Goal: Task Accomplishment & Management: Complete application form

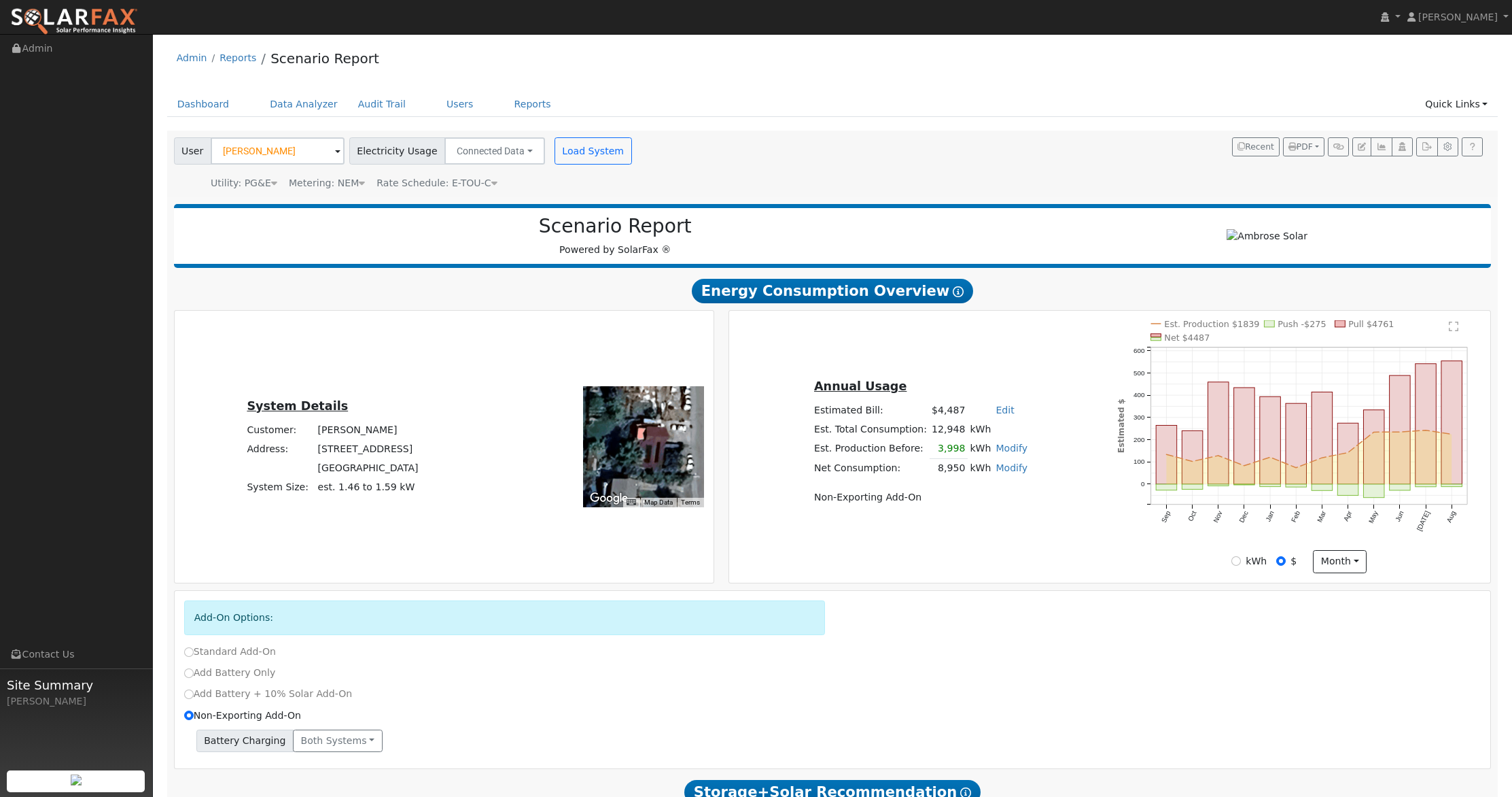
scroll to position [1059, 0]
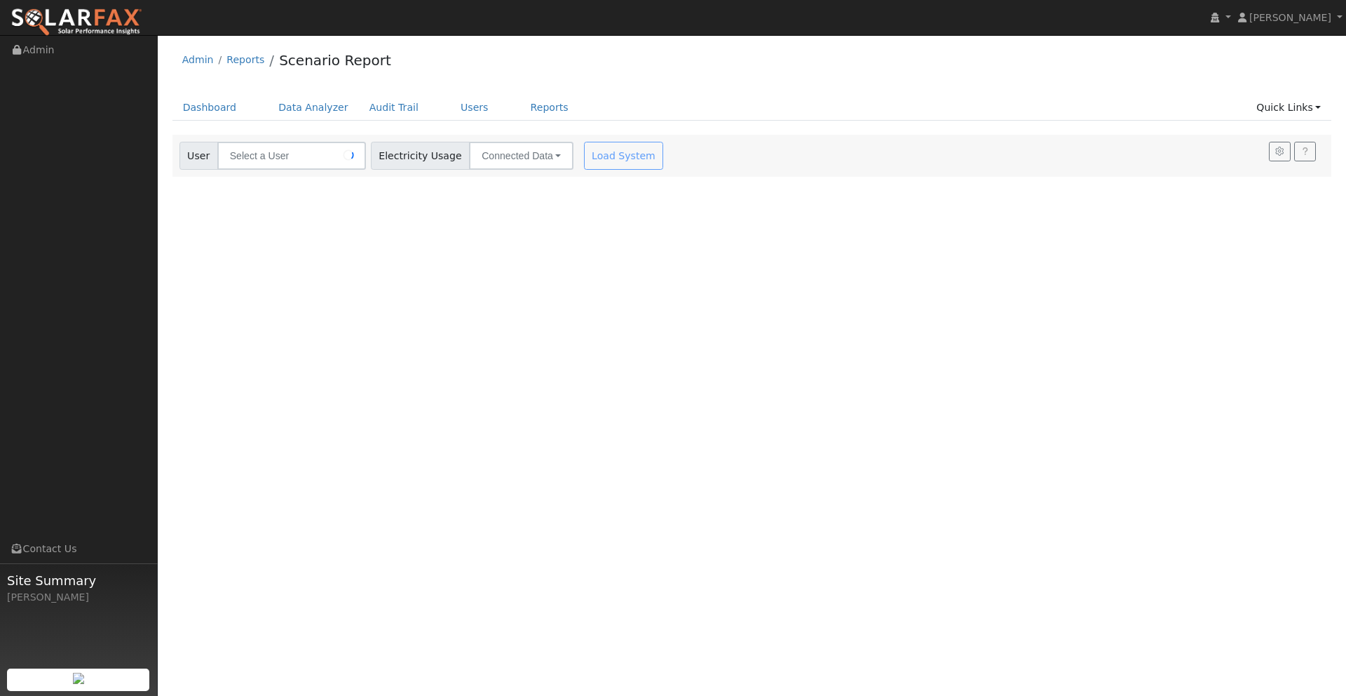
type input "Alan Martin"
click at [1305, 97] on link "Quick Links" at bounding box center [1289, 108] width 86 height 26
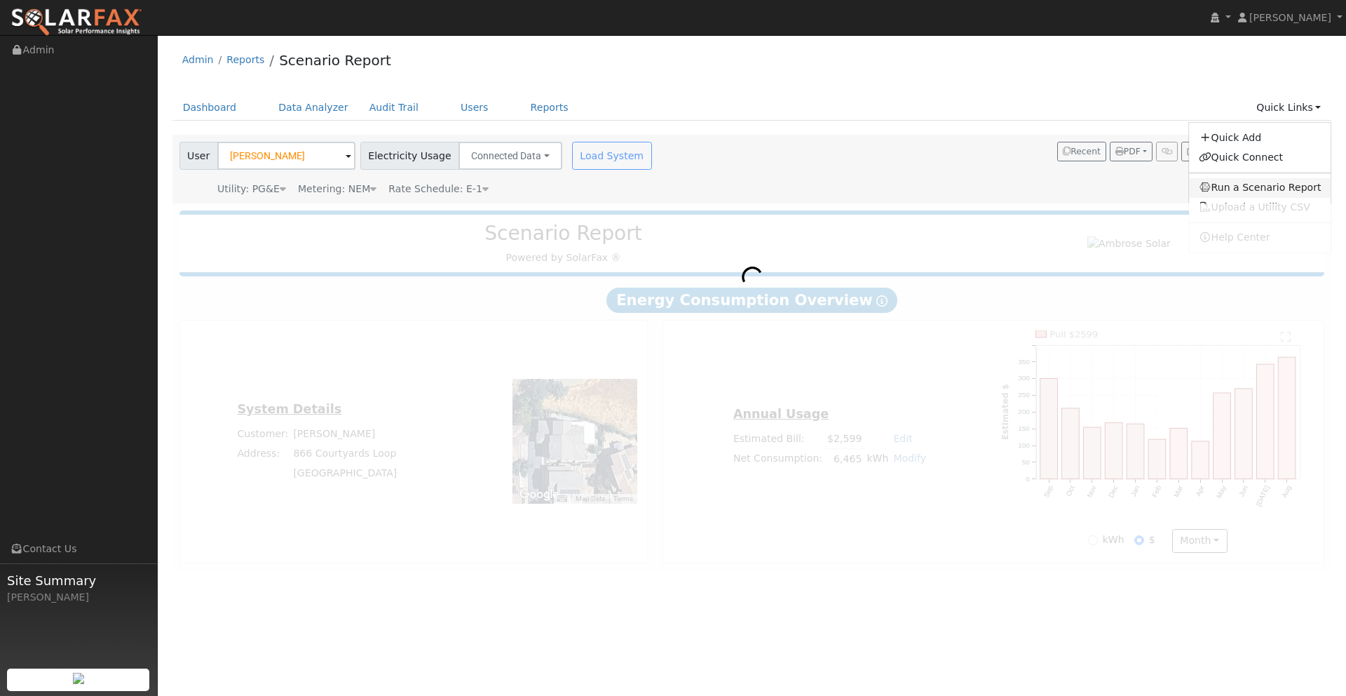
click at [1245, 185] on link "Run a Scenario Report" at bounding box center [1260, 188] width 142 height 20
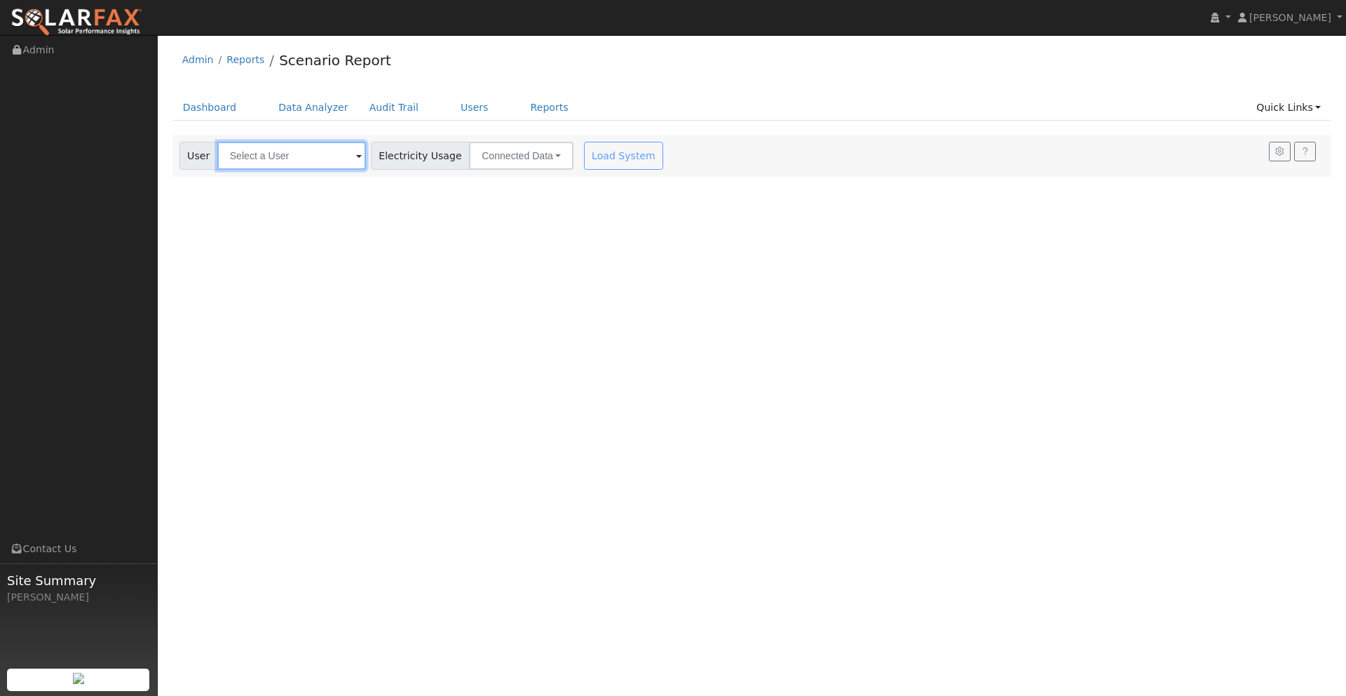
click at [290, 160] on input "text" at bounding box center [291, 156] width 149 height 28
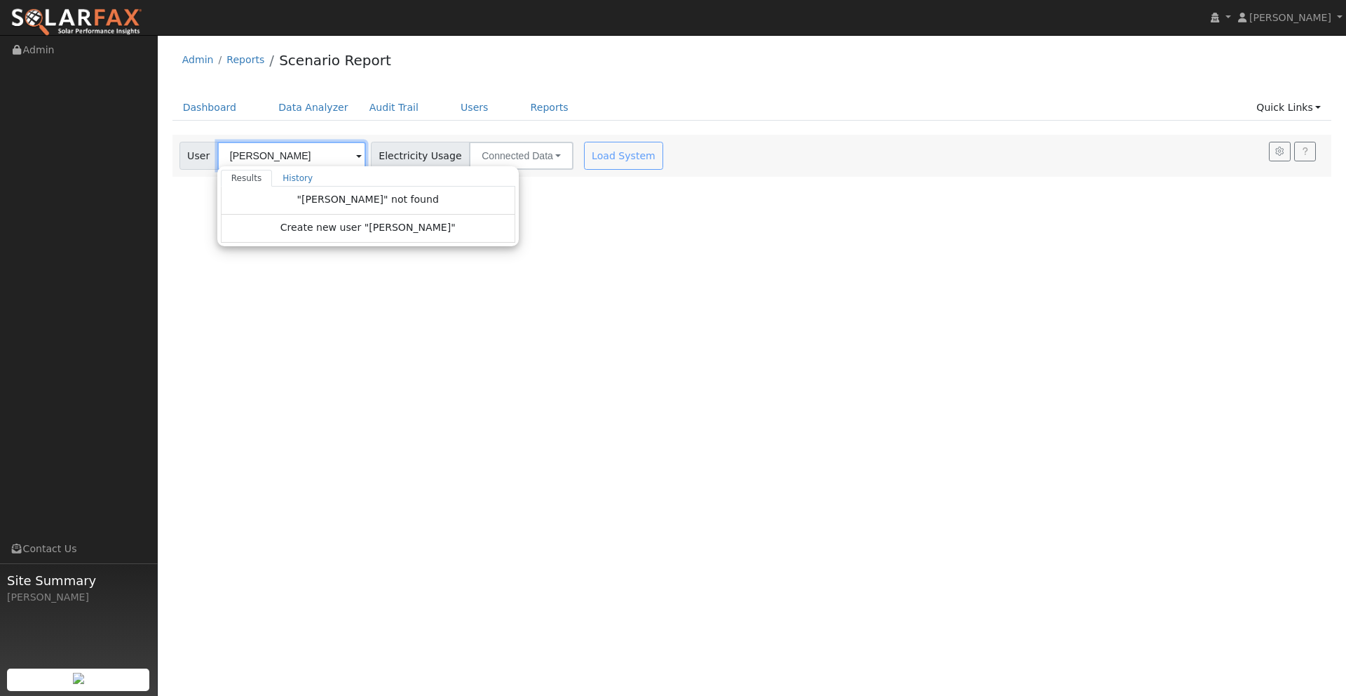
click at [261, 156] on input "Corey williams" at bounding box center [291, 156] width 149 height 28
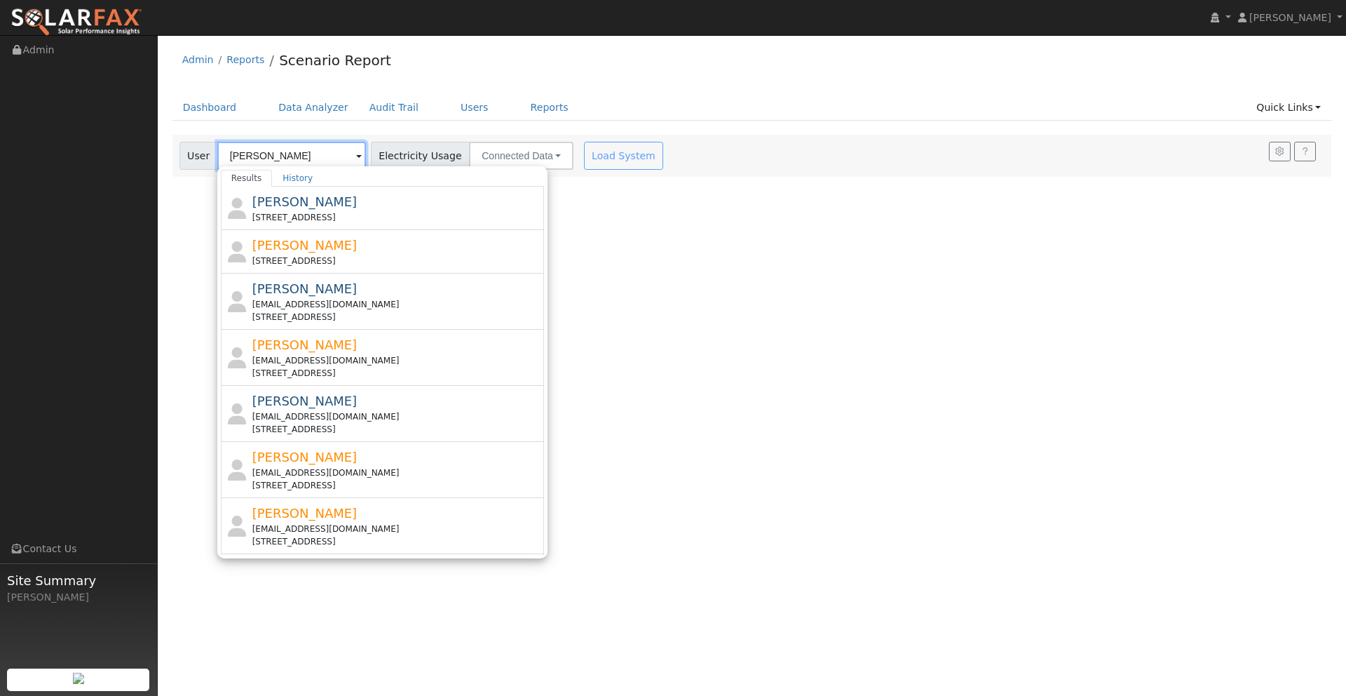
type input "williams"
click at [109, 15] on img at bounding box center [77, 22] width 132 height 29
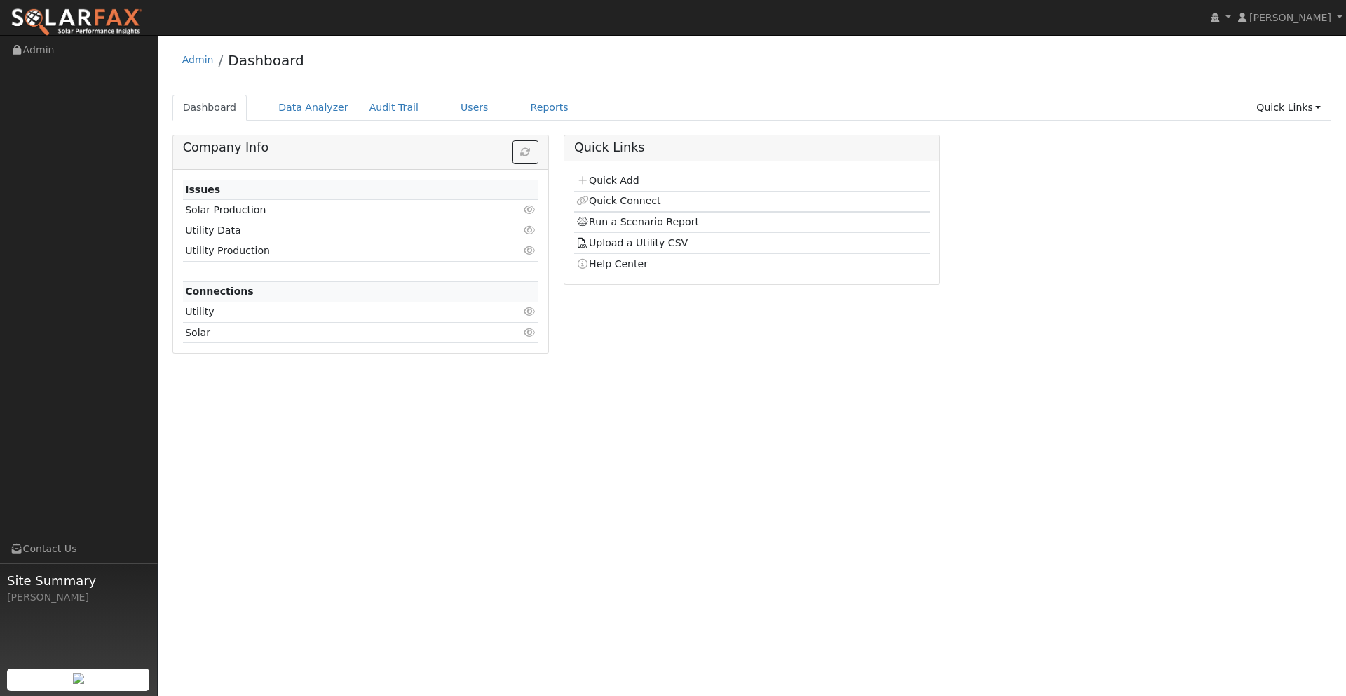
click at [608, 178] on link "Quick Add" at bounding box center [607, 180] width 62 height 11
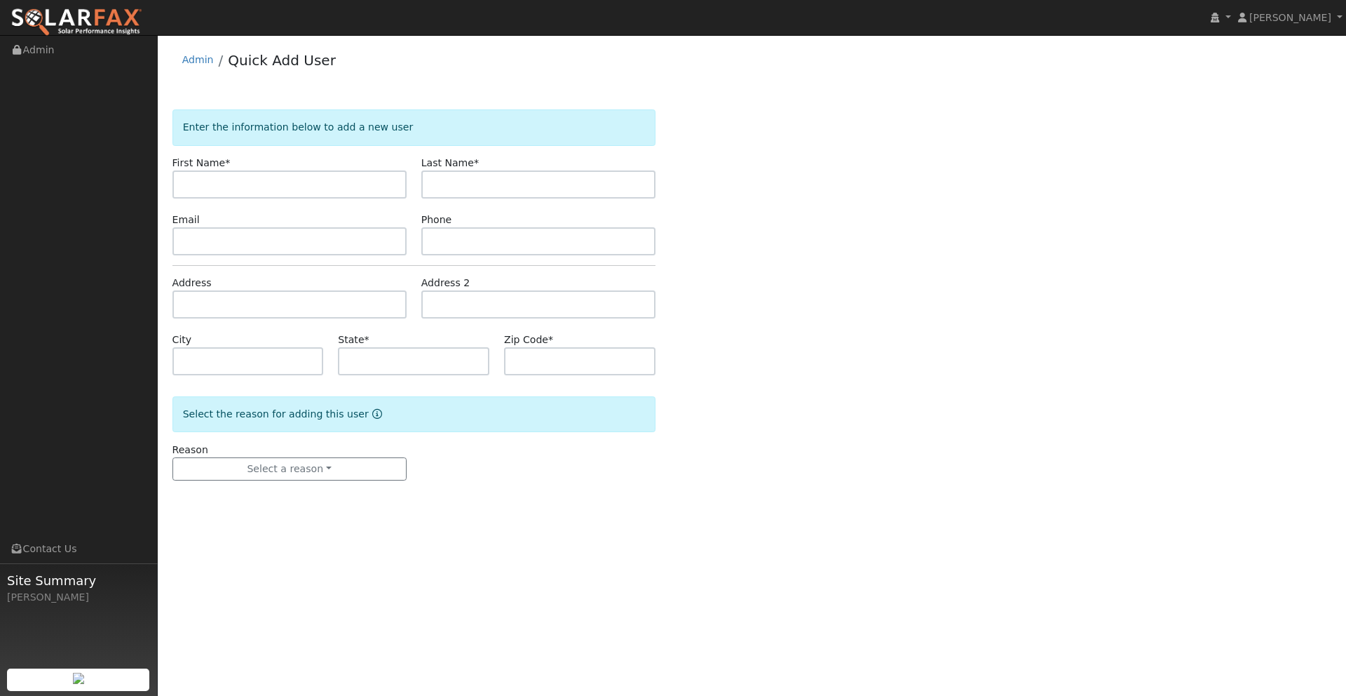
click at [226, 184] on input "text" at bounding box center [289, 184] width 234 height 28
type input "[PERSON_NAME]"
type input "[EMAIL_ADDRESS][DOMAIN_NAME]"
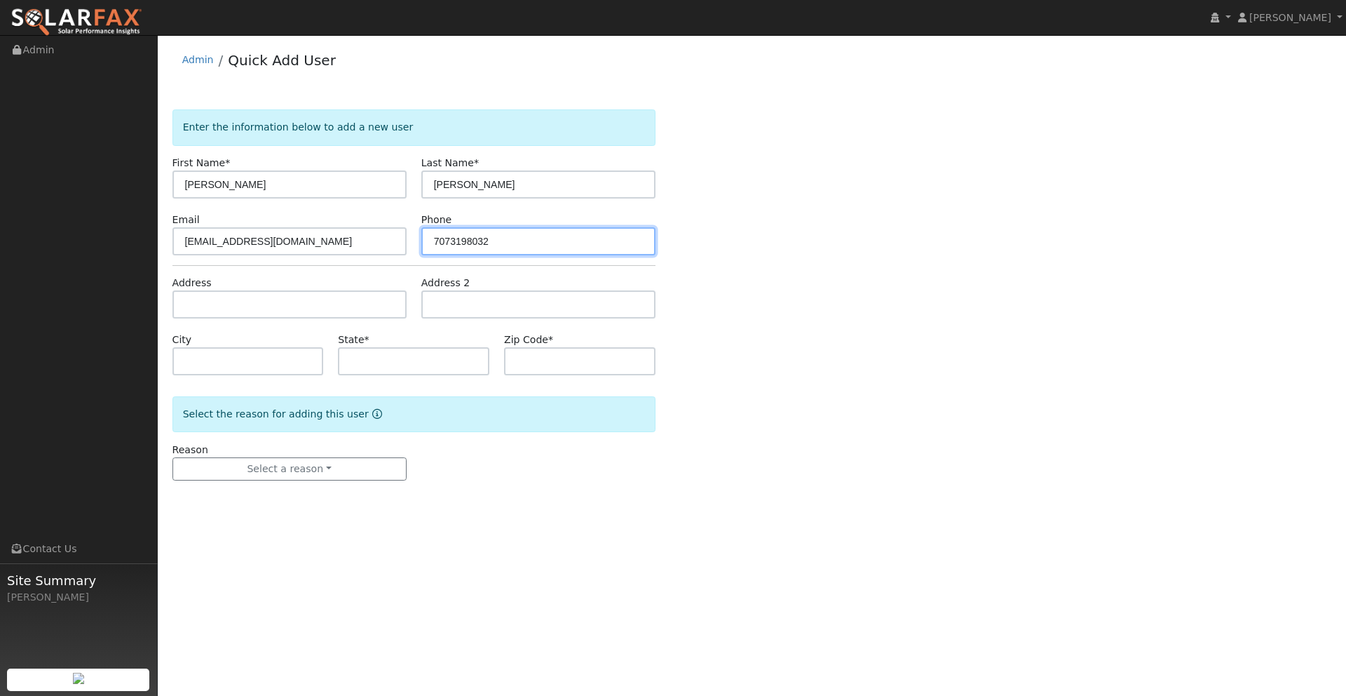
type input "7073198032"
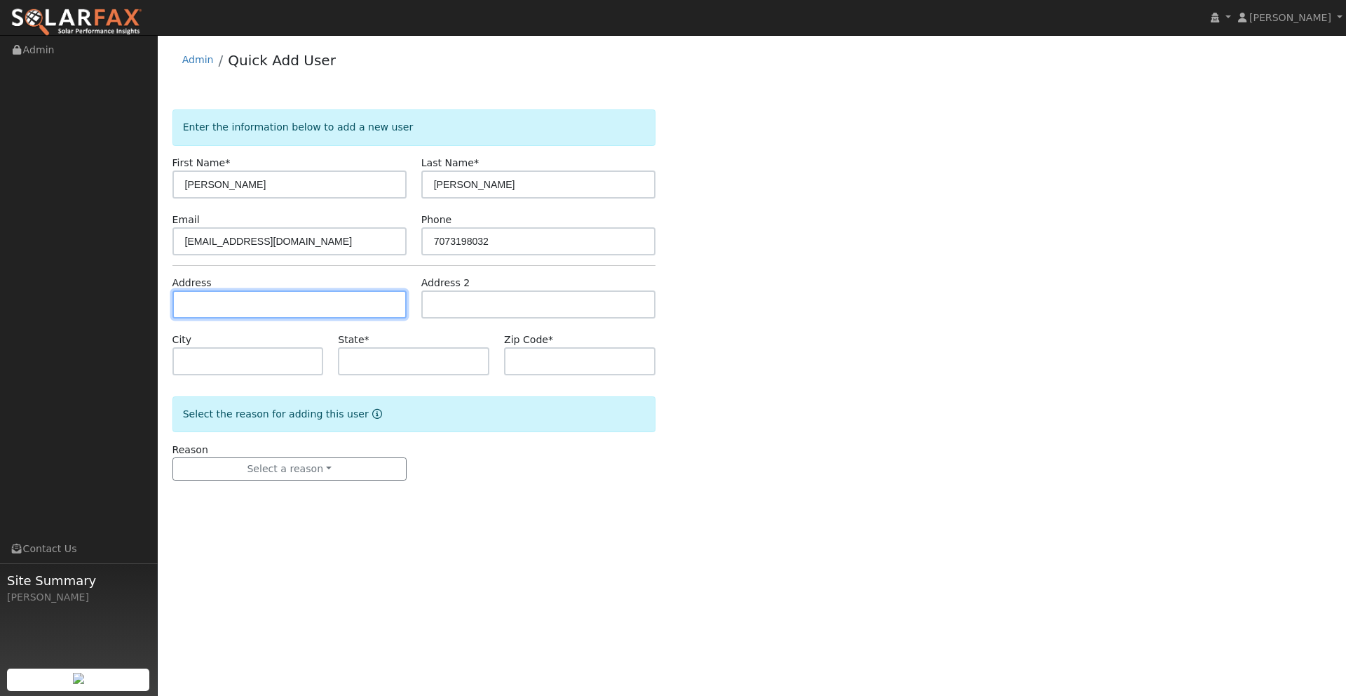
click at [262, 316] on input "text" at bounding box center [289, 304] width 234 height 28
paste input "[EMAIL_ADDRESS][DOMAIN_NAME]"
type input "[EMAIL_ADDRESS][DOMAIN_NAME]"
drag, startPoint x: 290, startPoint y: 307, endPoint x: 168, endPoint y: 303, distance: 122.1
click at [172, 301] on input "[EMAIL_ADDRESS][DOMAIN_NAME]" at bounding box center [289, 304] width 234 height 28
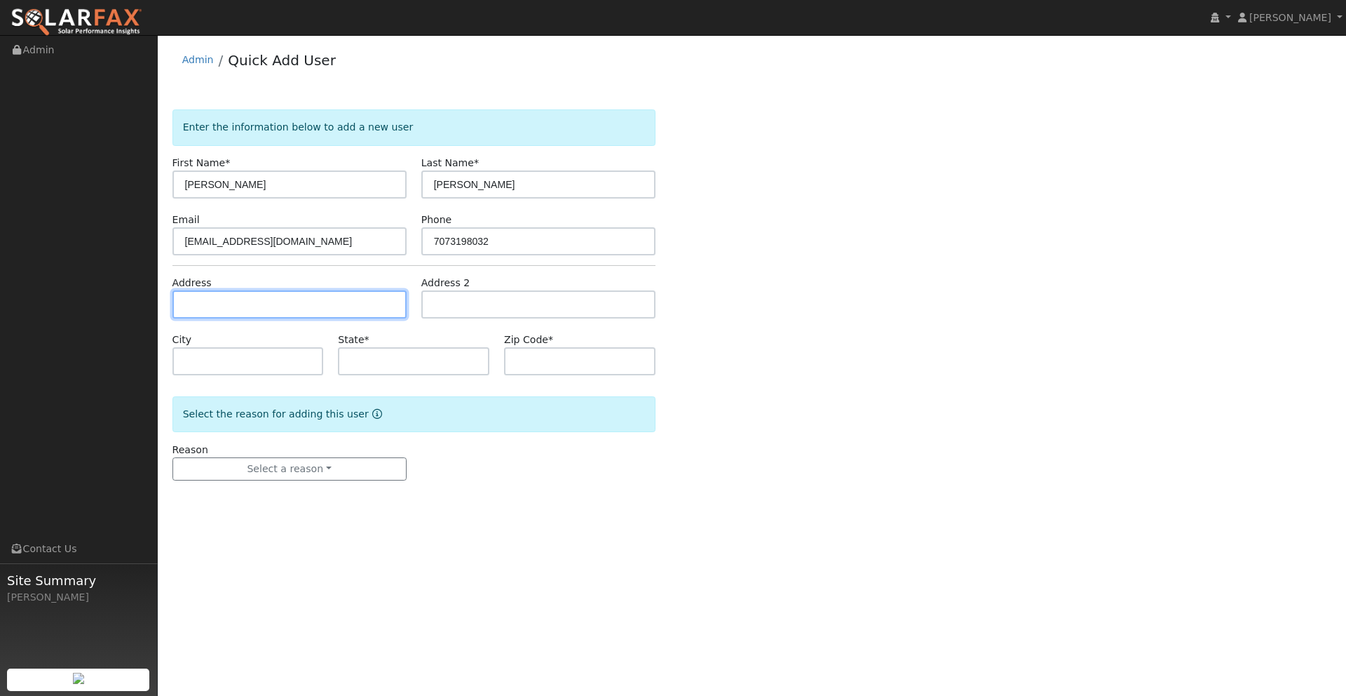
paste input "[STREET_ADDRESS]"
type input "[STREET_ADDRESS]"
type input "[GEOGRAPHIC_DATA]"
type input "CA"
type input "95688"
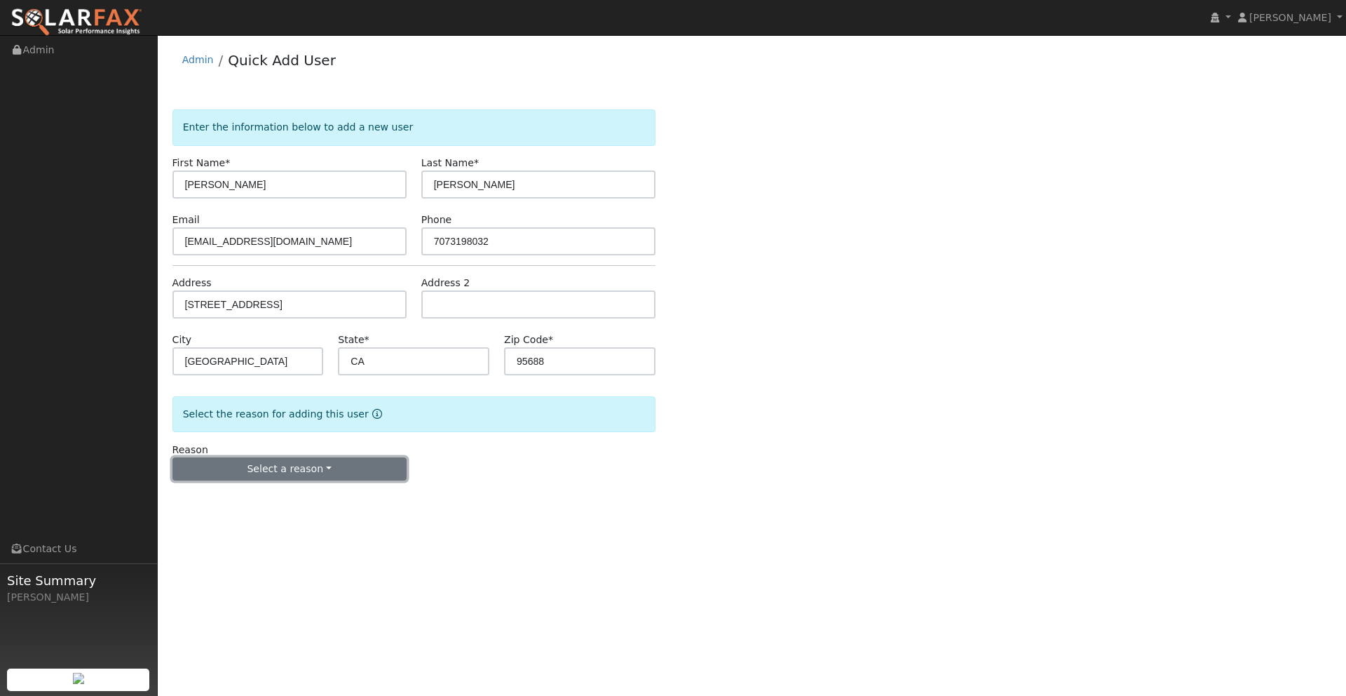
click at [291, 469] on button "Select a reason" at bounding box center [289, 469] width 234 height 24
click at [224, 502] on link "New lead" at bounding box center [250, 498] width 155 height 20
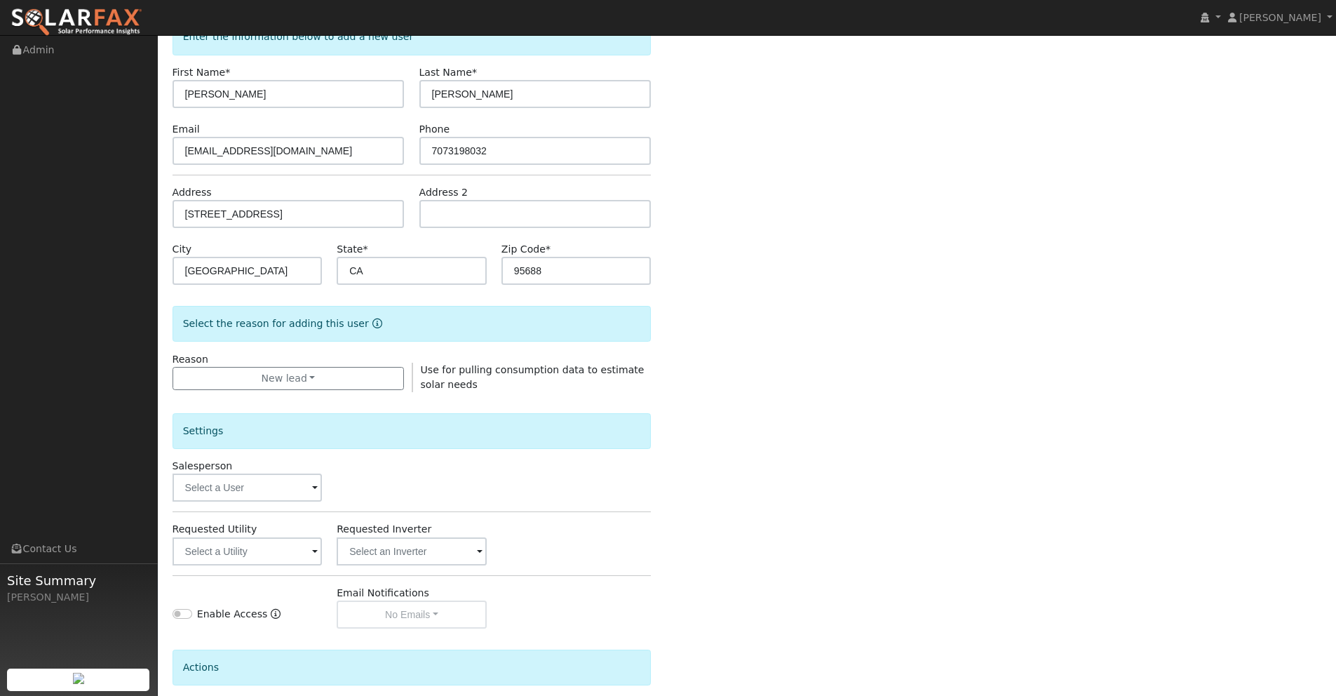
scroll to position [212, 0]
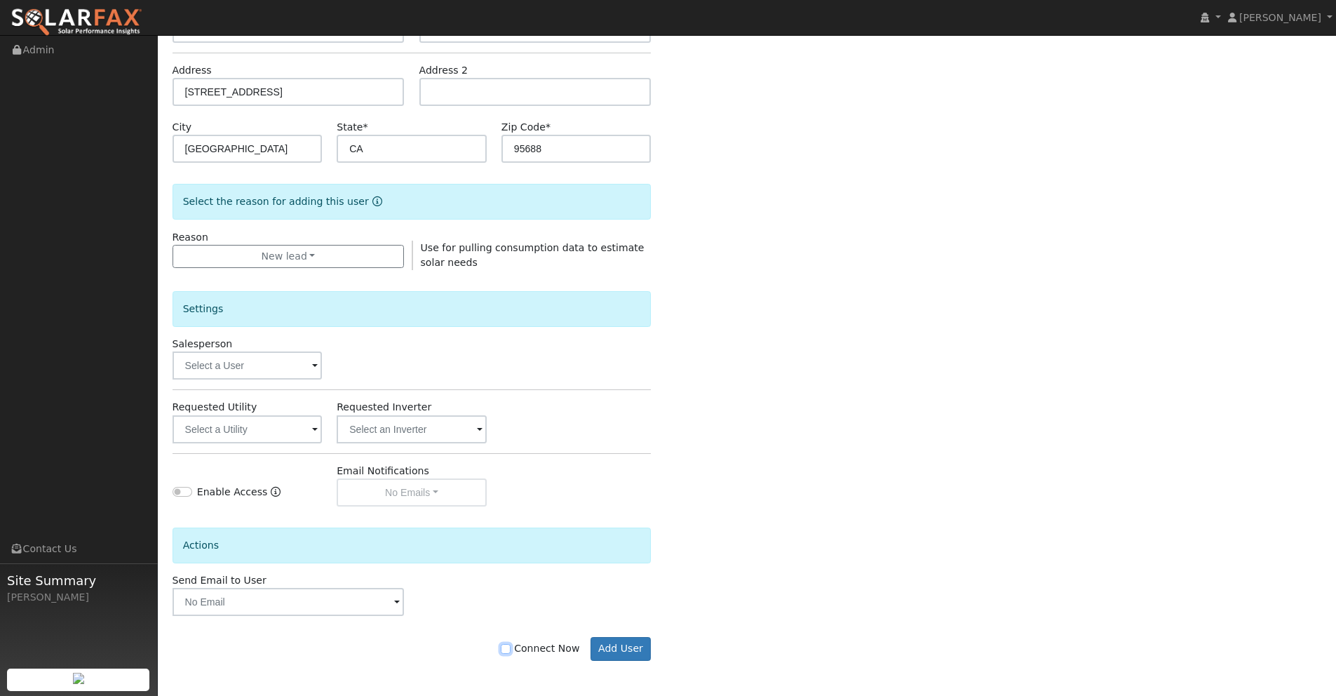
click at [510, 650] on input "Connect Now" at bounding box center [506, 649] width 10 height 10
checkbox input "false"
click at [625, 654] on button "Add User" at bounding box center [620, 649] width 61 height 24
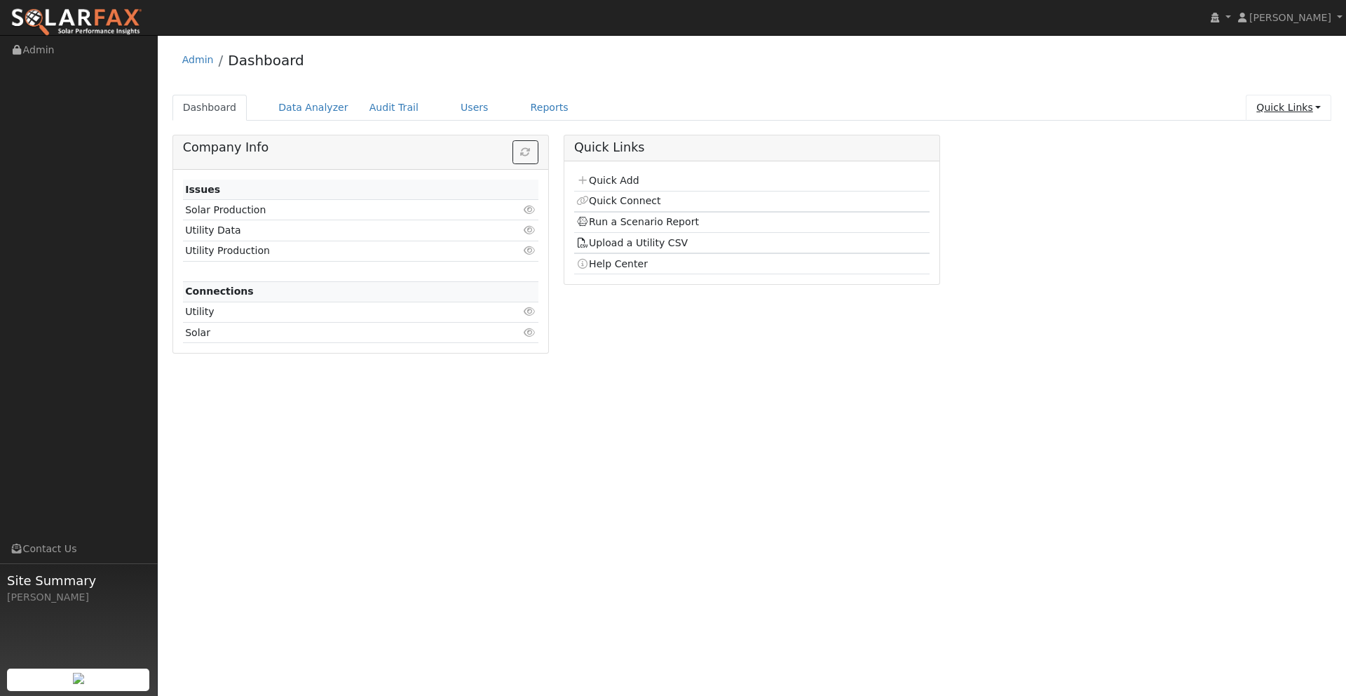
click at [1277, 107] on link "Quick Links" at bounding box center [1289, 108] width 86 height 26
click at [1252, 192] on link "Run a Scenario Report" at bounding box center [1260, 188] width 142 height 20
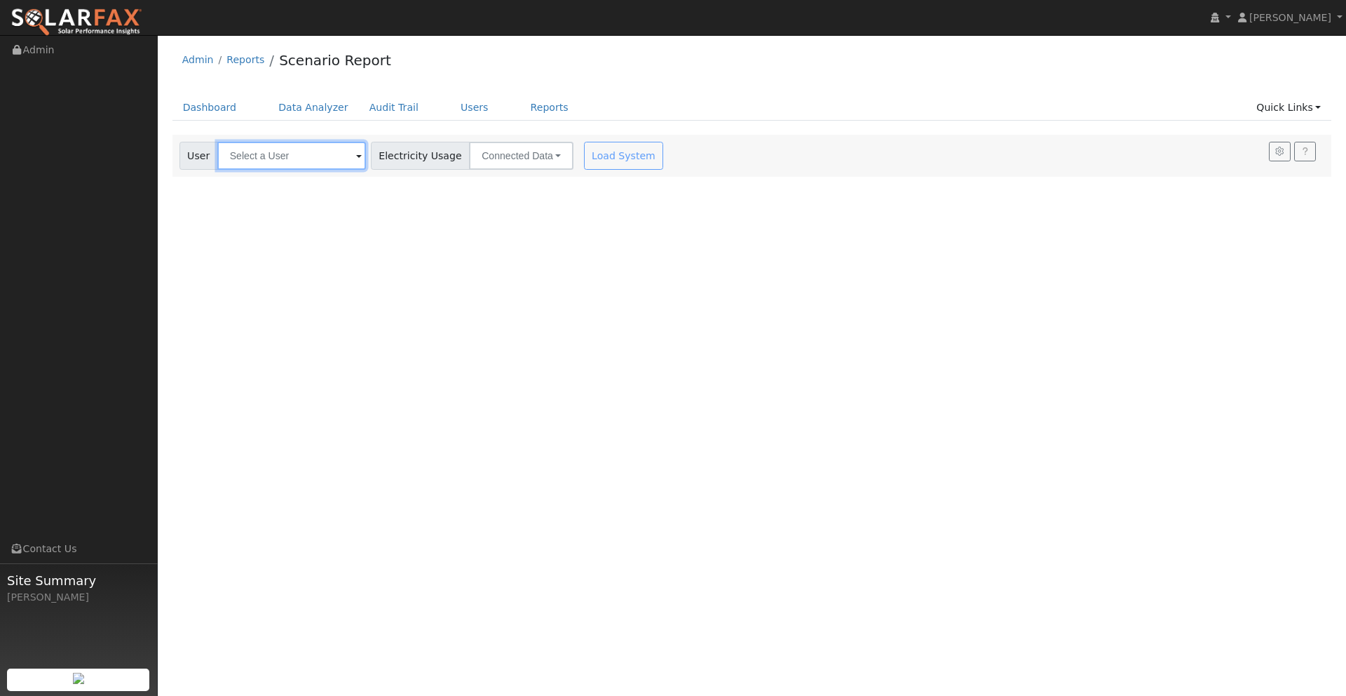
click at [290, 151] on input "text" at bounding box center [291, 156] width 149 height 28
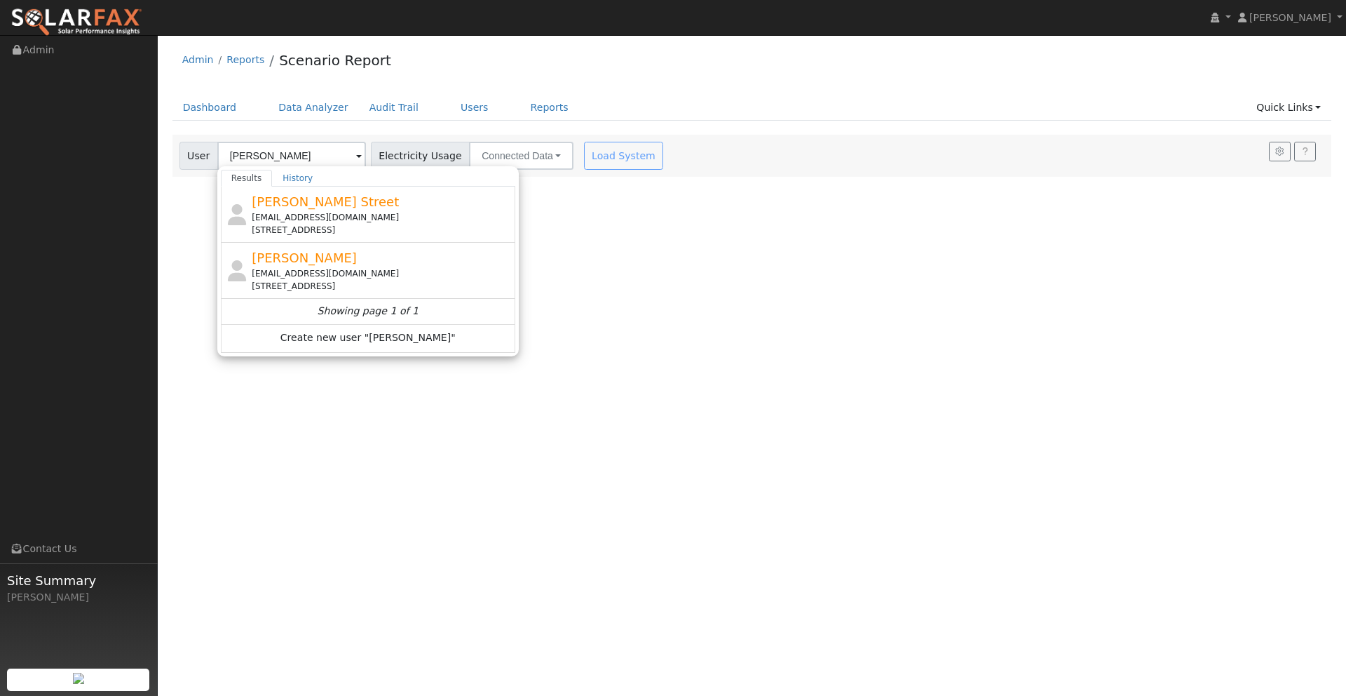
click at [306, 262] on span "Corey Williams" at bounding box center [304, 257] width 105 height 15
type input "[PERSON_NAME]"
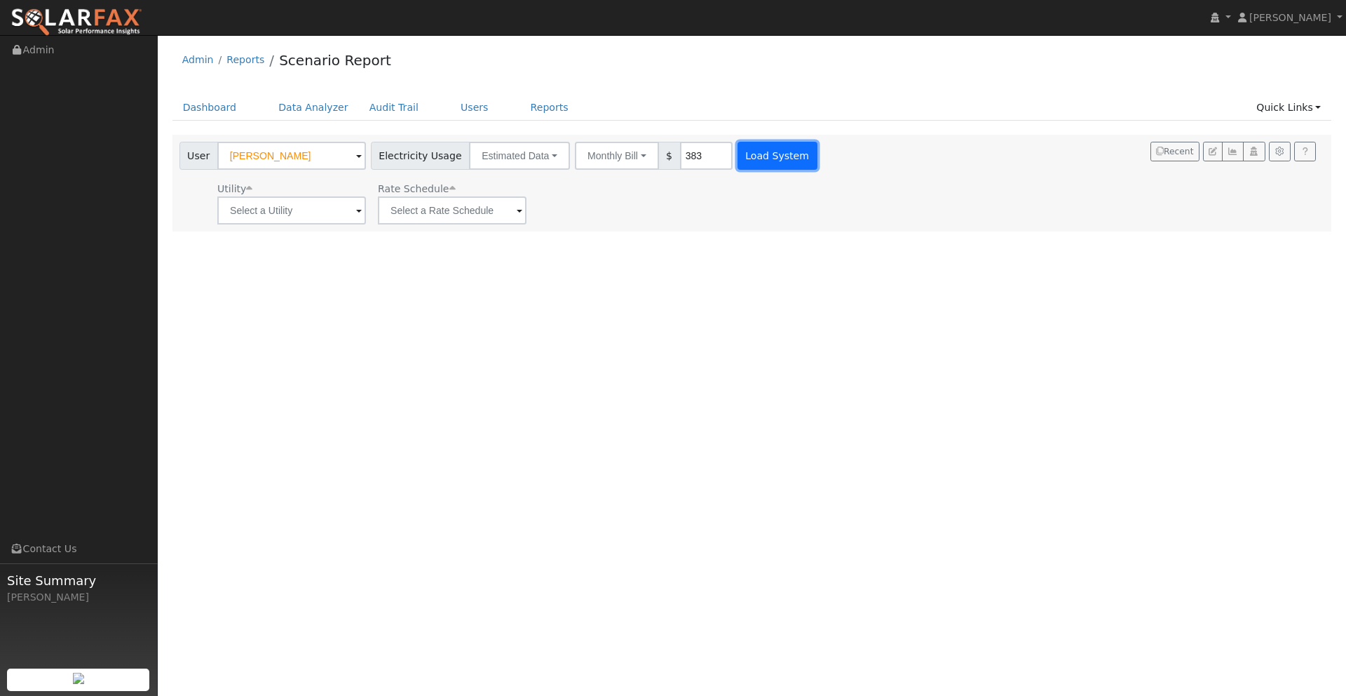
click at [770, 161] on button "Load System" at bounding box center [778, 156] width 80 height 28
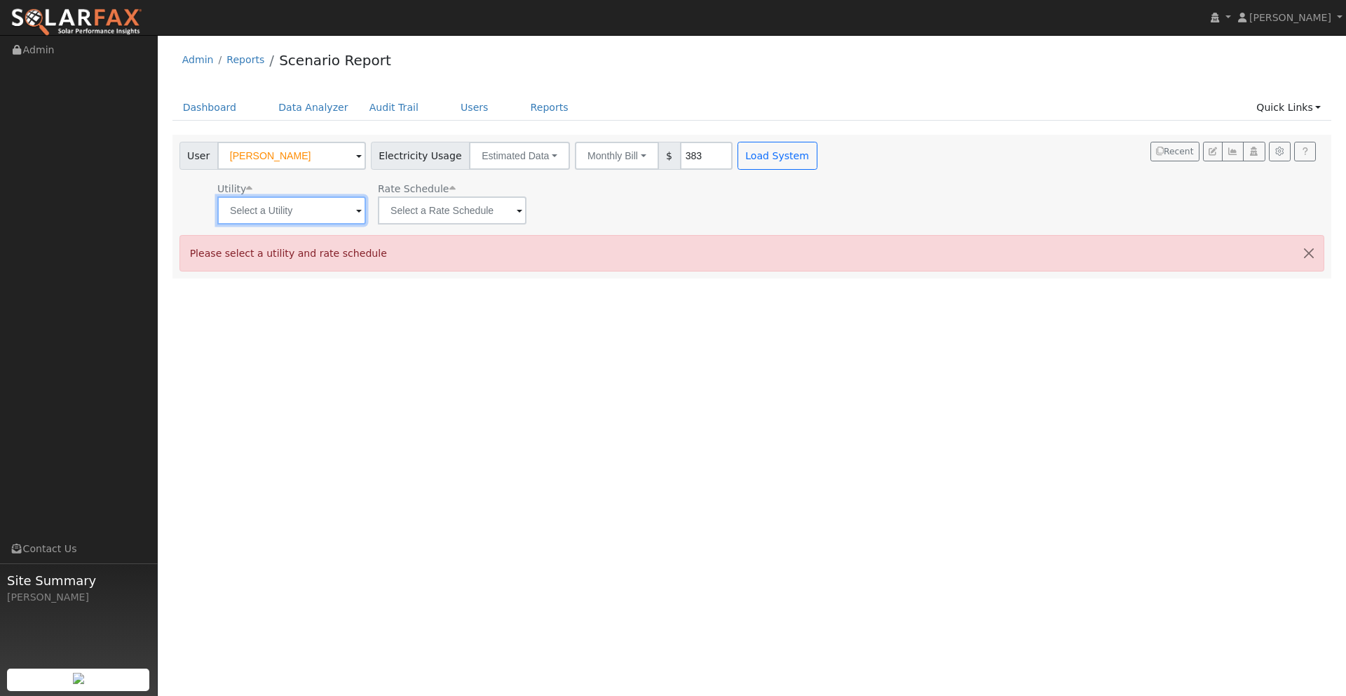
click at [312, 201] on input "text" at bounding box center [291, 210] width 149 height 28
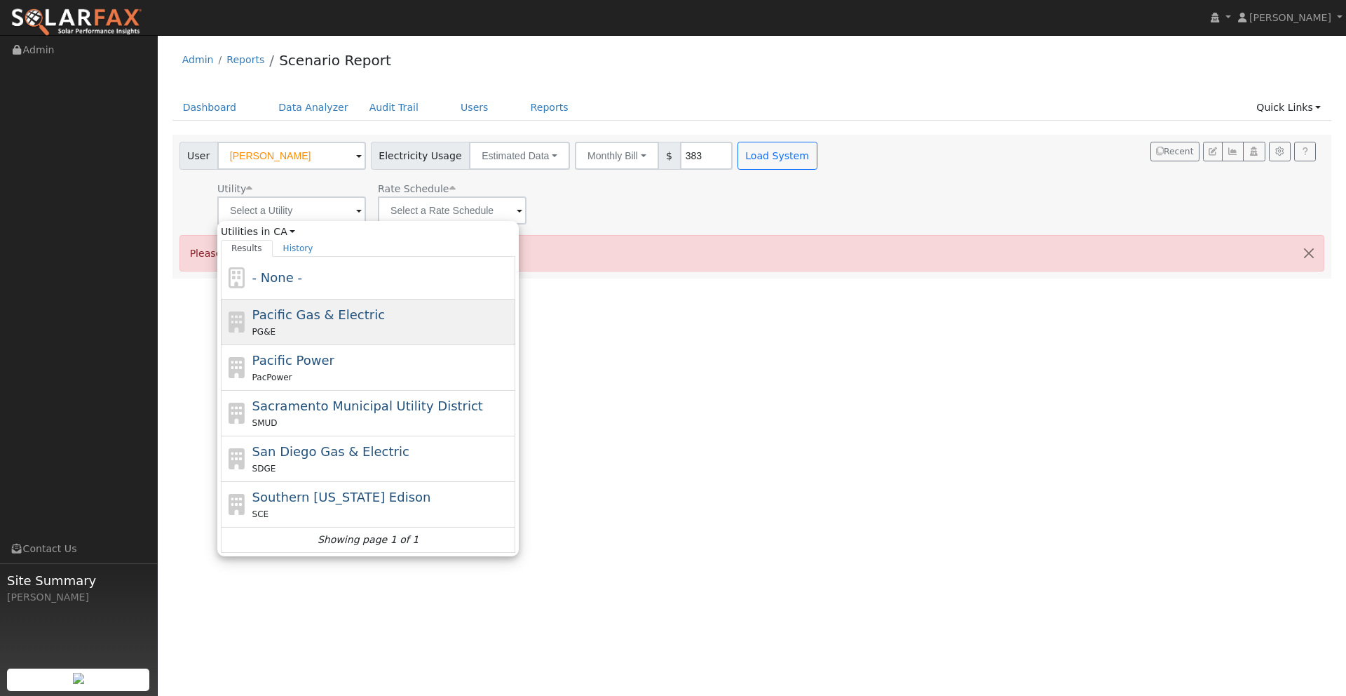
click at [326, 327] on div "PG&E" at bounding box center [382, 331] width 260 height 15
type input "Pacific Gas & Electric"
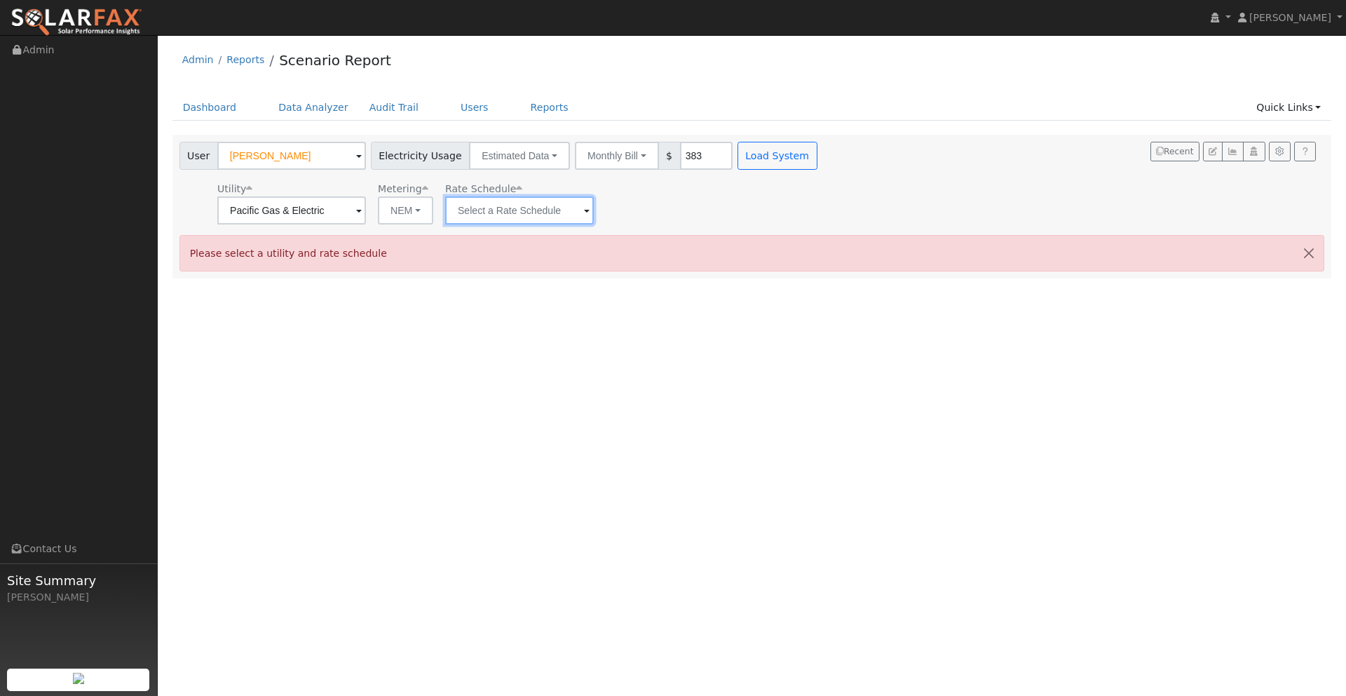
click at [468, 207] on input "text" at bounding box center [519, 210] width 149 height 28
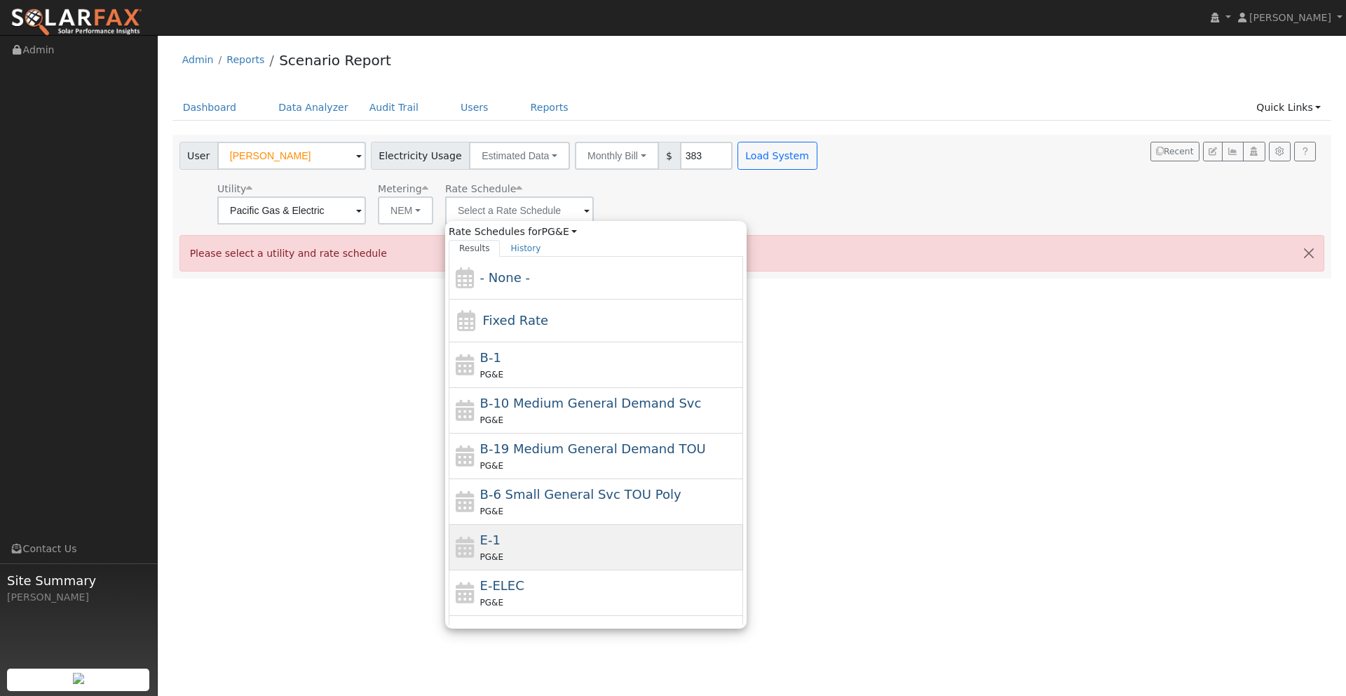
click at [522, 551] on div "PG&E" at bounding box center [610, 556] width 260 height 15
type input "E-1"
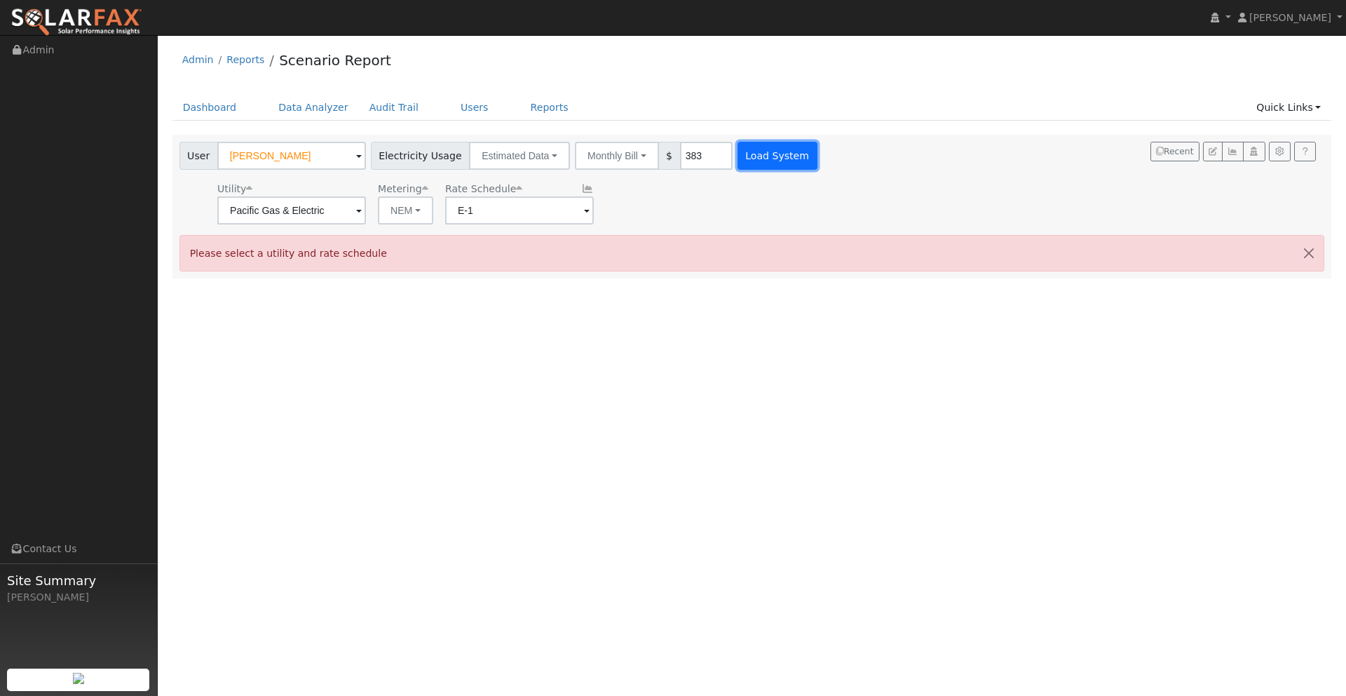
click at [742, 150] on button "Load System" at bounding box center [778, 156] width 80 height 28
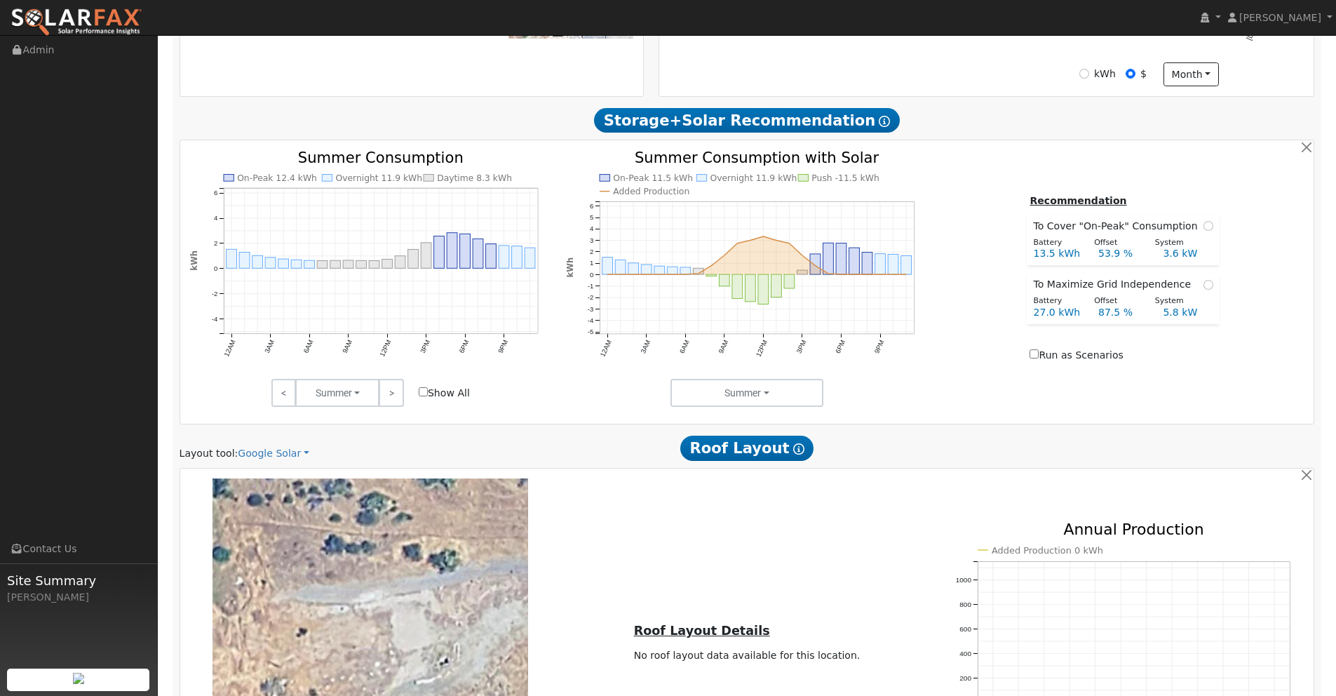
scroll to position [590, 0]
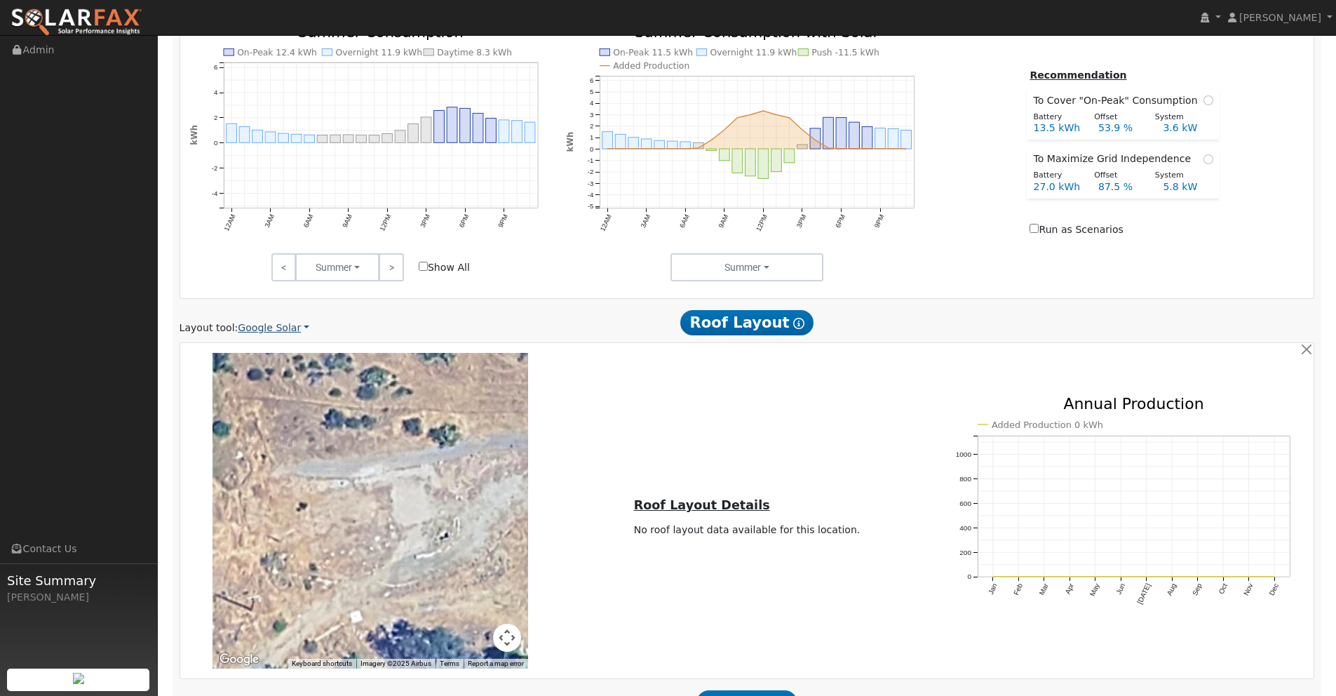
click at [273, 334] on link "Google Solar" at bounding box center [274, 327] width 72 height 15
click at [261, 388] on link "Aurora" at bounding box center [284, 392] width 97 height 20
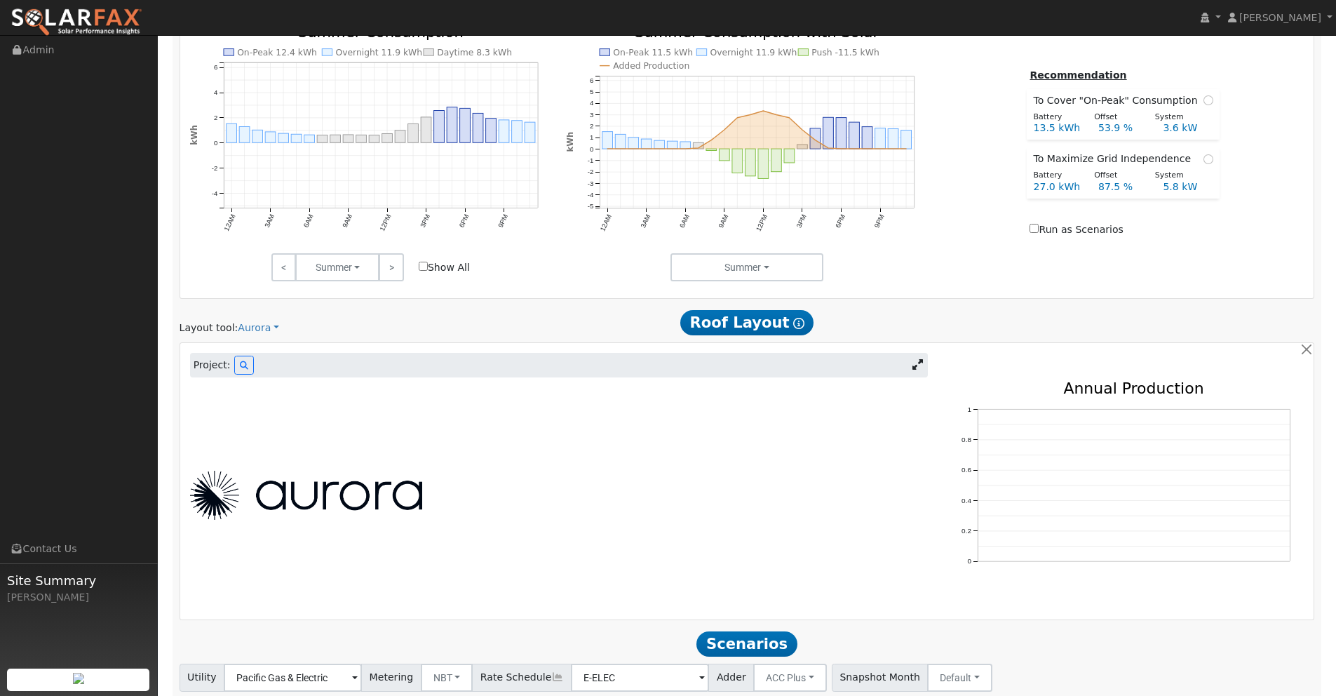
scroll to position [473, 0]
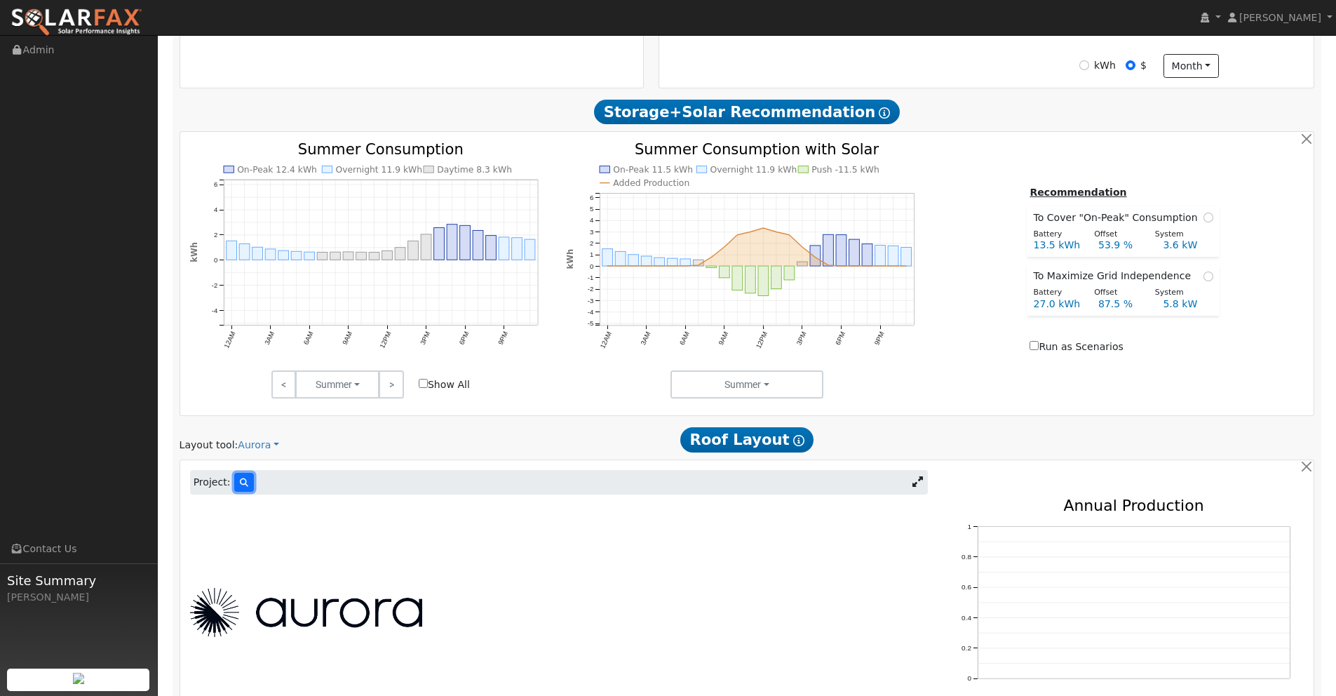
click at [242, 487] on button at bounding box center [244, 482] width 20 height 19
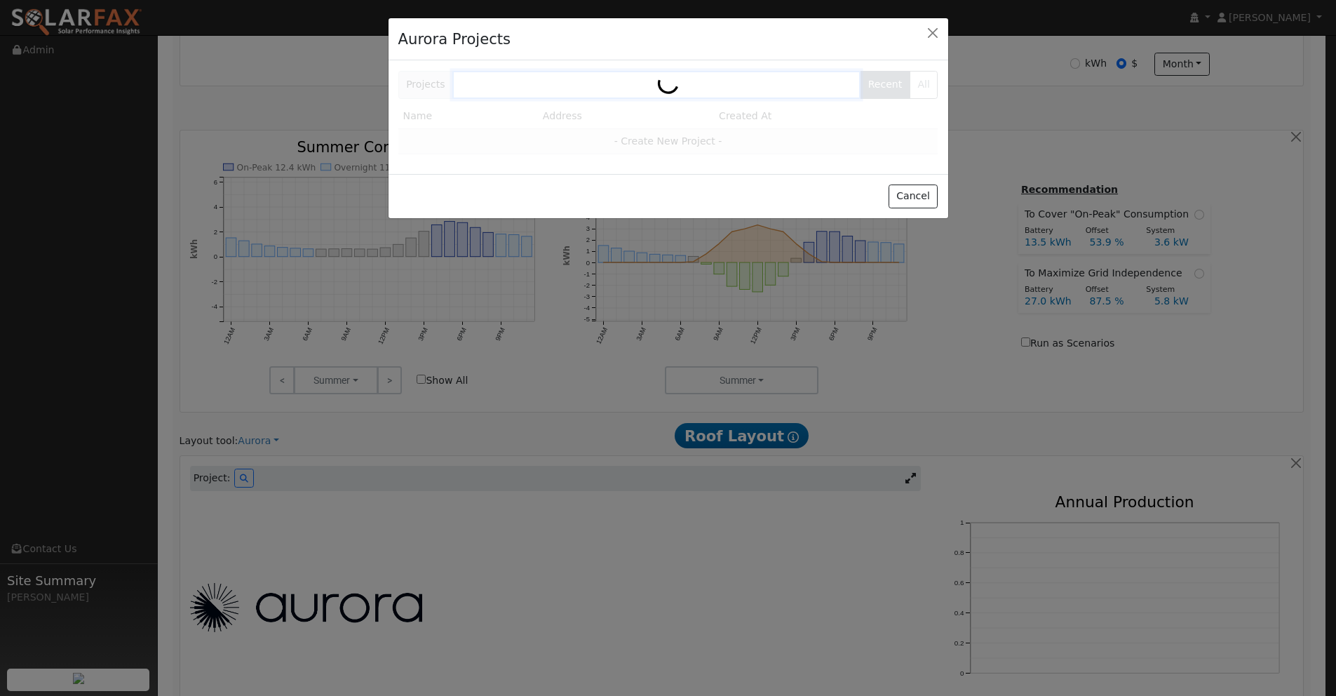
scroll to position [473, 0]
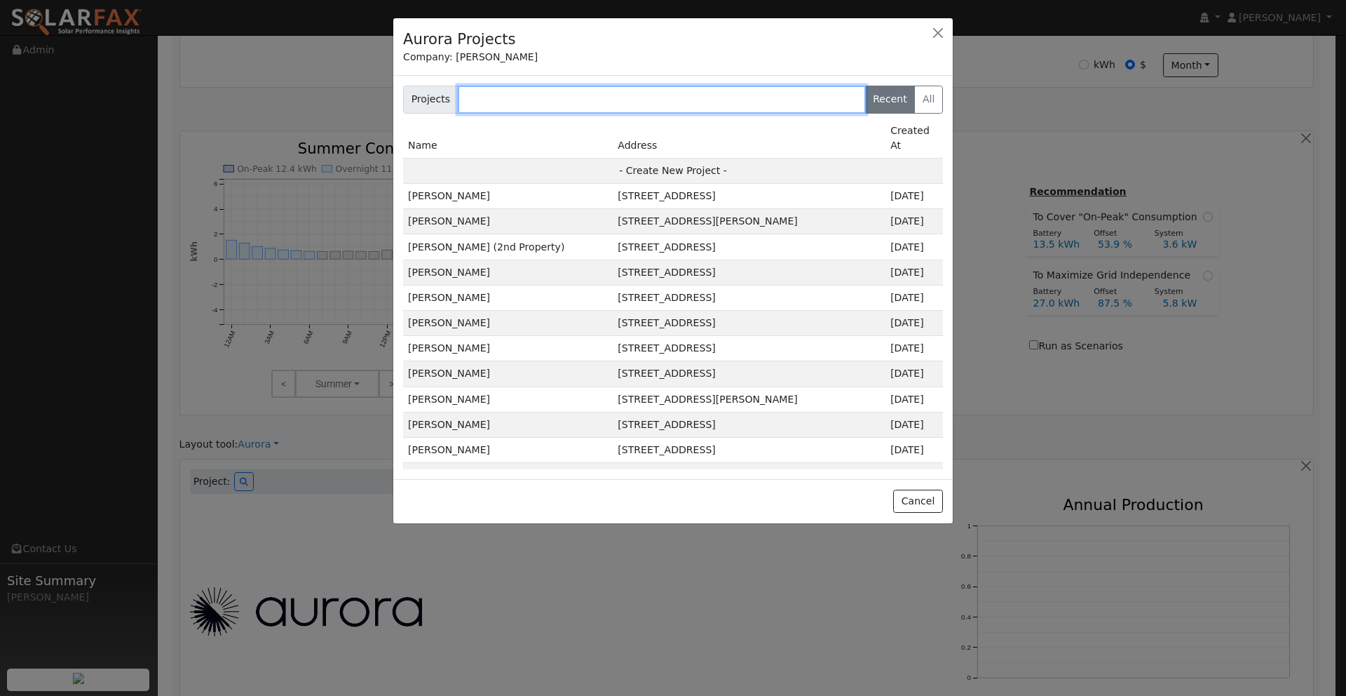
click at [608, 102] on input "text" at bounding box center [662, 100] width 408 height 28
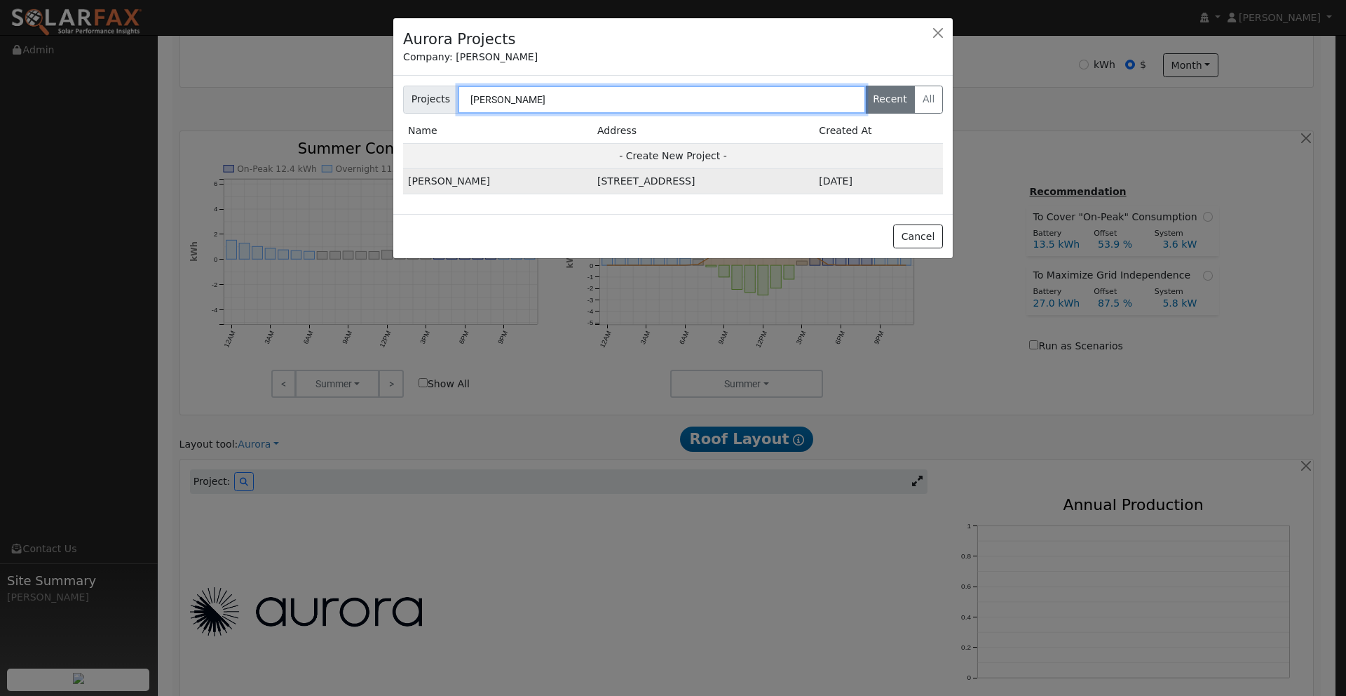
type input "corey"
click at [674, 184] on td "[STREET_ADDRESS]" at bounding box center [703, 181] width 222 height 25
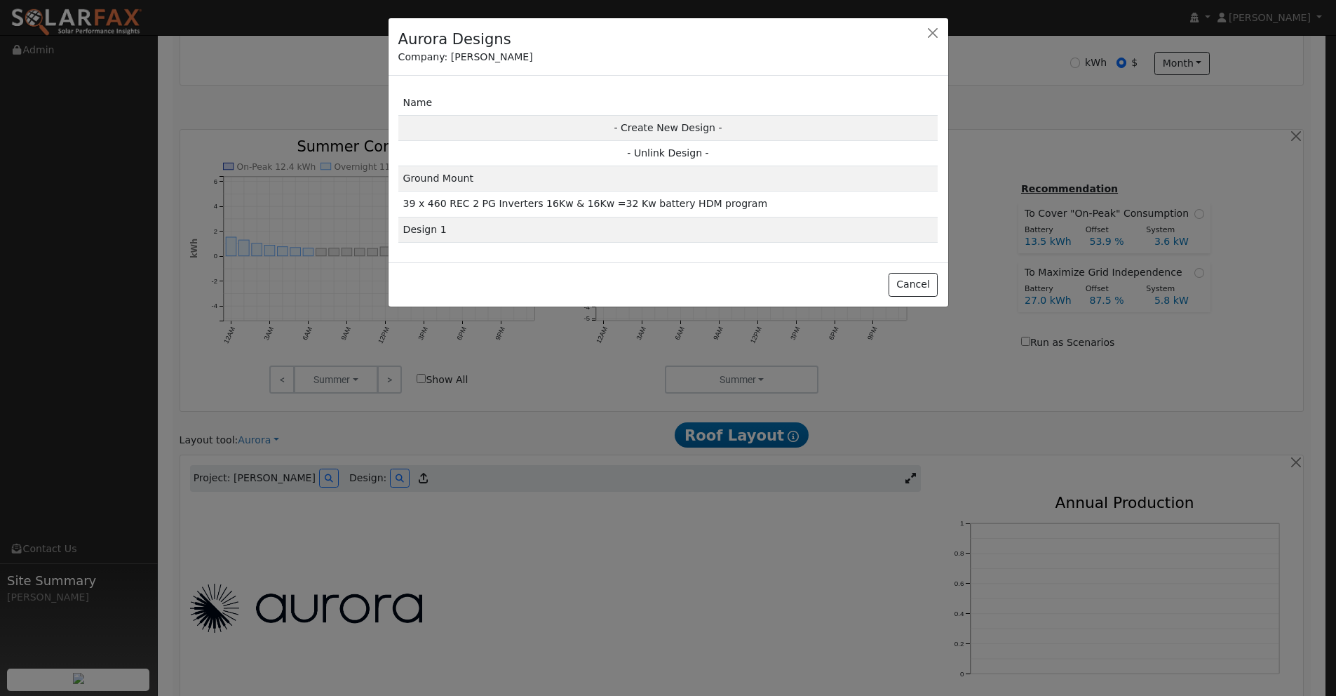
scroll to position [474, 0]
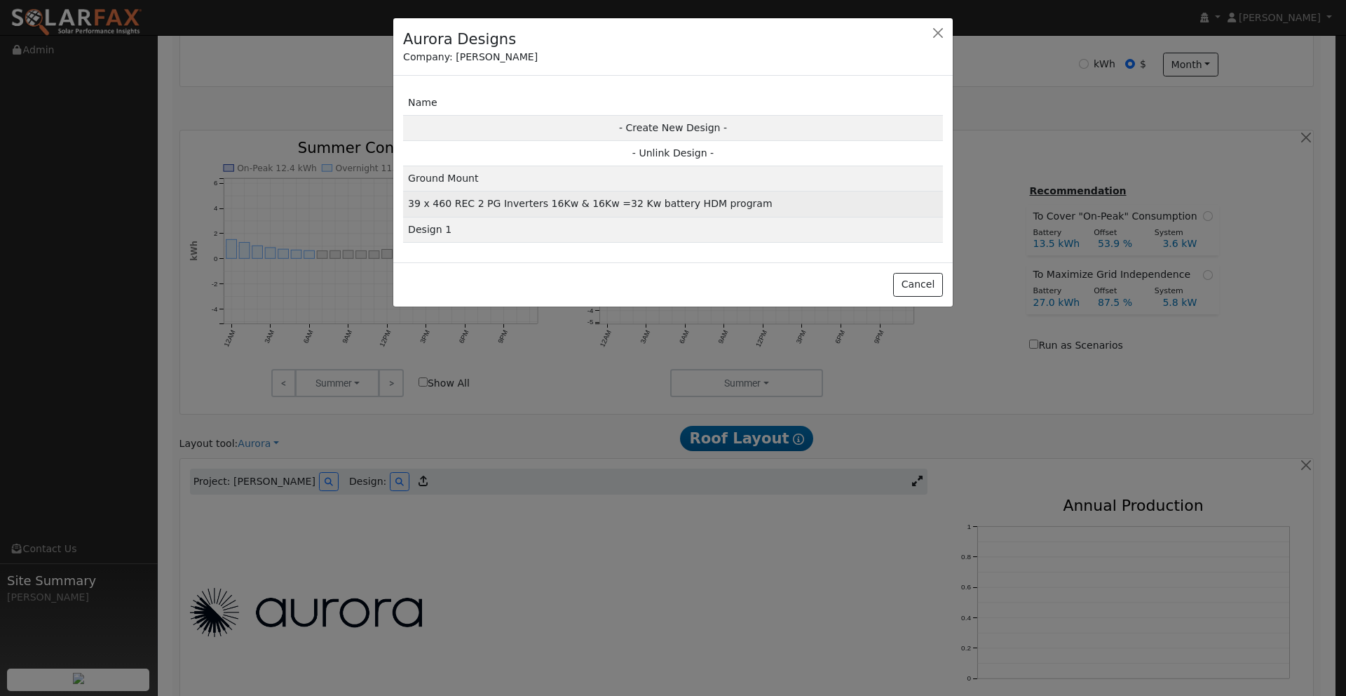
click at [585, 210] on td "39 x 460 REC 2 PG Inverters 16Kw & 16Kw =32 Kw battery HDM program" at bounding box center [673, 203] width 540 height 25
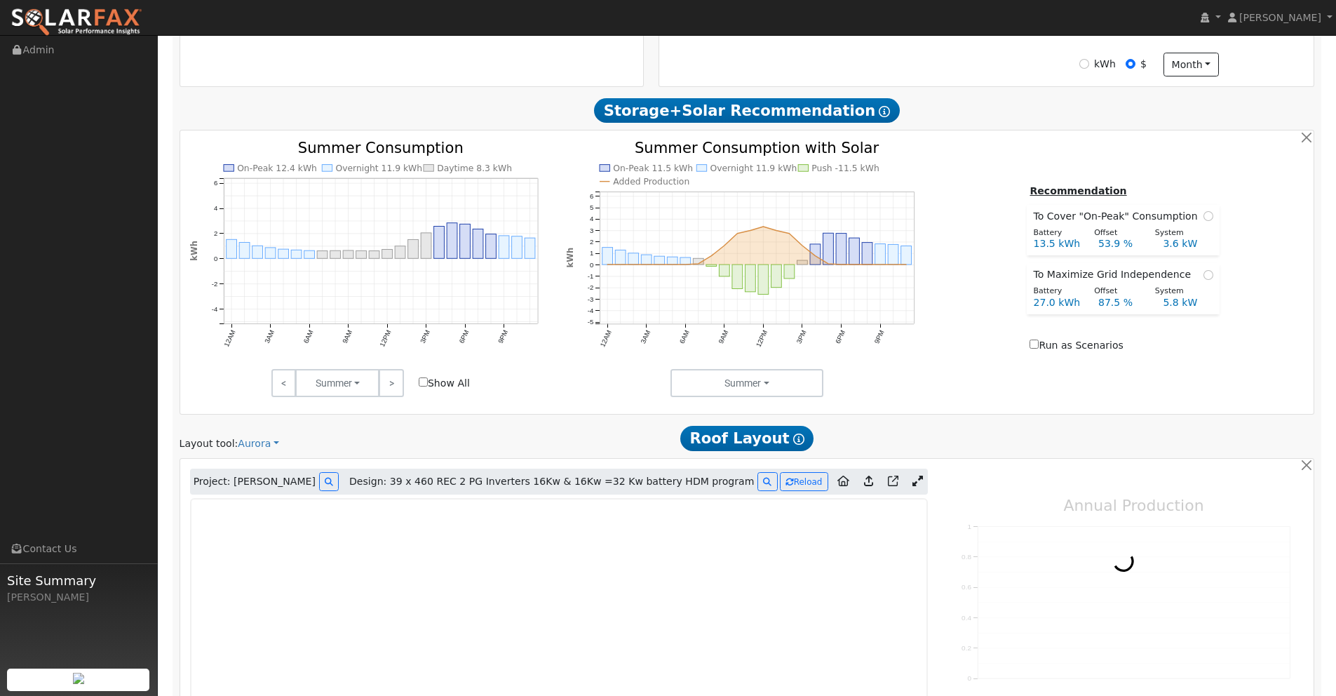
type input "24579"
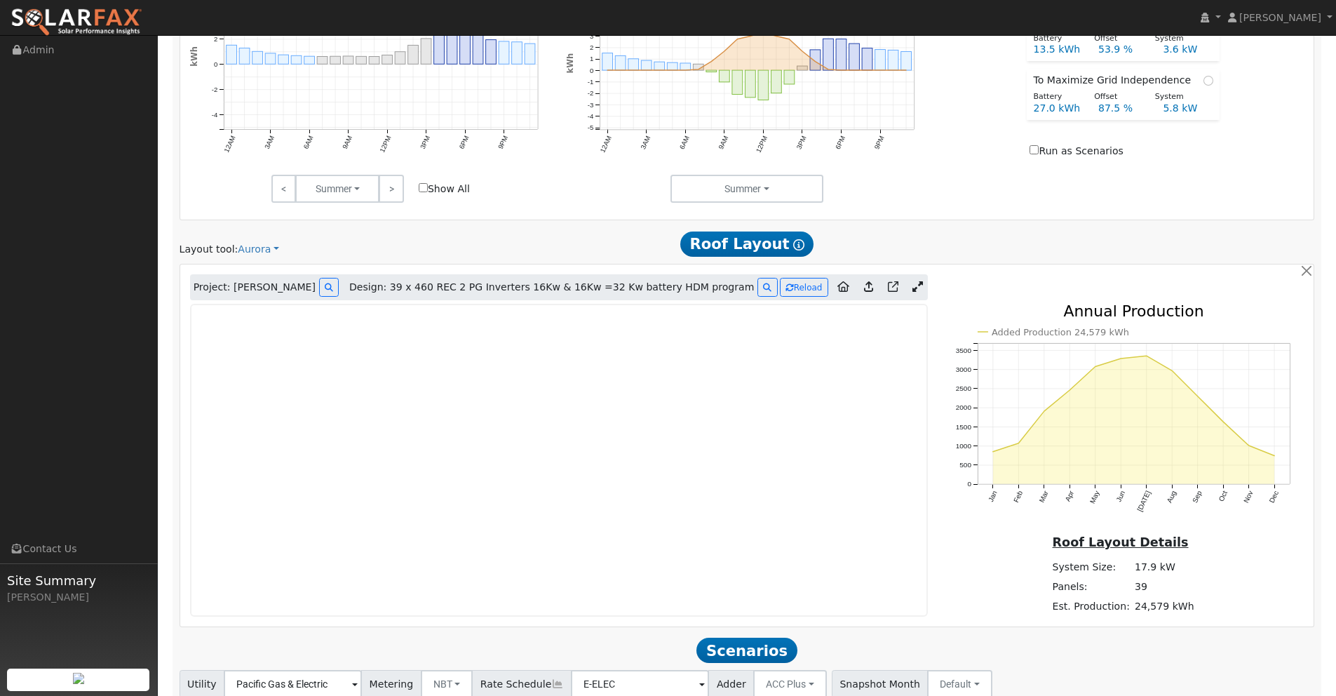
scroll to position [771, 0]
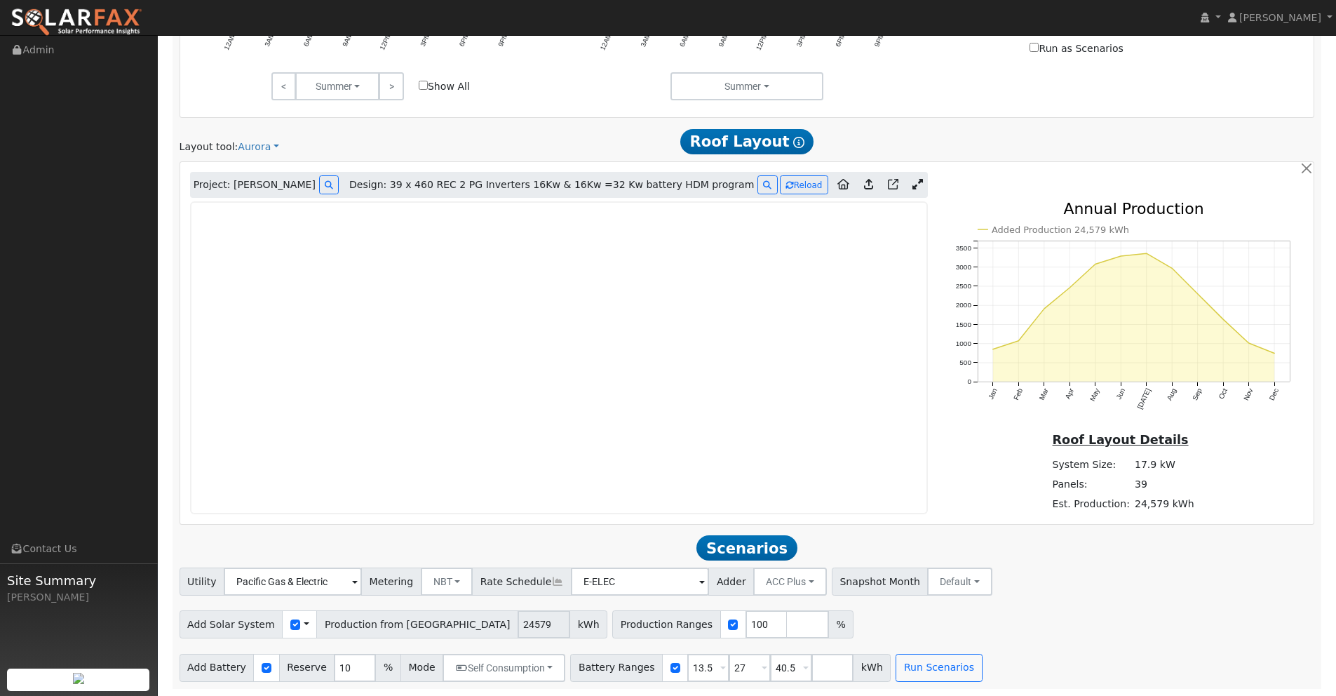
click at [865, 186] on icon at bounding box center [868, 184] width 9 height 11
click at [867, 188] on icon at bounding box center [868, 184] width 9 height 11
click at [869, 189] on icon at bounding box center [868, 184] width 9 height 11
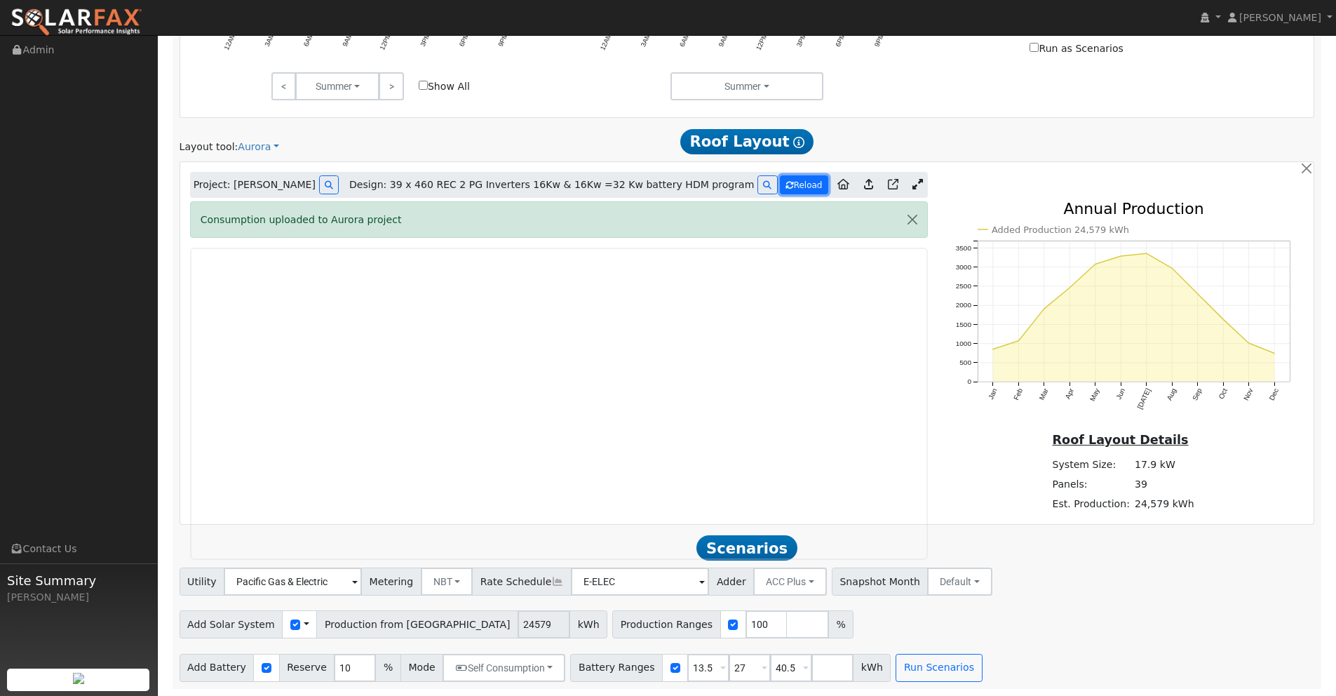
click at [800, 185] on button "Reload" at bounding box center [804, 184] width 48 height 19
click at [801, 184] on button "Reload" at bounding box center [804, 184] width 48 height 19
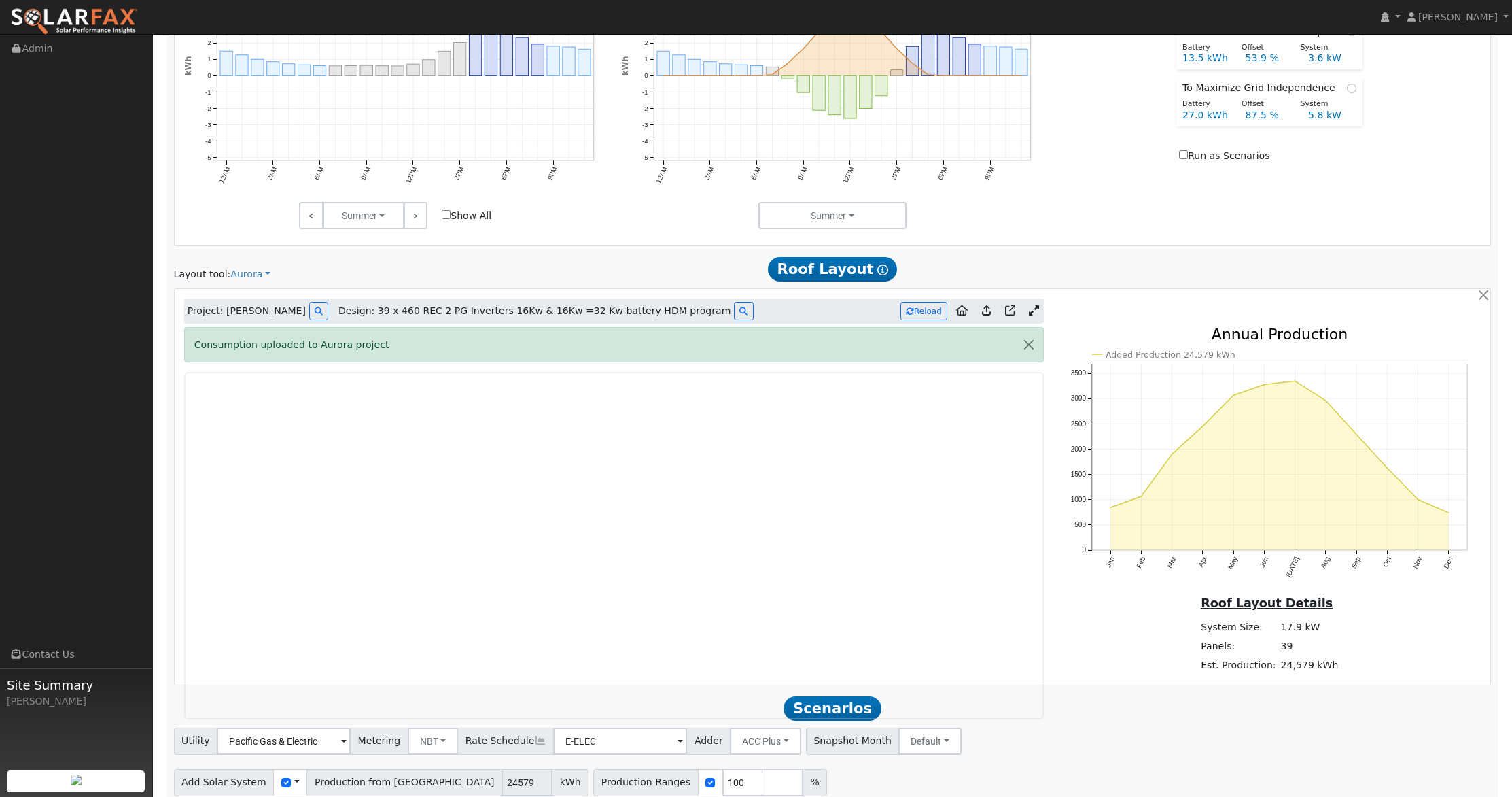
scroll to position [754, 0]
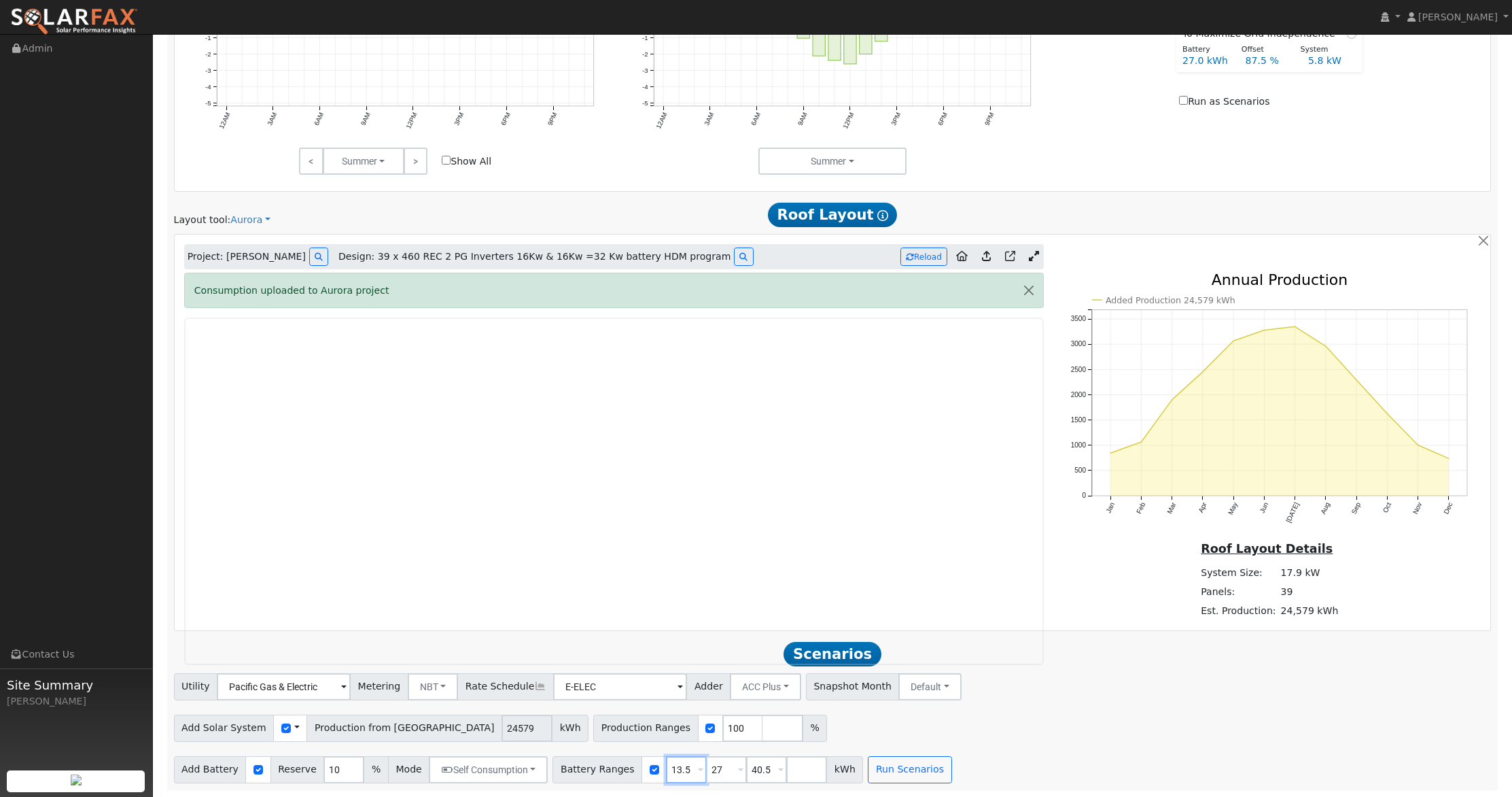
drag, startPoint x: 679, startPoint y: 766, endPoint x: 563, endPoint y: 767, distance: 116.0
click at [563, 674] on div "Battery Ranges 13.5 Overrides Reserve % Mode None None Self Consumption Peak Sa…" at bounding box center [708, 770] width 310 height 27
type input "27"
type input "30"
drag, startPoint x: 718, startPoint y: 775, endPoint x: 590, endPoint y: 763, distance: 128.6
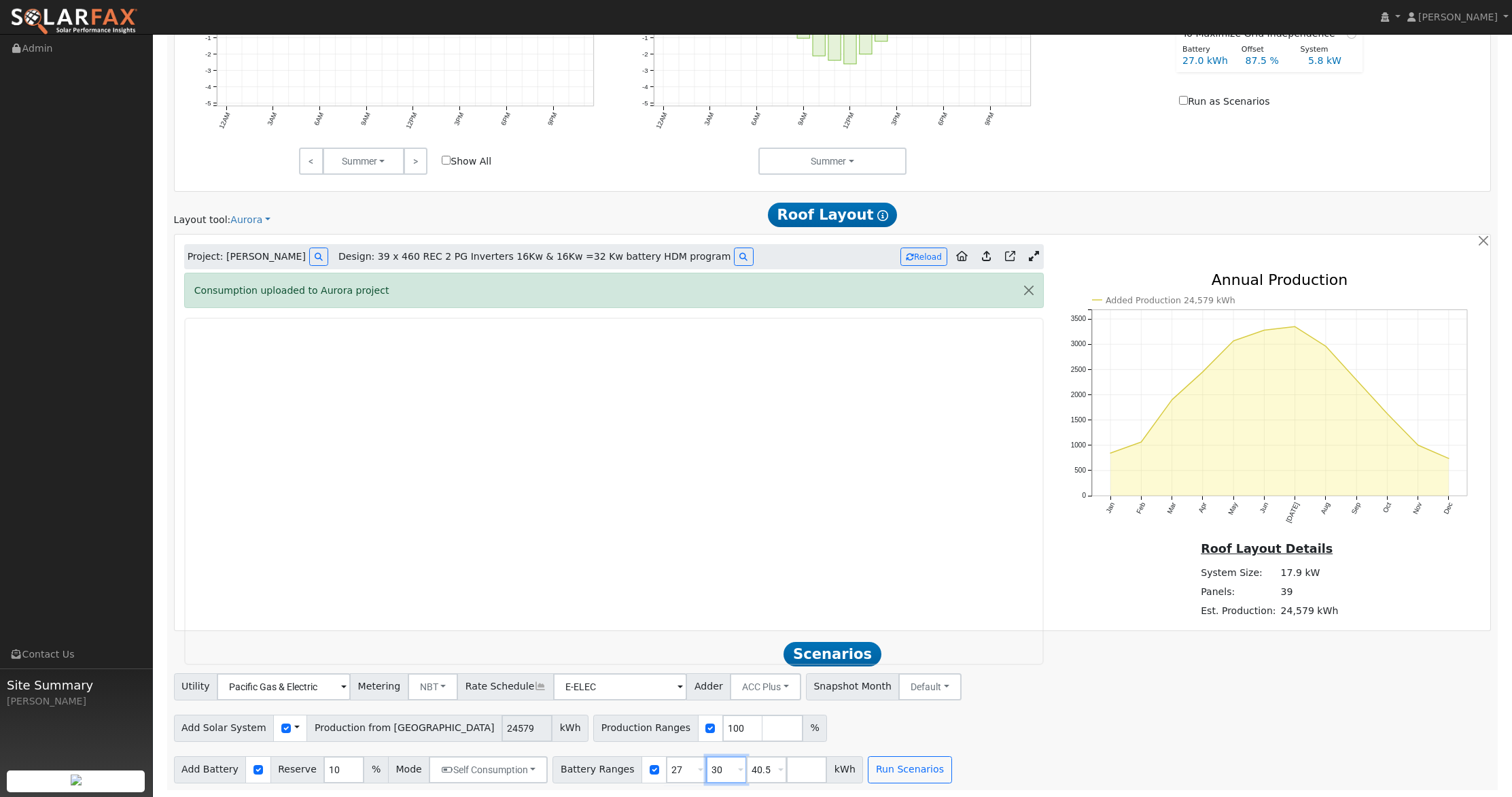
click at [590, 674] on div "Battery Ranges 27 Overrides Reserve % Mode None None Self Consumption Peak Savi…" at bounding box center [708, 770] width 310 height 27
drag, startPoint x: 675, startPoint y: 770, endPoint x: 597, endPoint y: 765, distance: 78.2
click at [596, 674] on div "Battery Ranges 27 Overrides Reserve % Mode None None Self Consumption Peak Savi…" at bounding box center [708, 770] width 310 height 27
drag, startPoint x: 788, startPoint y: 769, endPoint x: 808, endPoint y: 775, distance: 20.9
click at [788, 674] on input "number" at bounding box center [806, 770] width 41 height 27
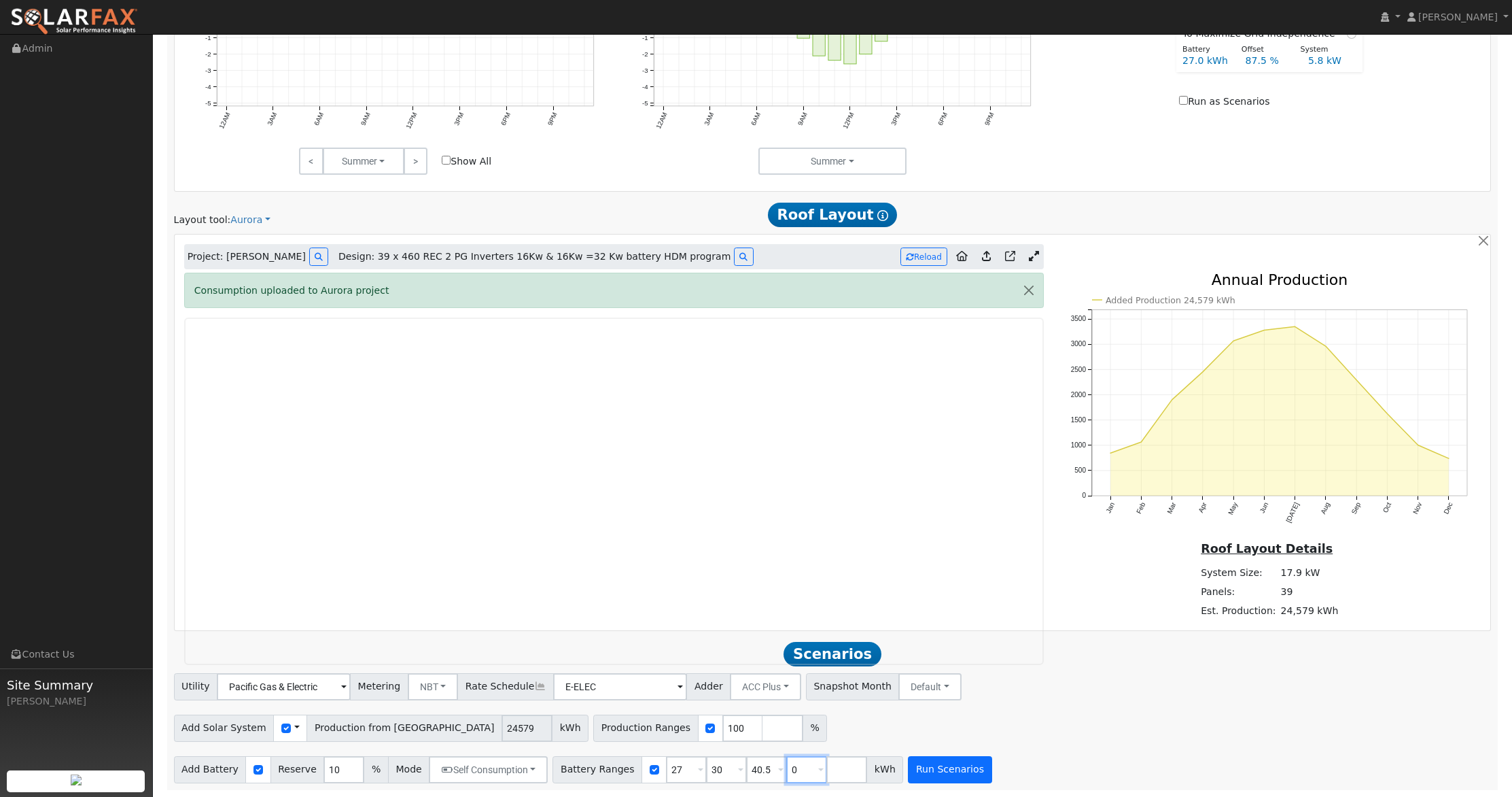
type input "0"
type input "27"
type input "30"
type input "40.5"
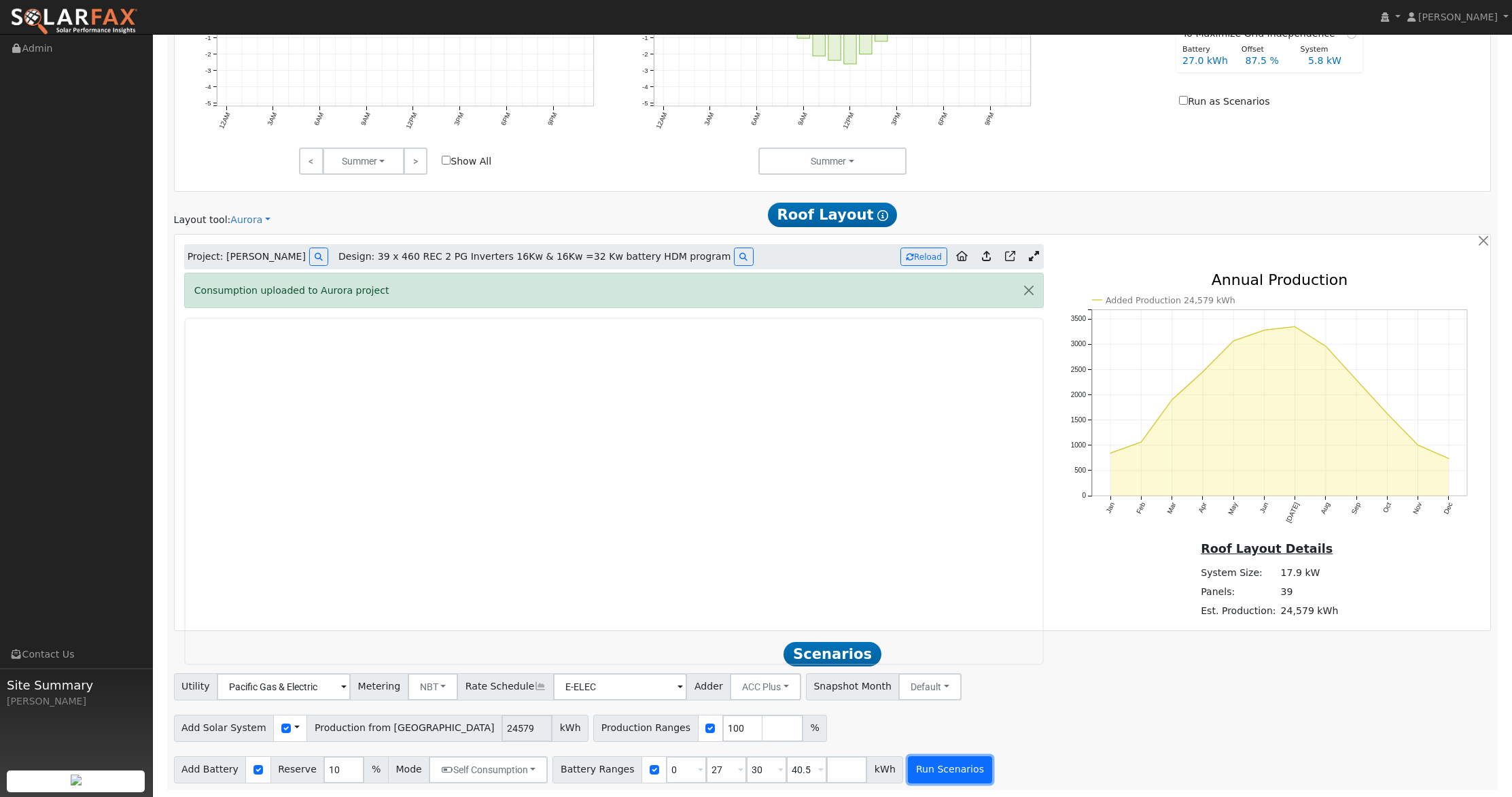
click at [954, 674] on button "Run Scenarios" at bounding box center [950, 770] width 83 height 27
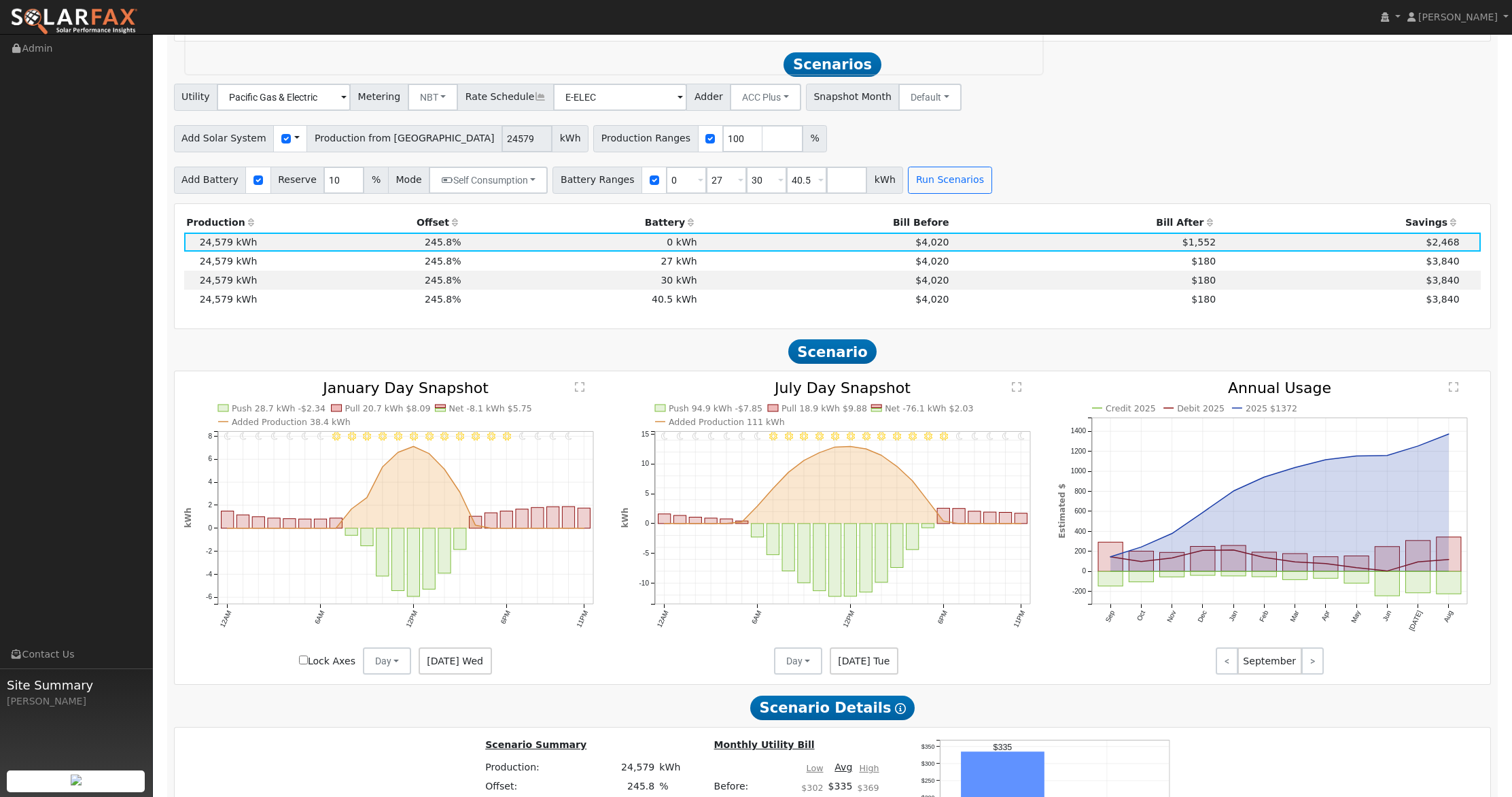
scroll to position [1355, 0]
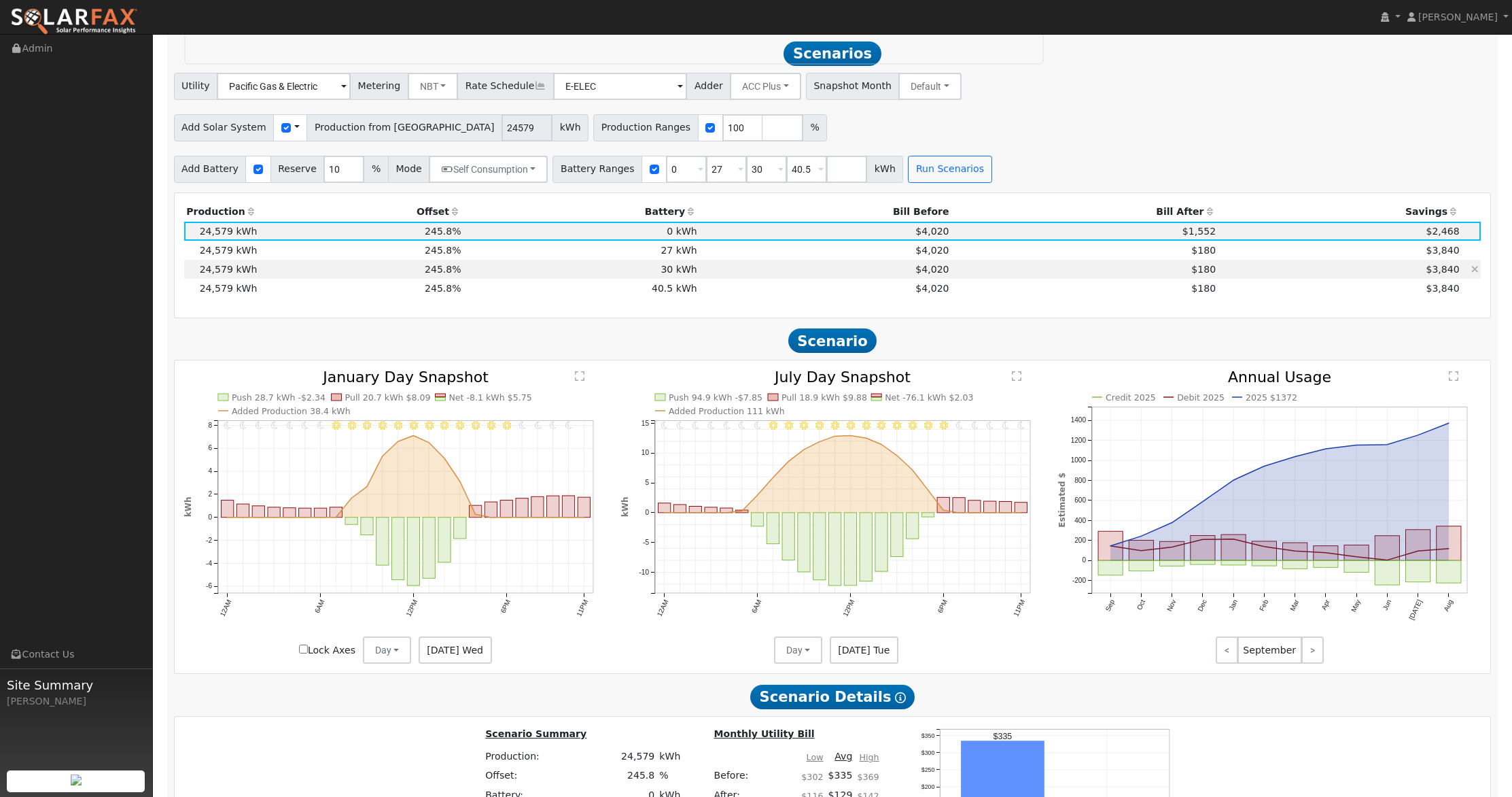
click at [957, 270] on td "$180" at bounding box center [1086, 270] width 268 height 19
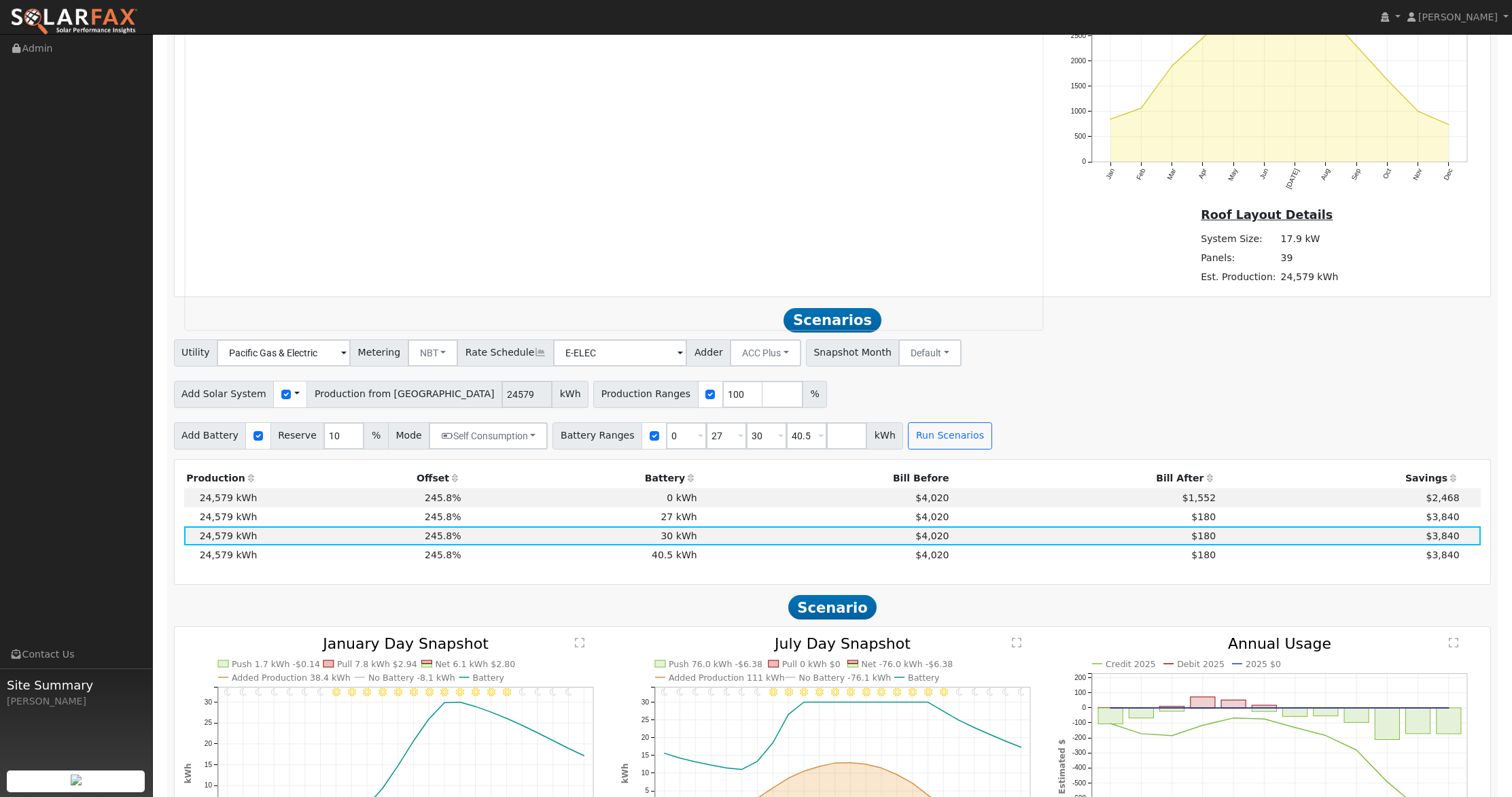
scroll to position [980, 0]
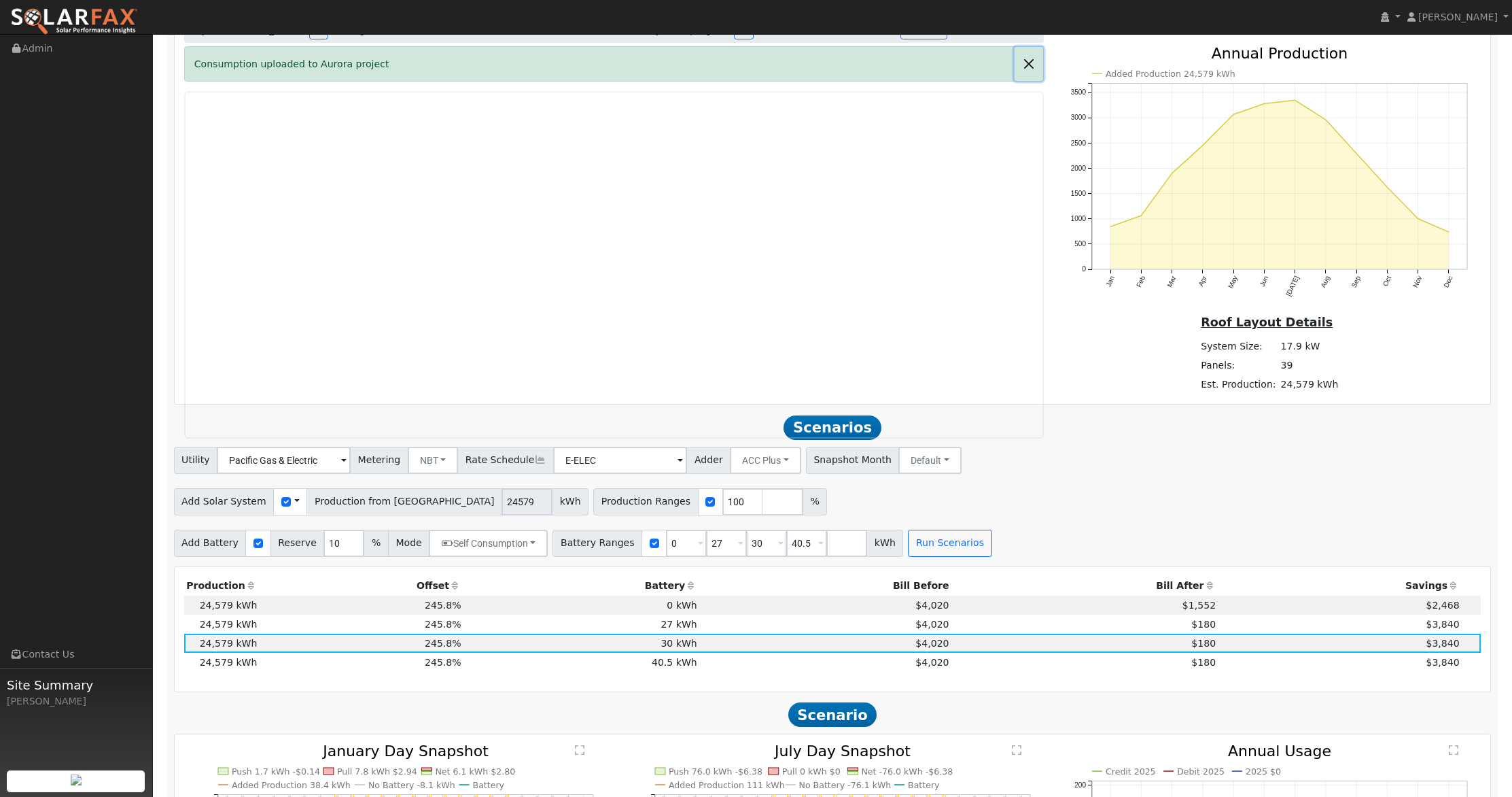
click at [1024, 65] on button "button" at bounding box center [1028, 63] width 28 height 33
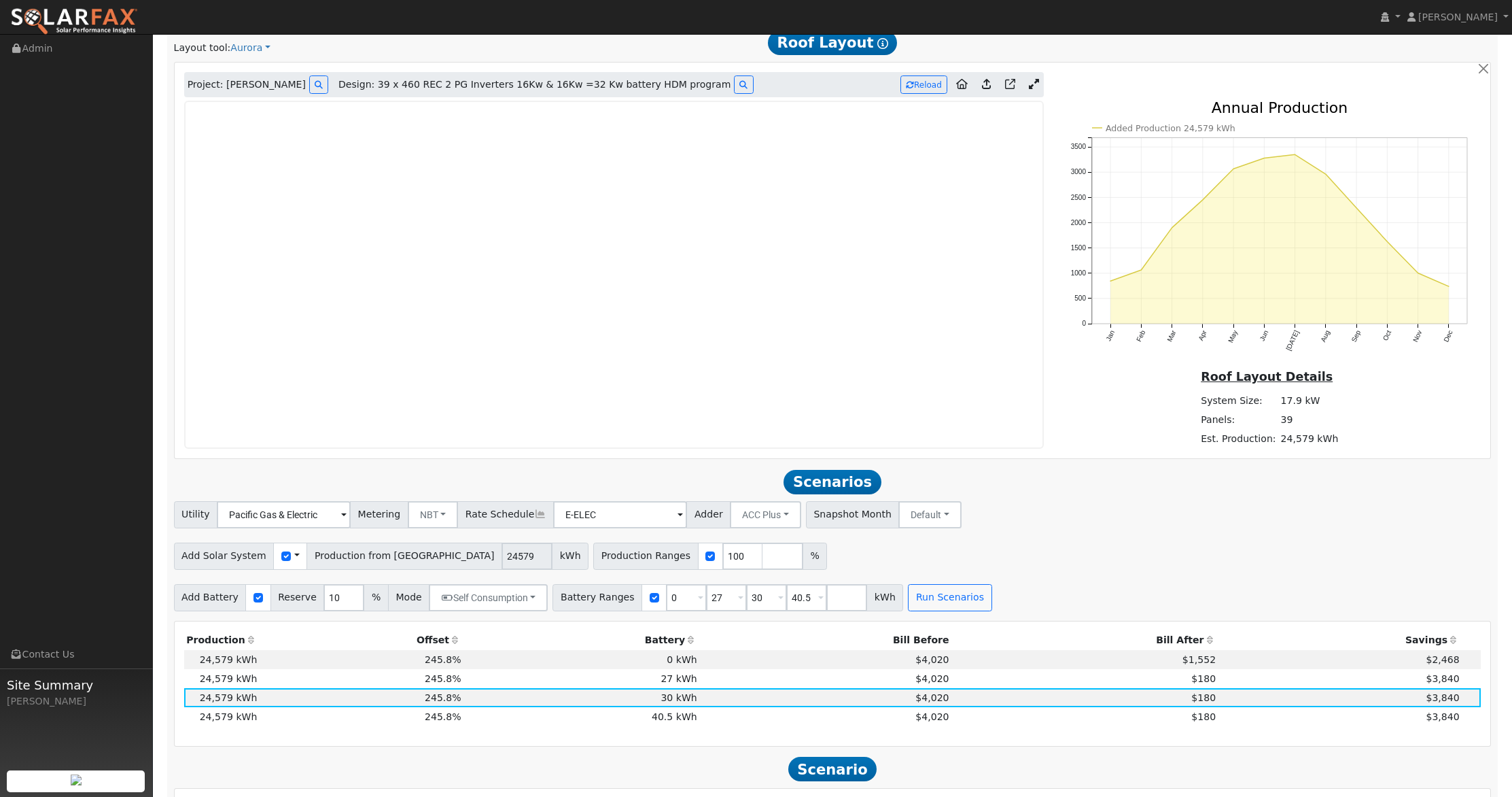
scroll to position [761, 0]
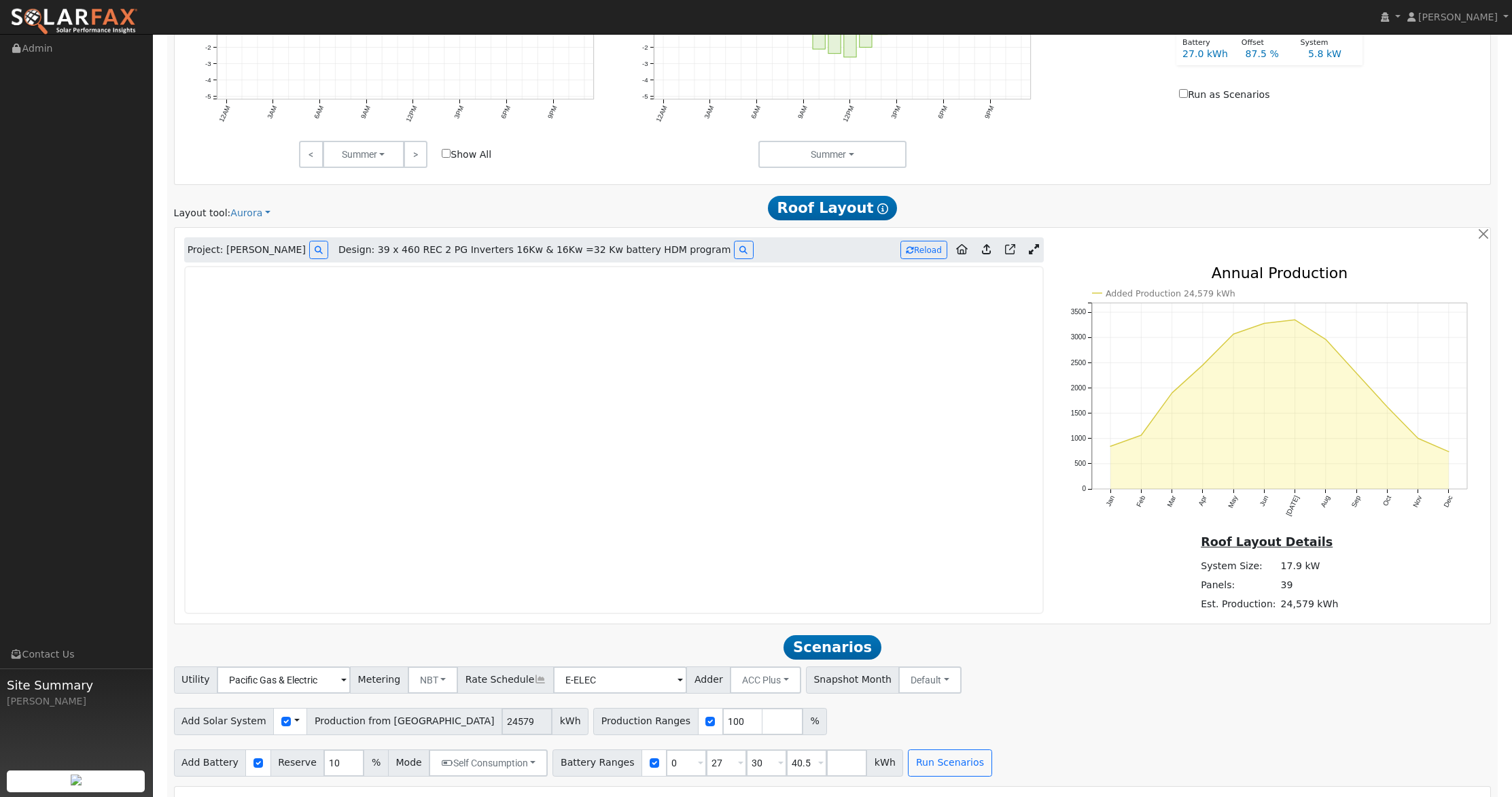
click at [1034, 248] on icon at bounding box center [1034, 249] width 11 height 11
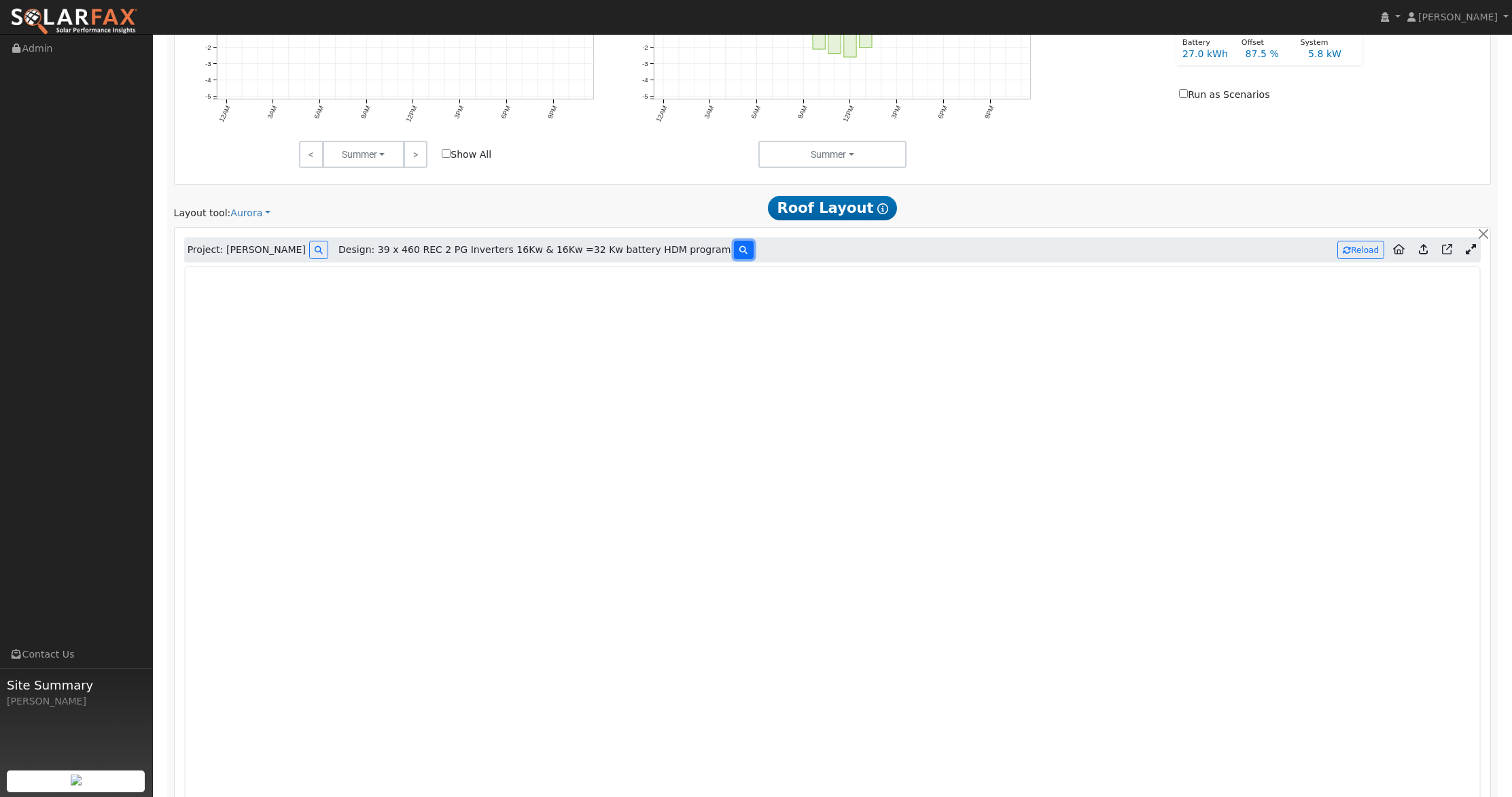
click at [740, 248] on icon at bounding box center [743, 250] width 8 height 8
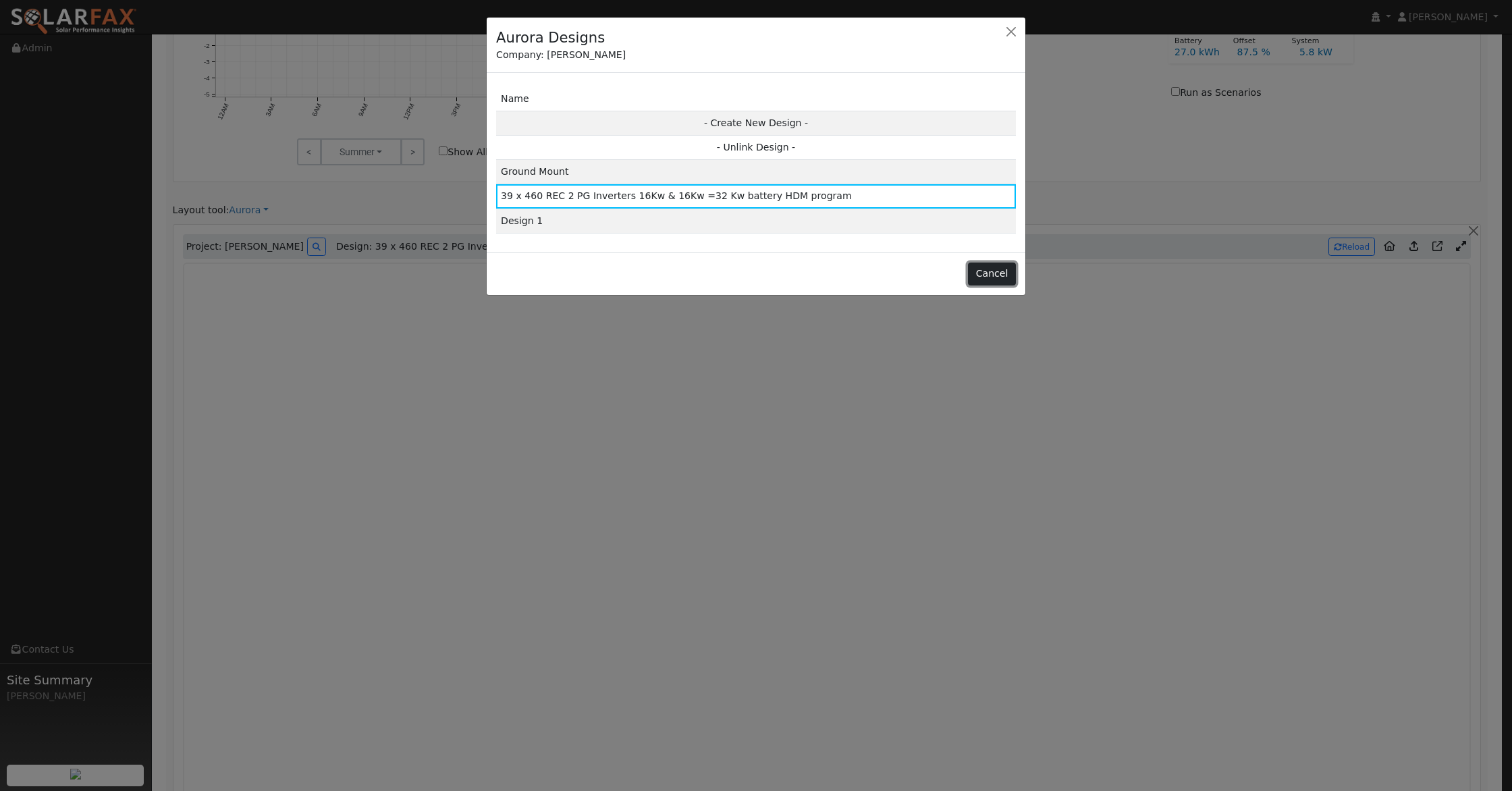
click at [977, 268] on button "Cancel" at bounding box center [991, 274] width 48 height 23
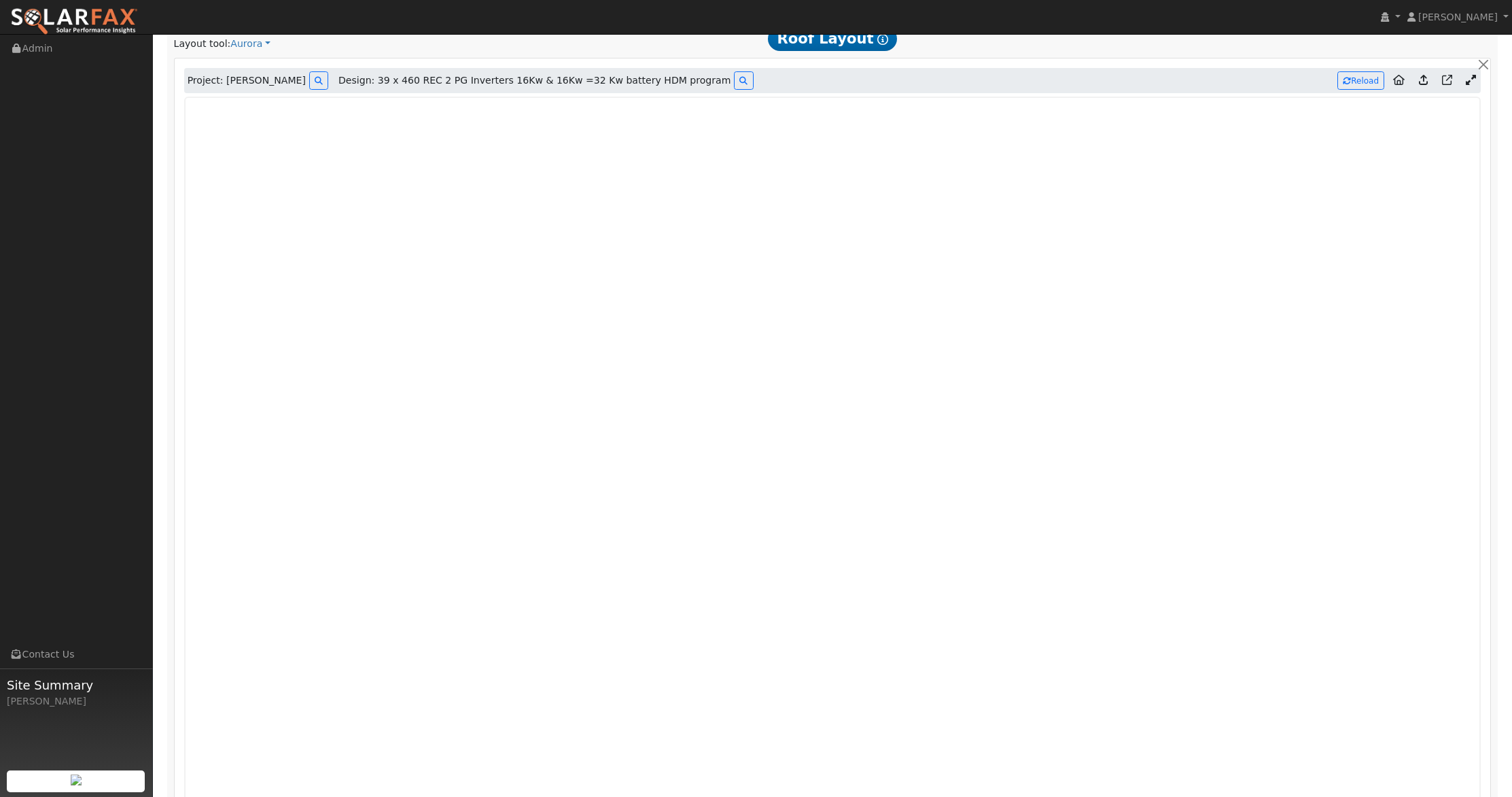
scroll to position [970, 0]
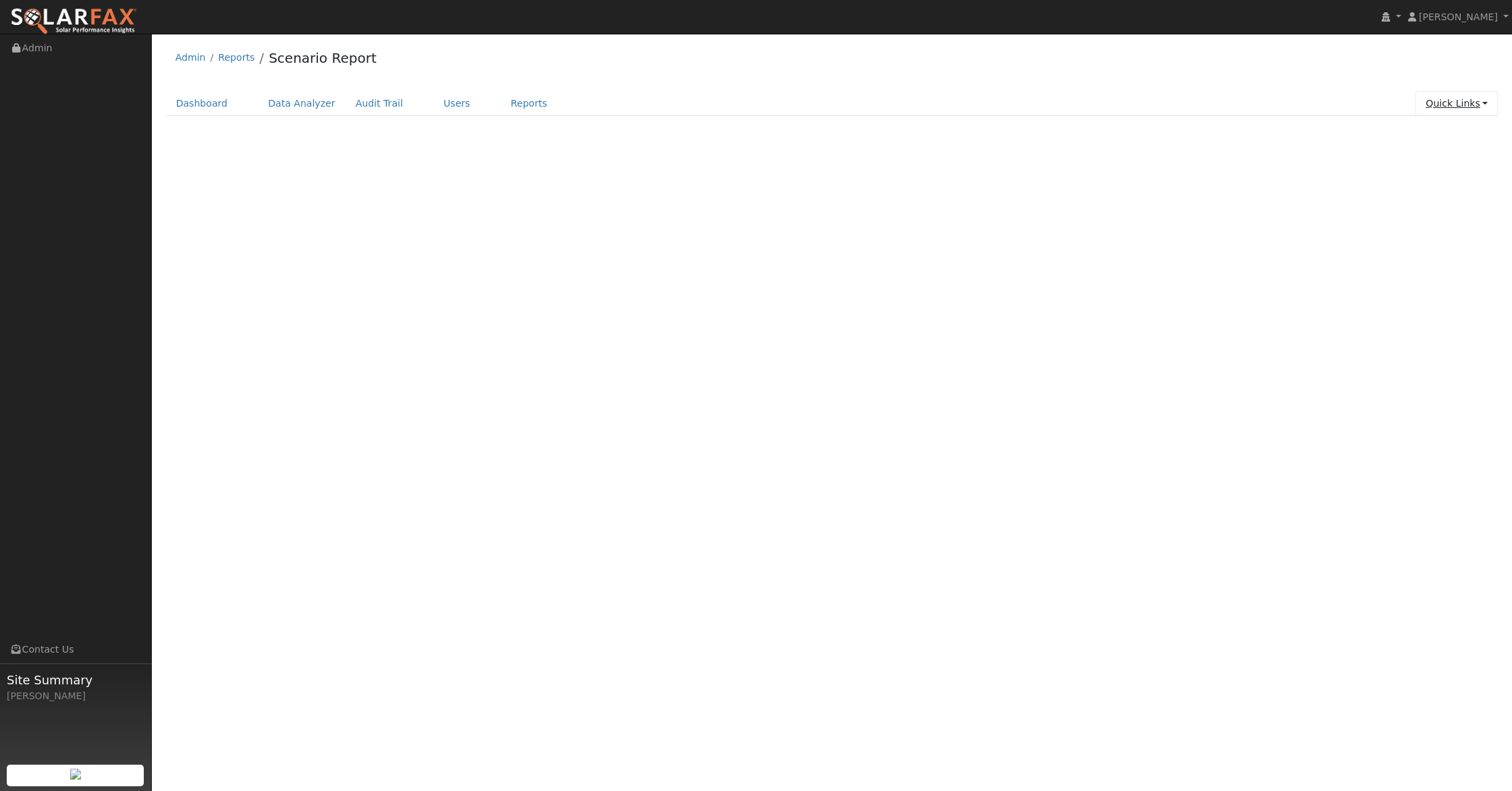
click at [1464, 100] on link "Quick Links" at bounding box center [1456, 104] width 83 height 25
click at [1436, 184] on link "Run a Scenario Report" at bounding box center [1429, 181] width 137 height 19
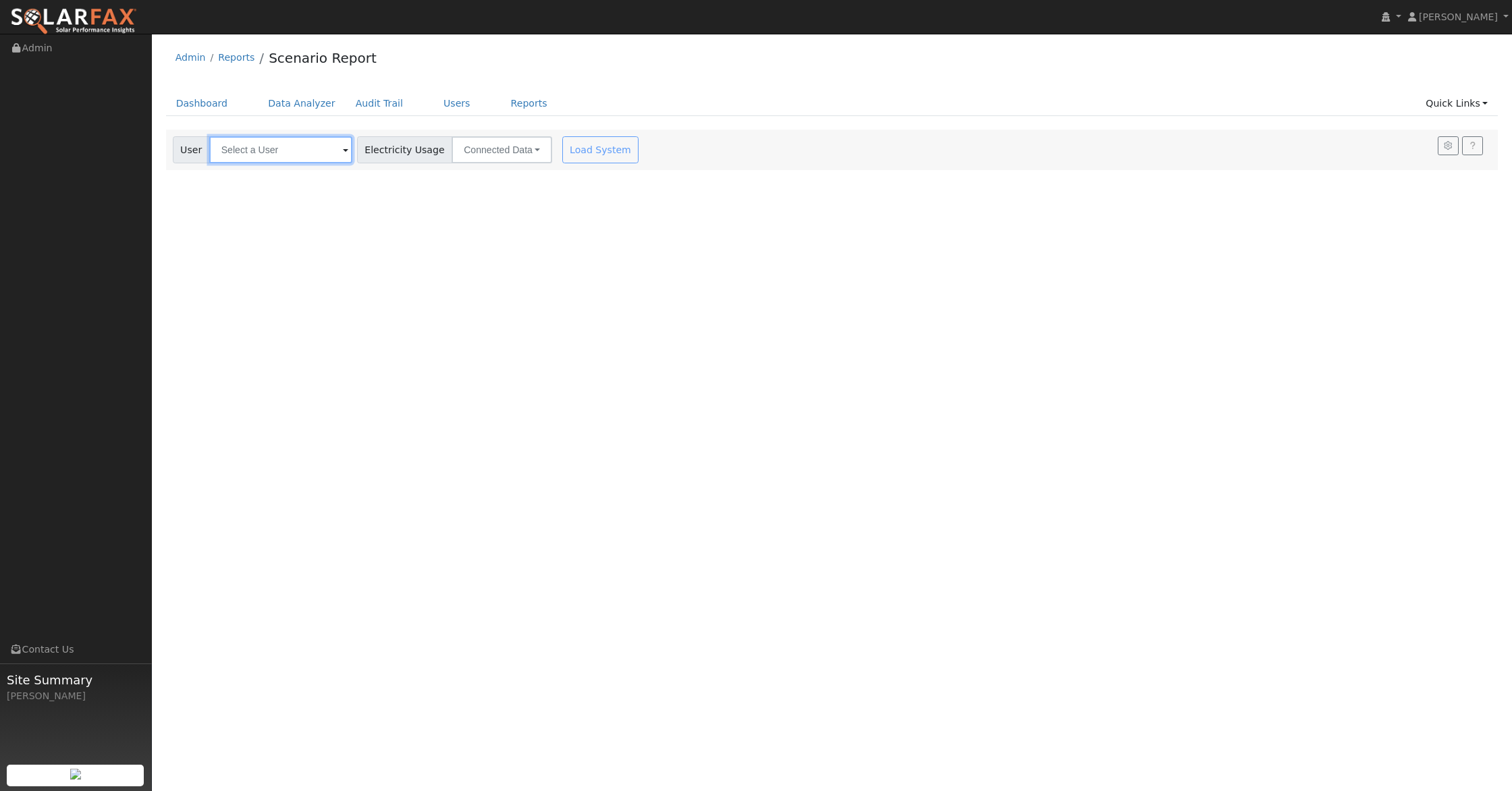
click at [271, 154] on input "text" at bounding box center [280, 150] width 143 height 27
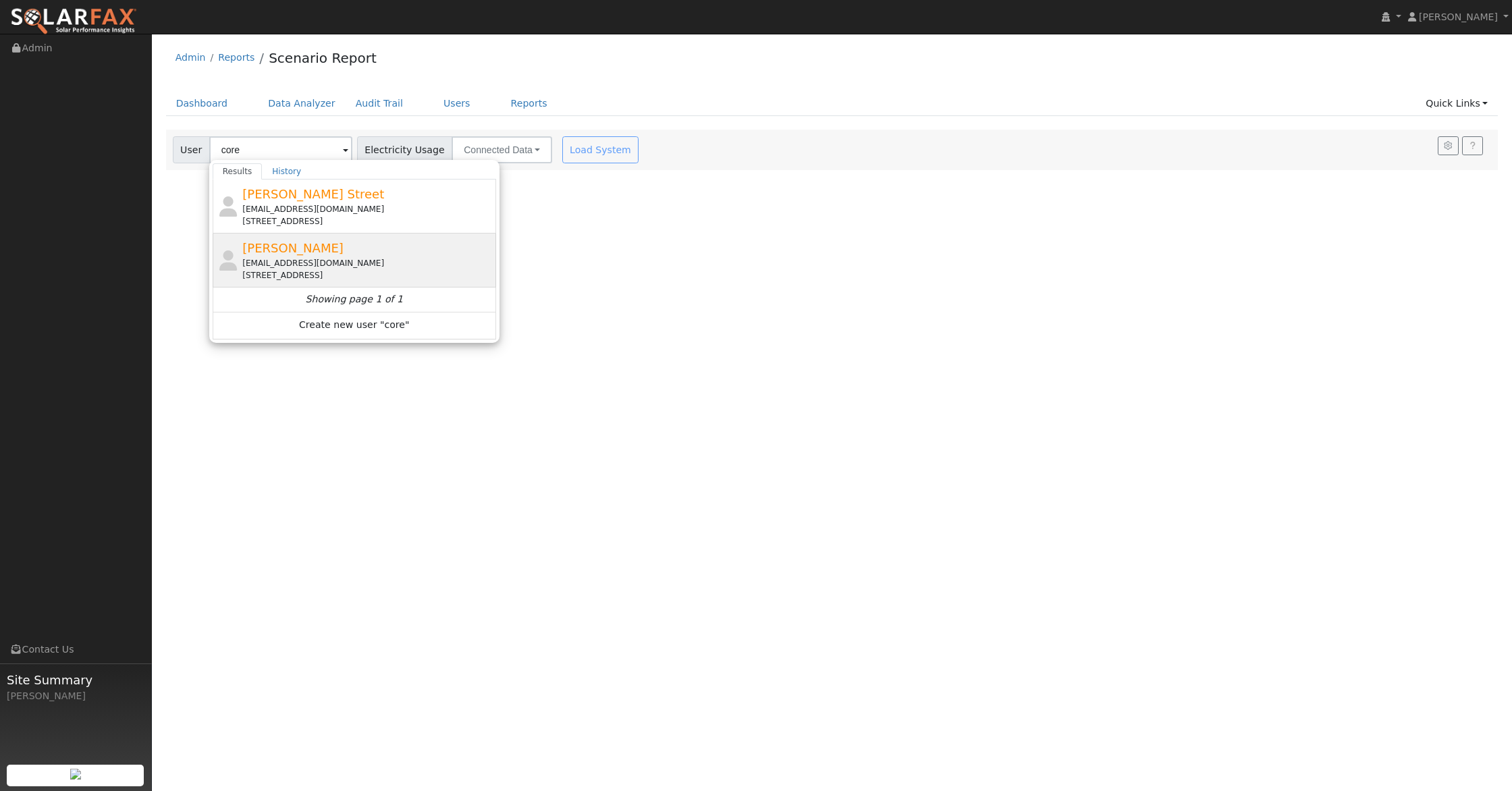
click at [298, 254] on span "[PERSON_NAME]" at bounding box center [293, 247] width 101 height 14
type input "[PERSON_NAME]"
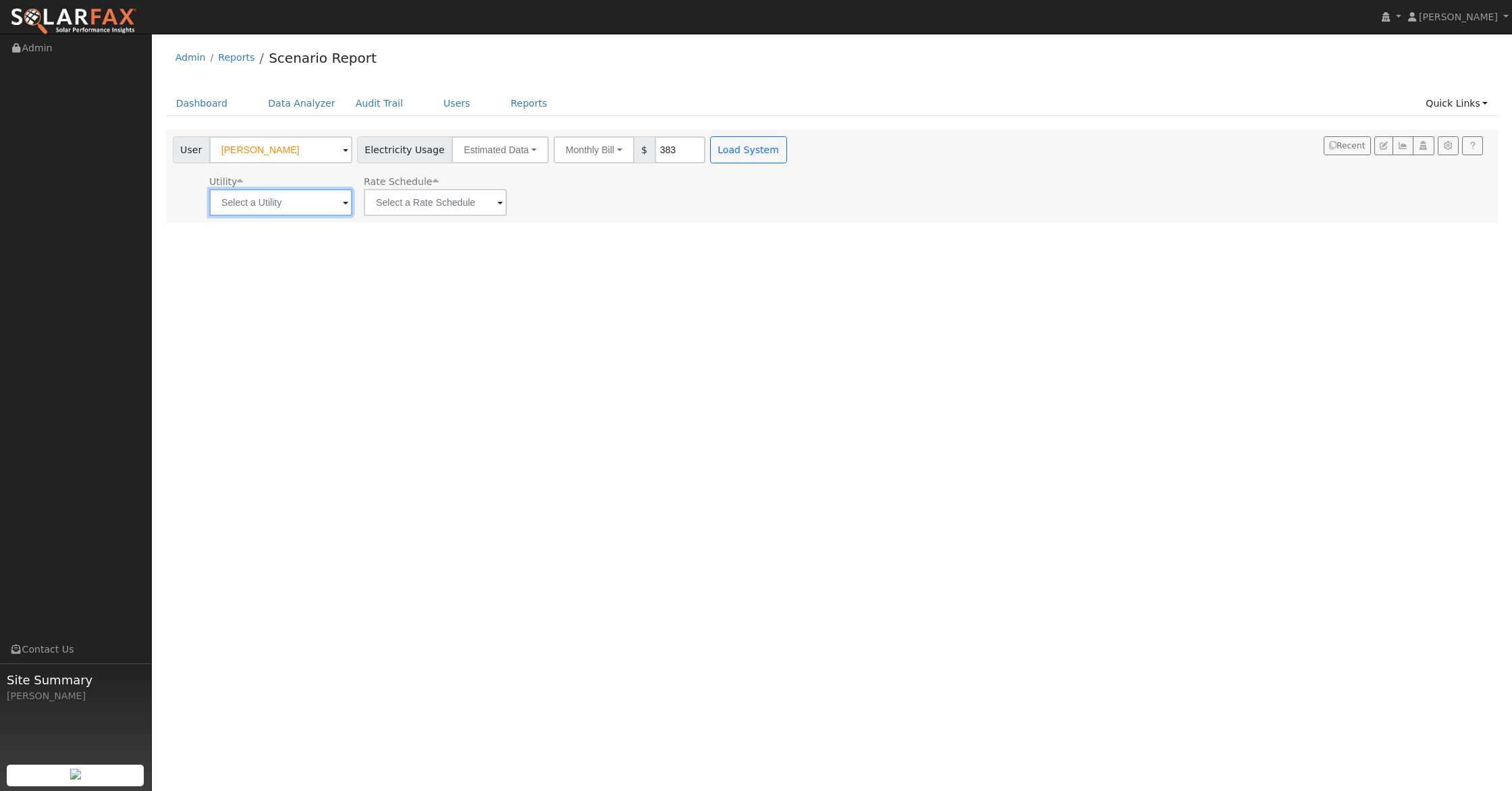
click at [311, 208] on input "text" at bounding box center [280, 202] width 143 height 27
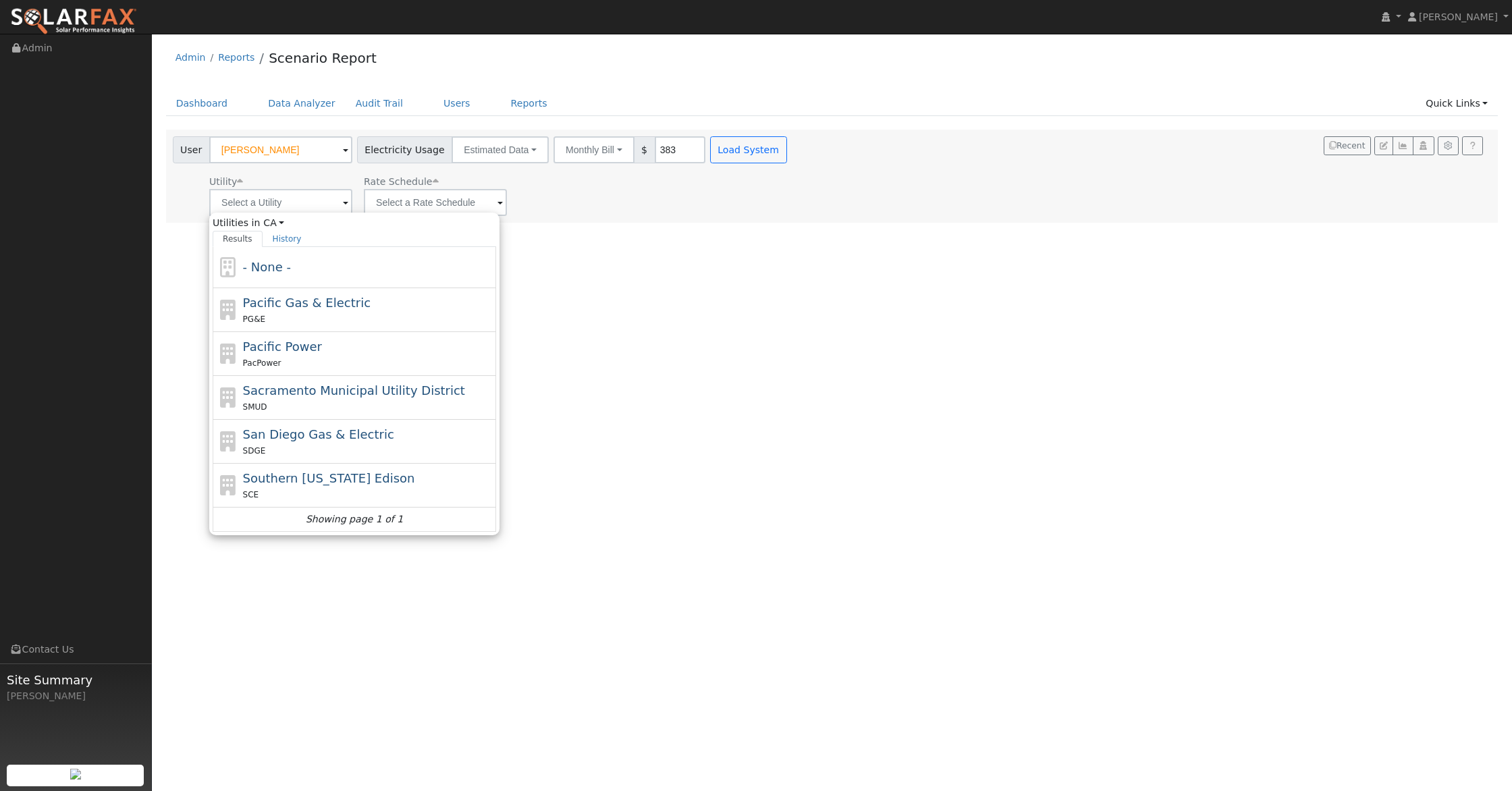
click at [308, 303] on span "Pacific Gas & Electric" at bounding box center [306, 302] width 128 height 14
type input "Pacific Gas & Electric"
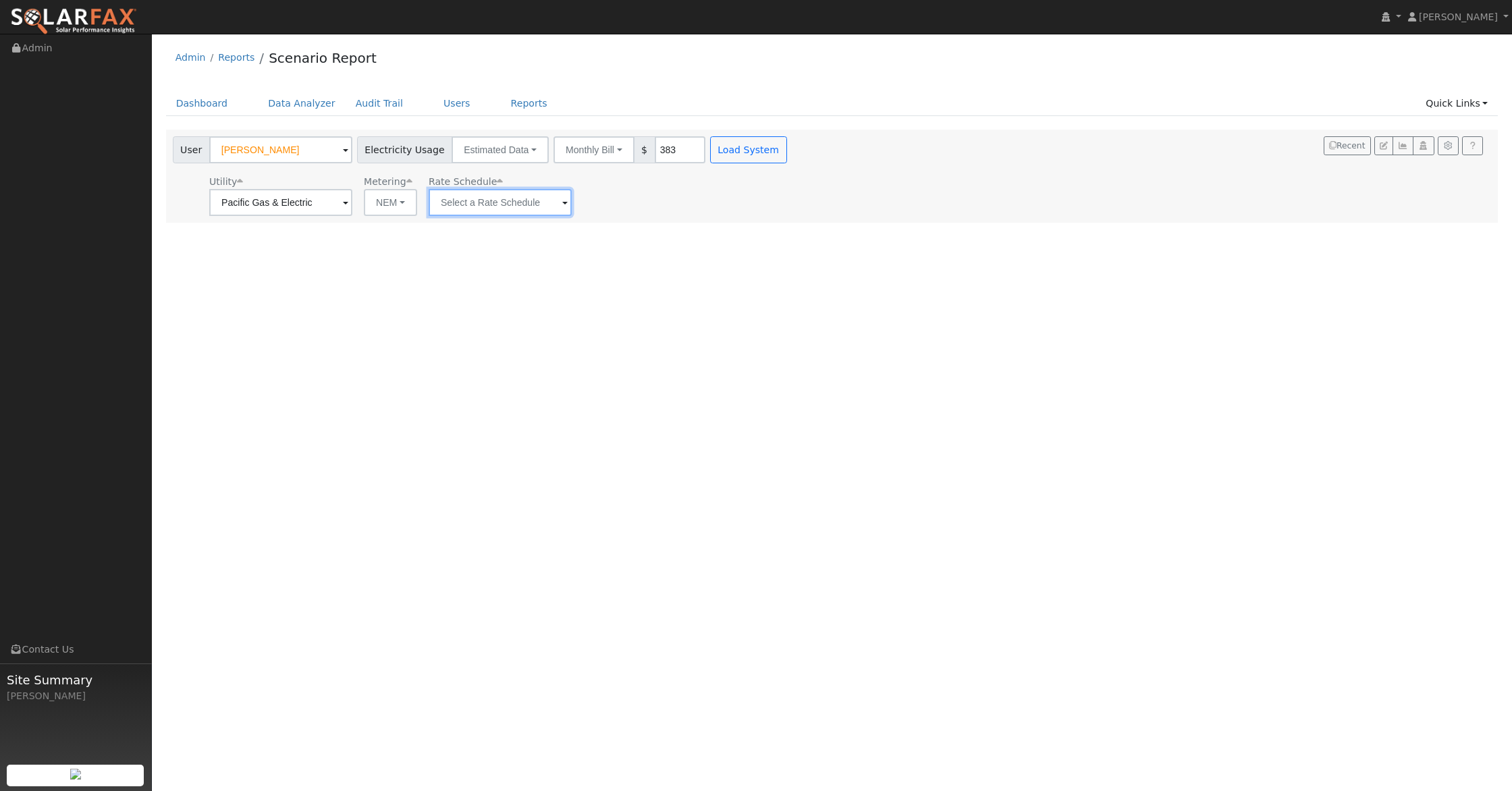
click at [459, 200] on input "text" at bounding box center [500, 202] width 143 height 27
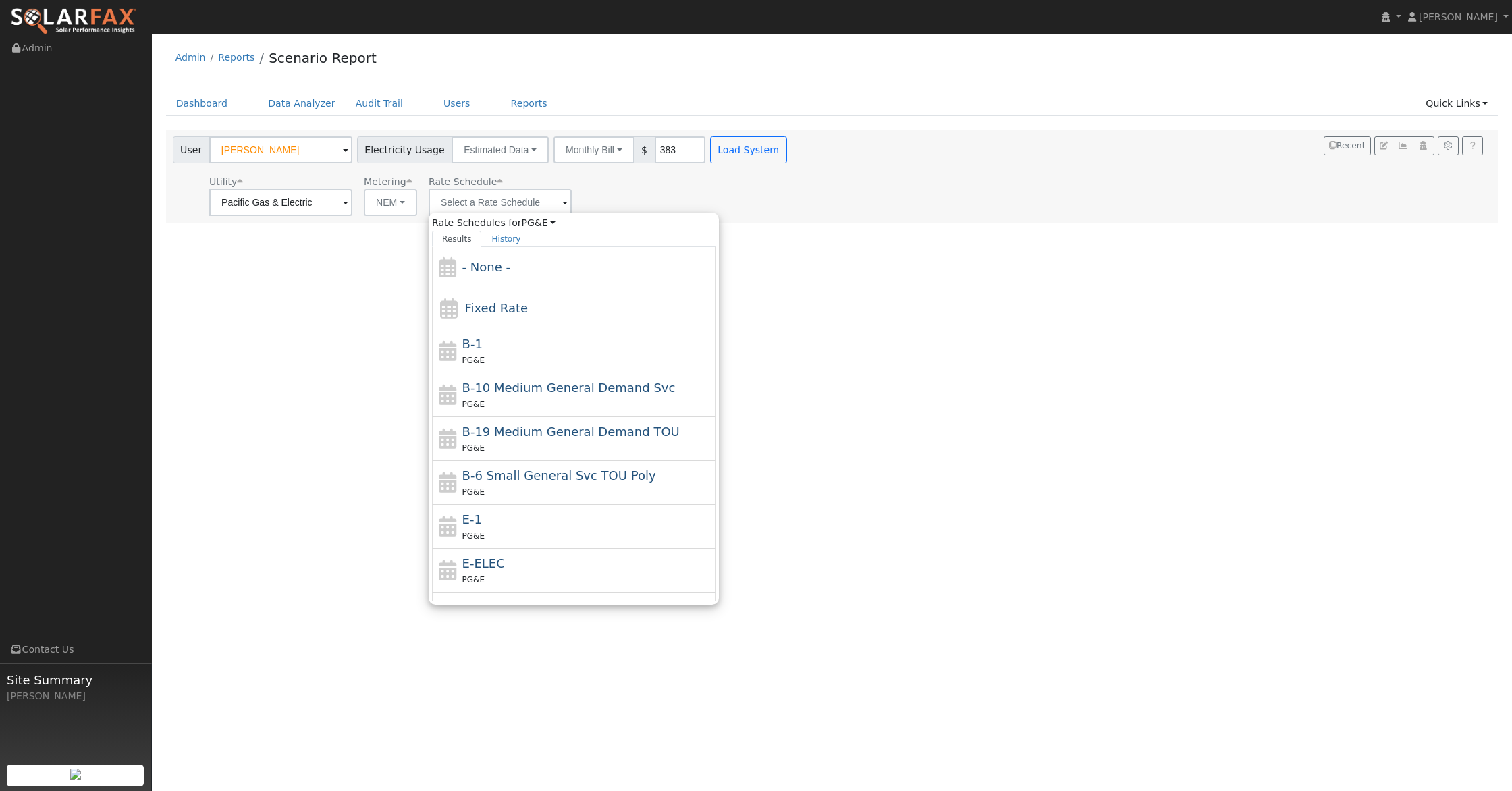
drag, startPoint x: 487, startPoint y: 511, endPoint x: 492, endPoint y: 503, distance: 9.4
click at [487, 511] on div "E-1 PG&E" at bounding box center [587, 526] width 250 height 33
type input "E-1"
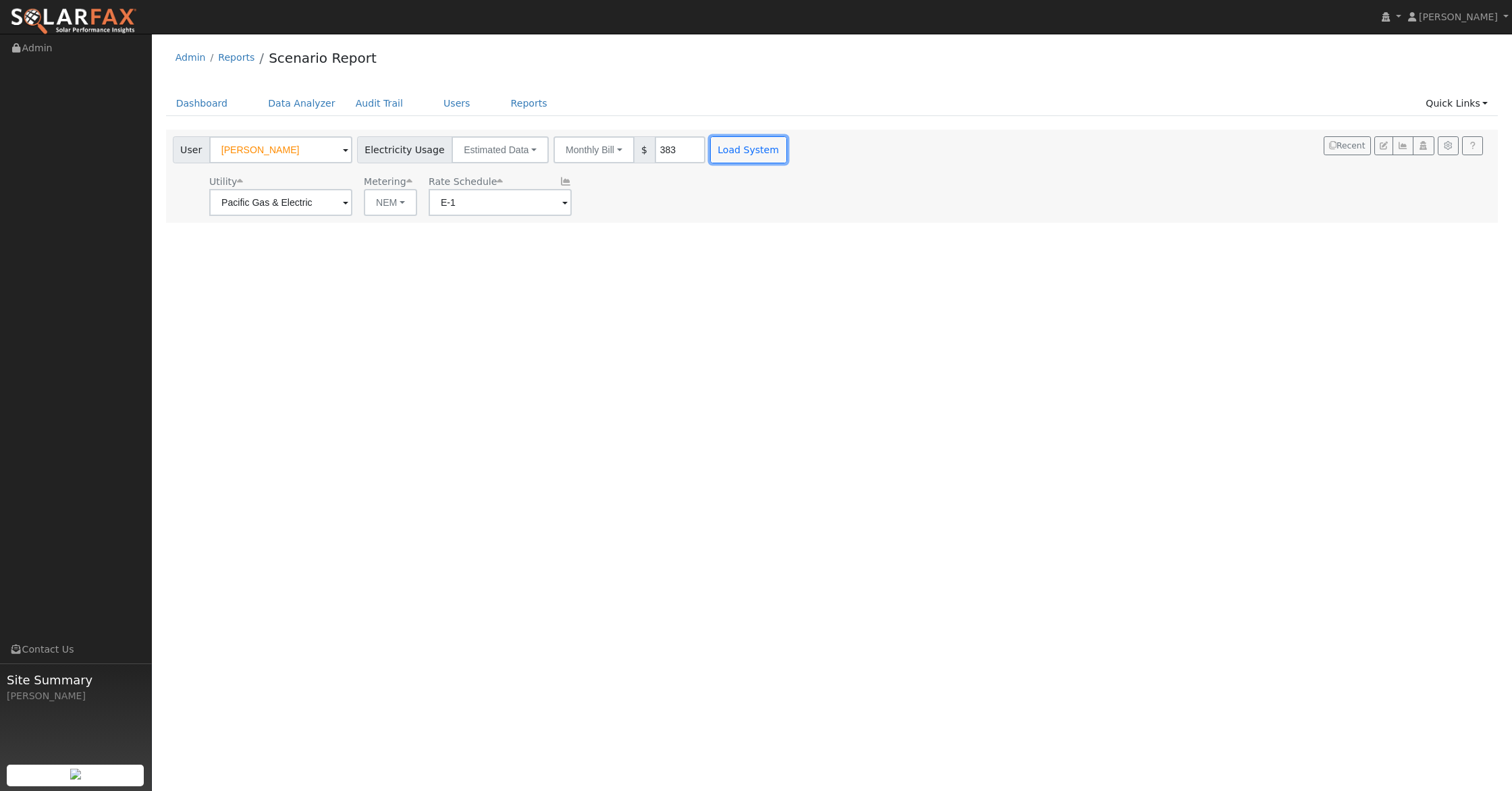
click at [737, 152] on button "Load System" at bounding box center [749, 150] width 77 height 27
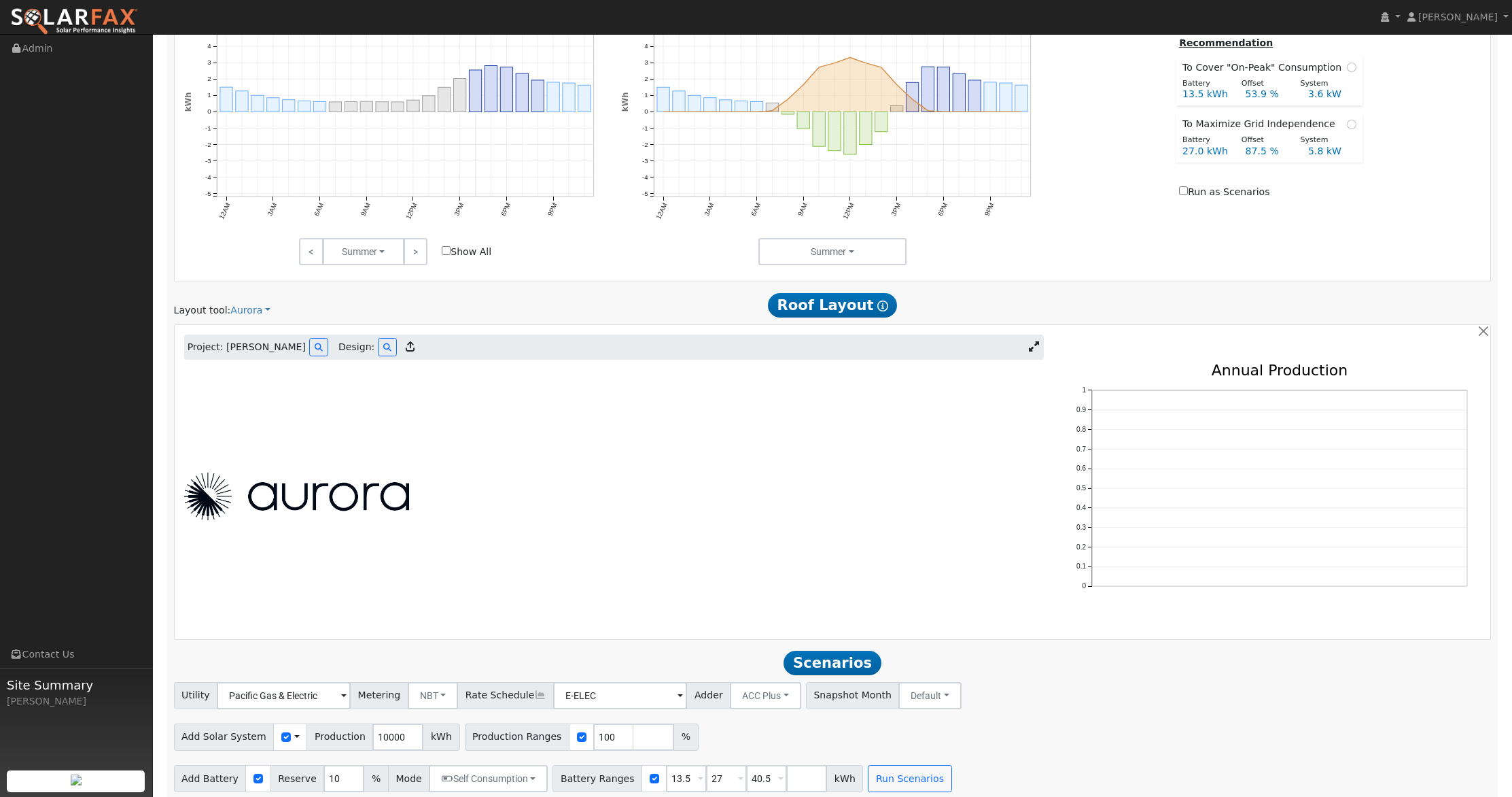
scroll to position [672, 0]
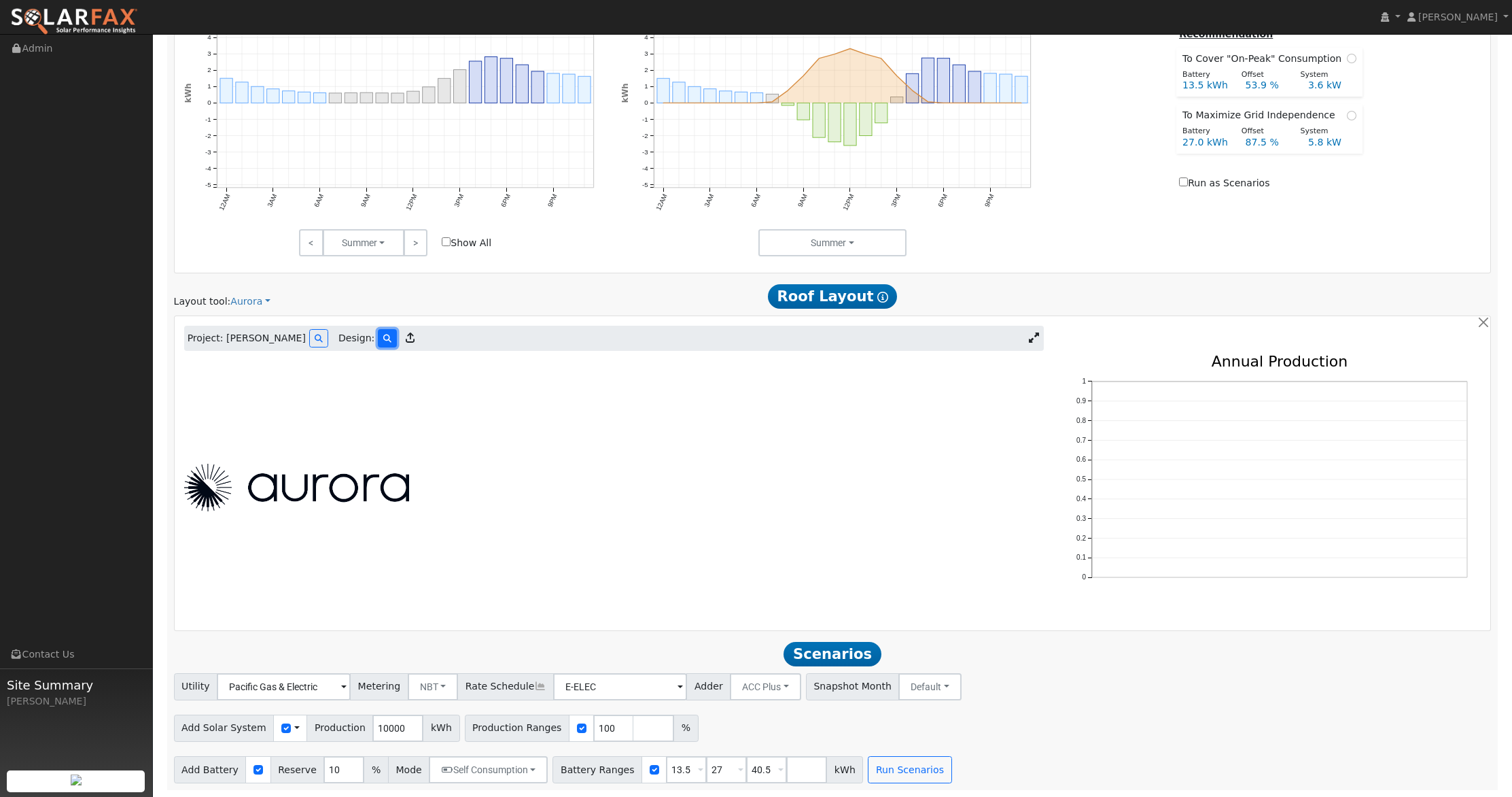
click at [383, 335] on icon at bounding box center [387, 338] width 8 height 8
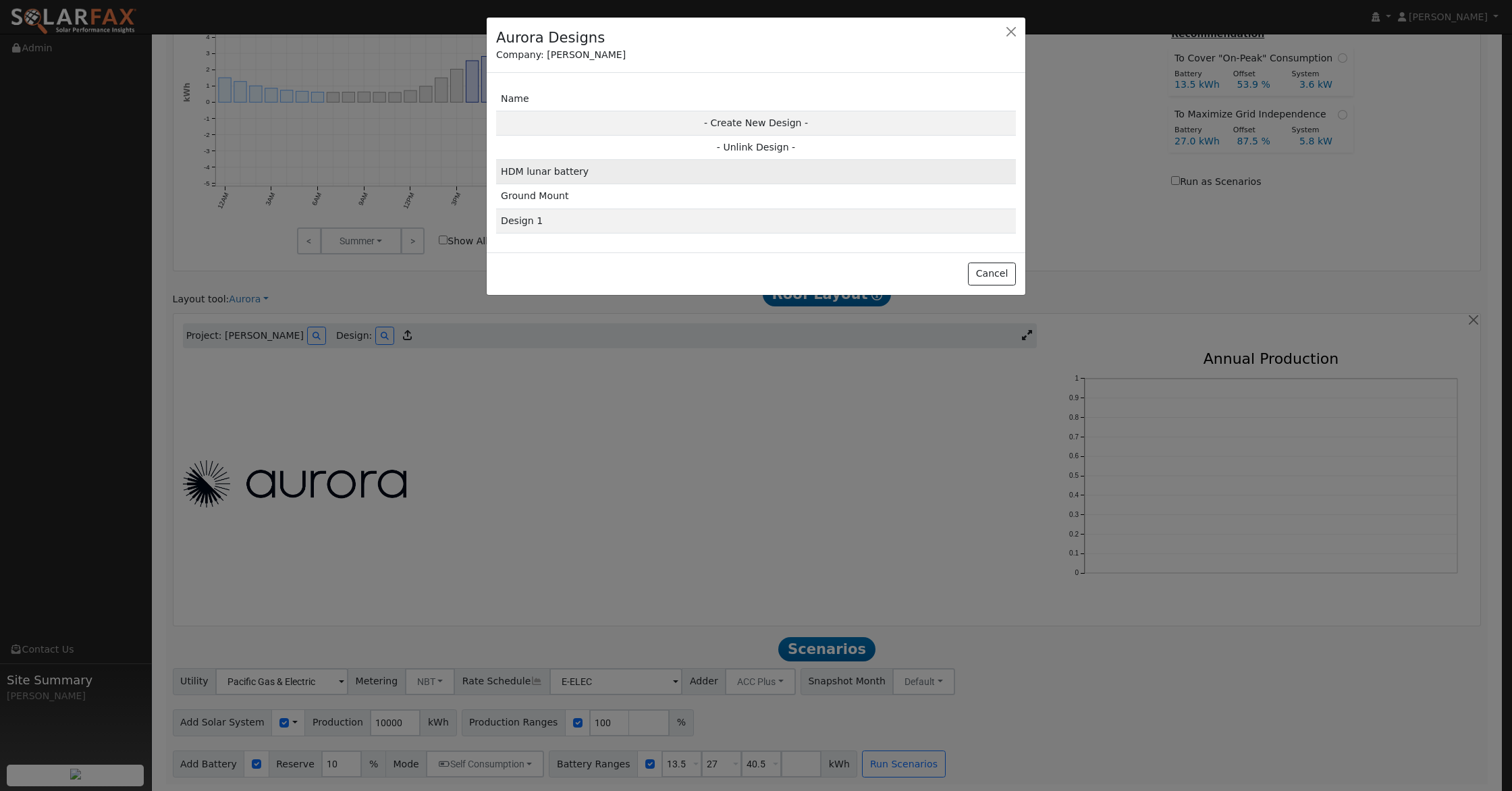
click at [653, 168] on td "HDM lunar battery" at bounding box center [756, 171] width 520 height 24
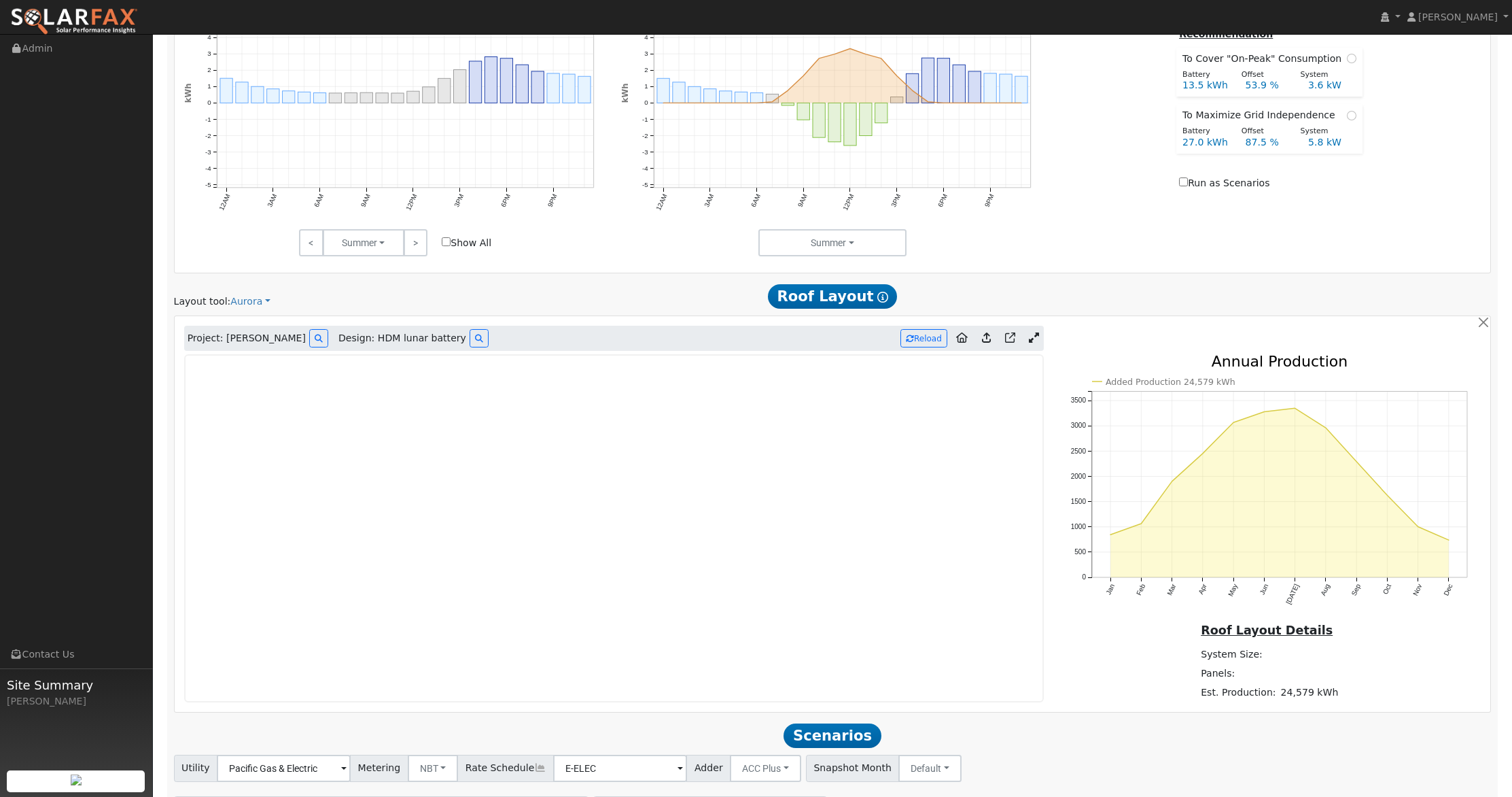
click at [987, 335] on icon at bounding box center [986, 337] width 9 height 11
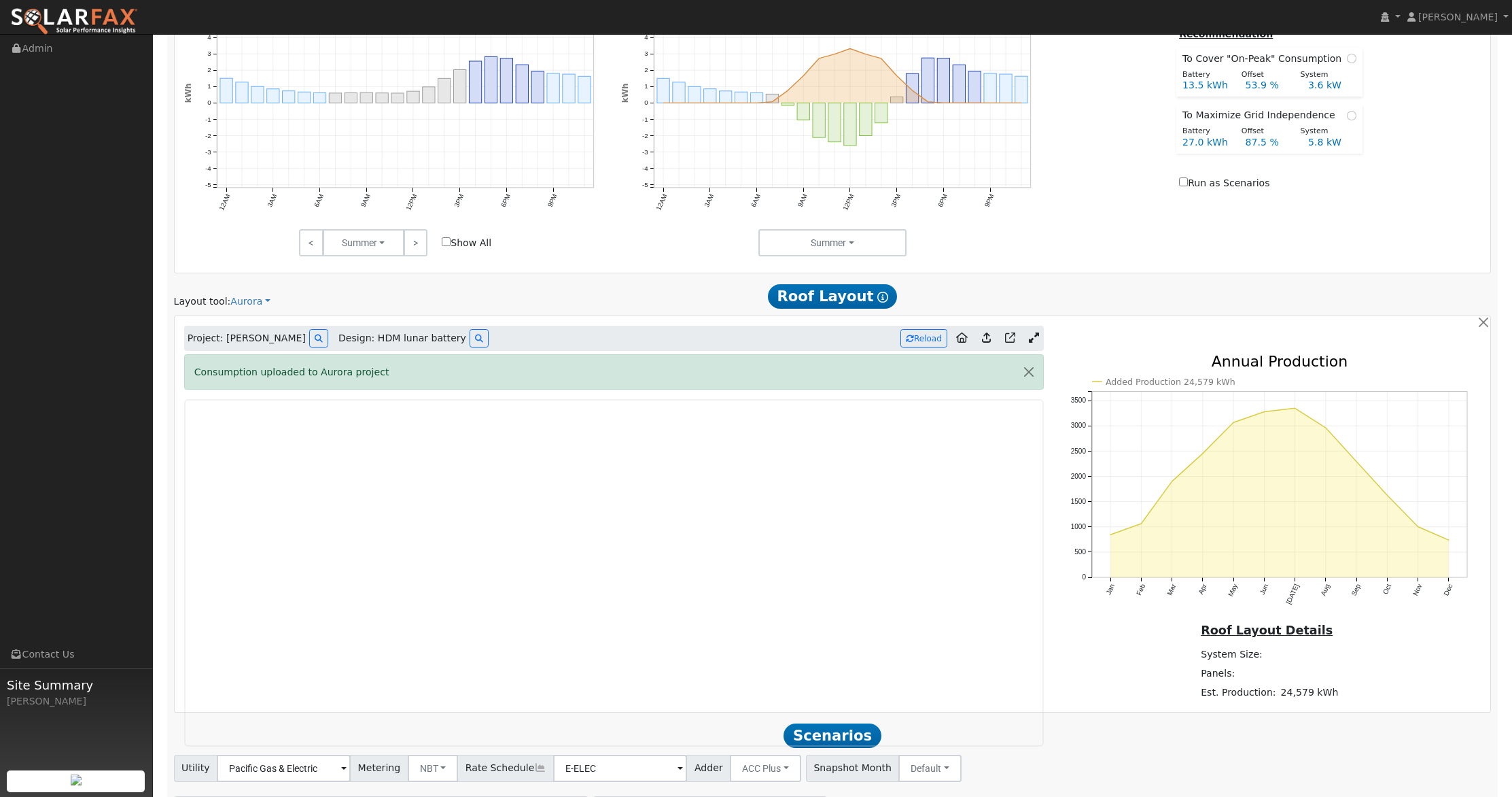
click at [986, 337] on icon at bounding box center [986, 337] width 9 height 11
click at [935, 341] on button "Reload" at bounding box center [924, 337] width 47 height 18
click at [1035, 338] on icon at bounding box center [1034, 336] width 11 height 11
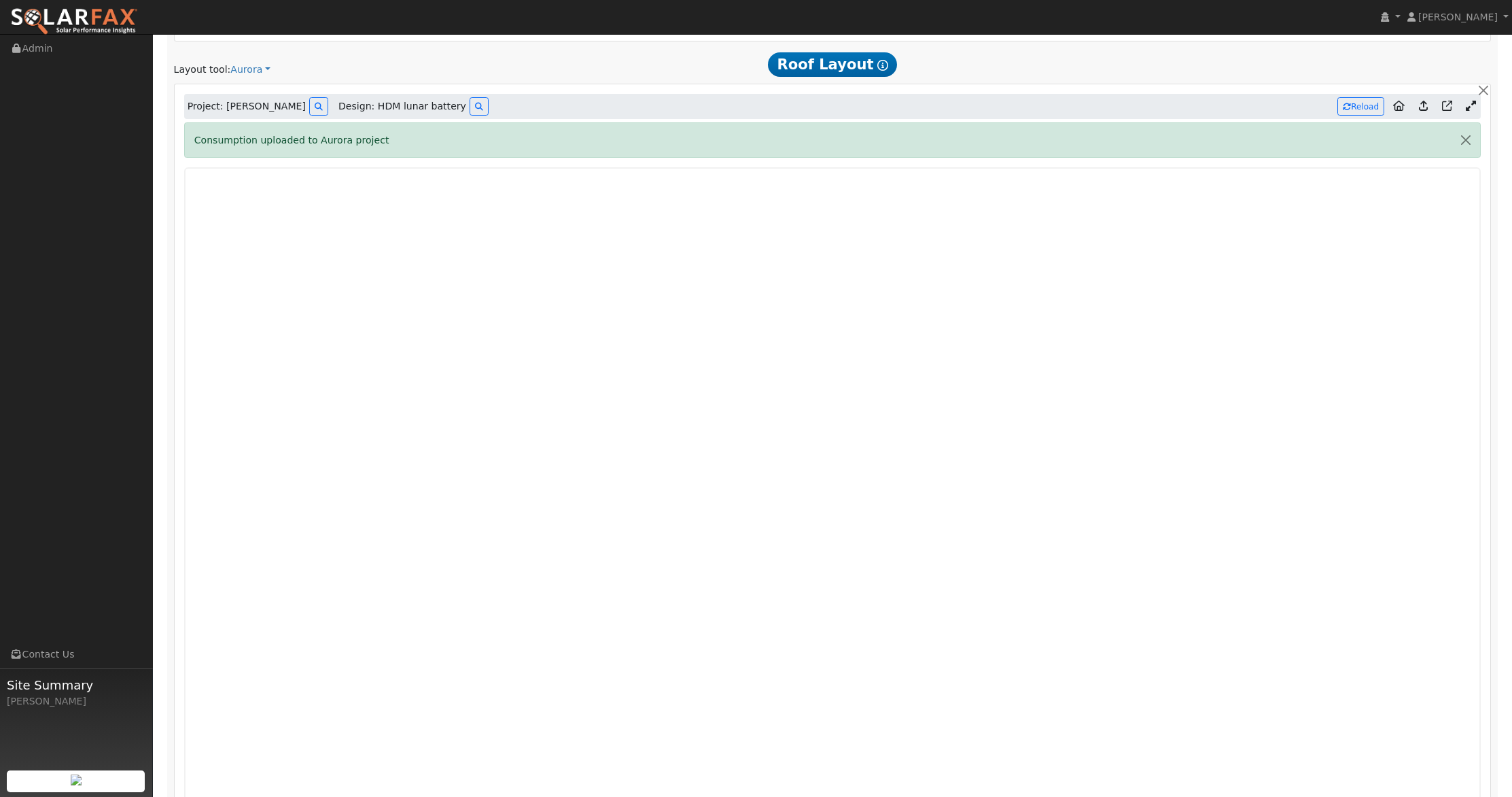
scroll to position [902, 0]
click at [1376, 111] on button "Reload" at bounding box center [1361, 108] width 47 height 18
type input "24165"
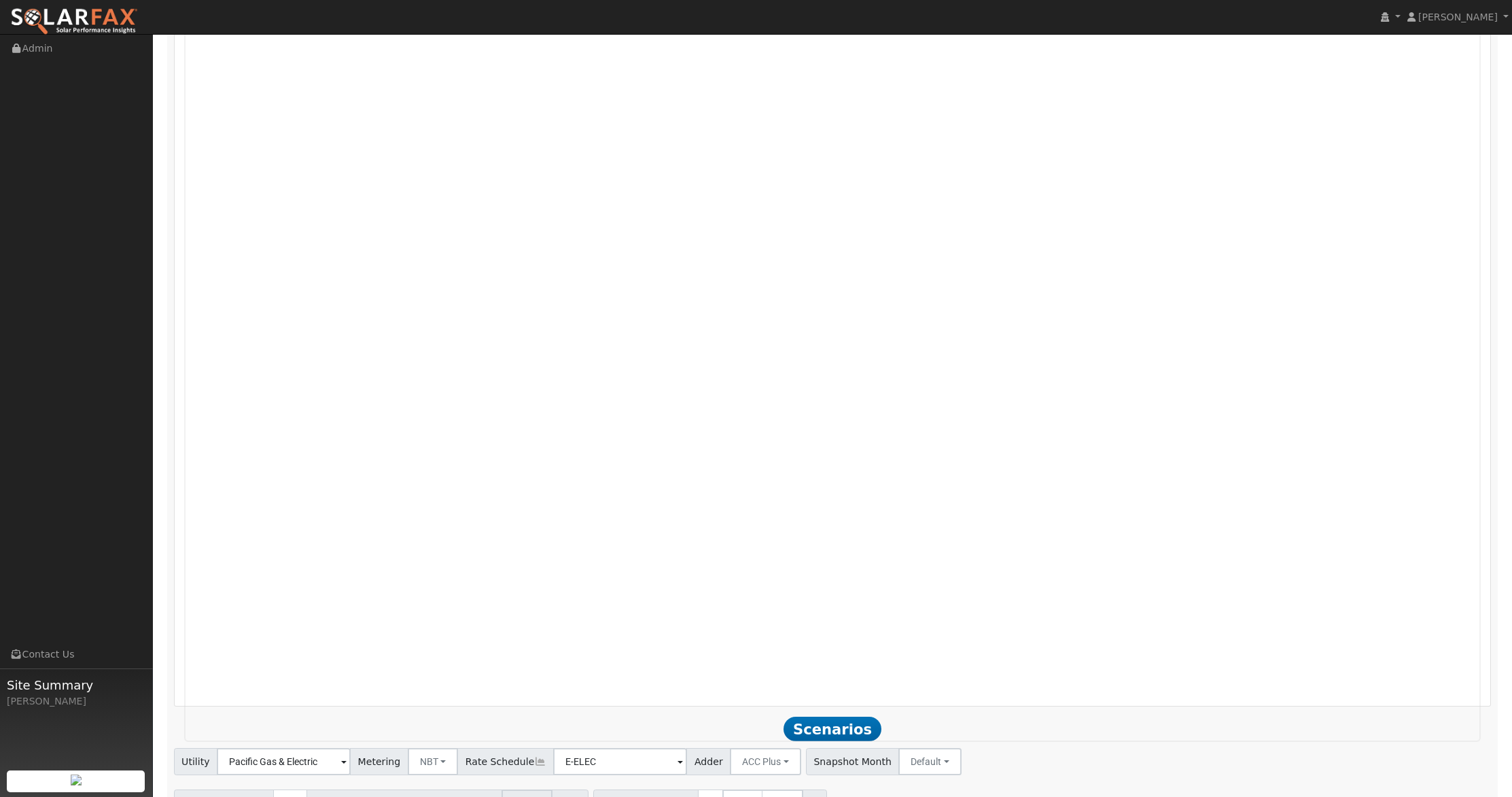
scroll to position [1227, 0]
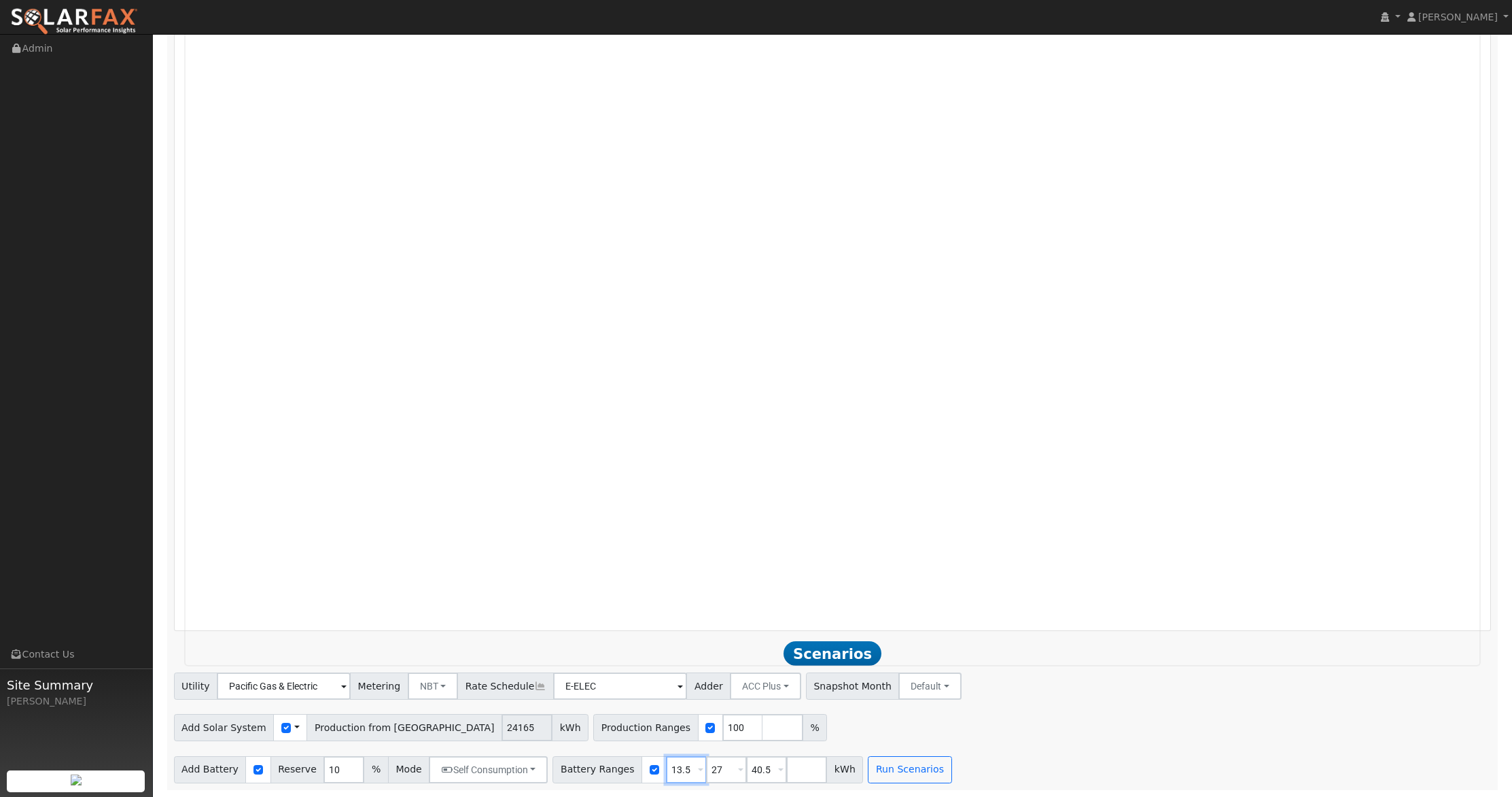
drag, startPoint x: 684, startPoint y: 771, endPoint x: 578, endPoint y: 763, distance: 106.3
click at [578, 763] on div "Battery Ranges 13.5 Overrides Reserve % Mode None None Self Consumption Peak Sa…" at bounding box center [708, 770] width 310 height 27
type input "27"
drag, startPoint x: 714, startPoint y: 774, endPoint x: 640, endPoint y: 772, distance: 74.0
click at [638, 774] on div "Battery Ranges 27 Overrides Reserve % Mode None None Self Consumption Peak Savi…" at bounding box center [708, 770] width 310 height 27
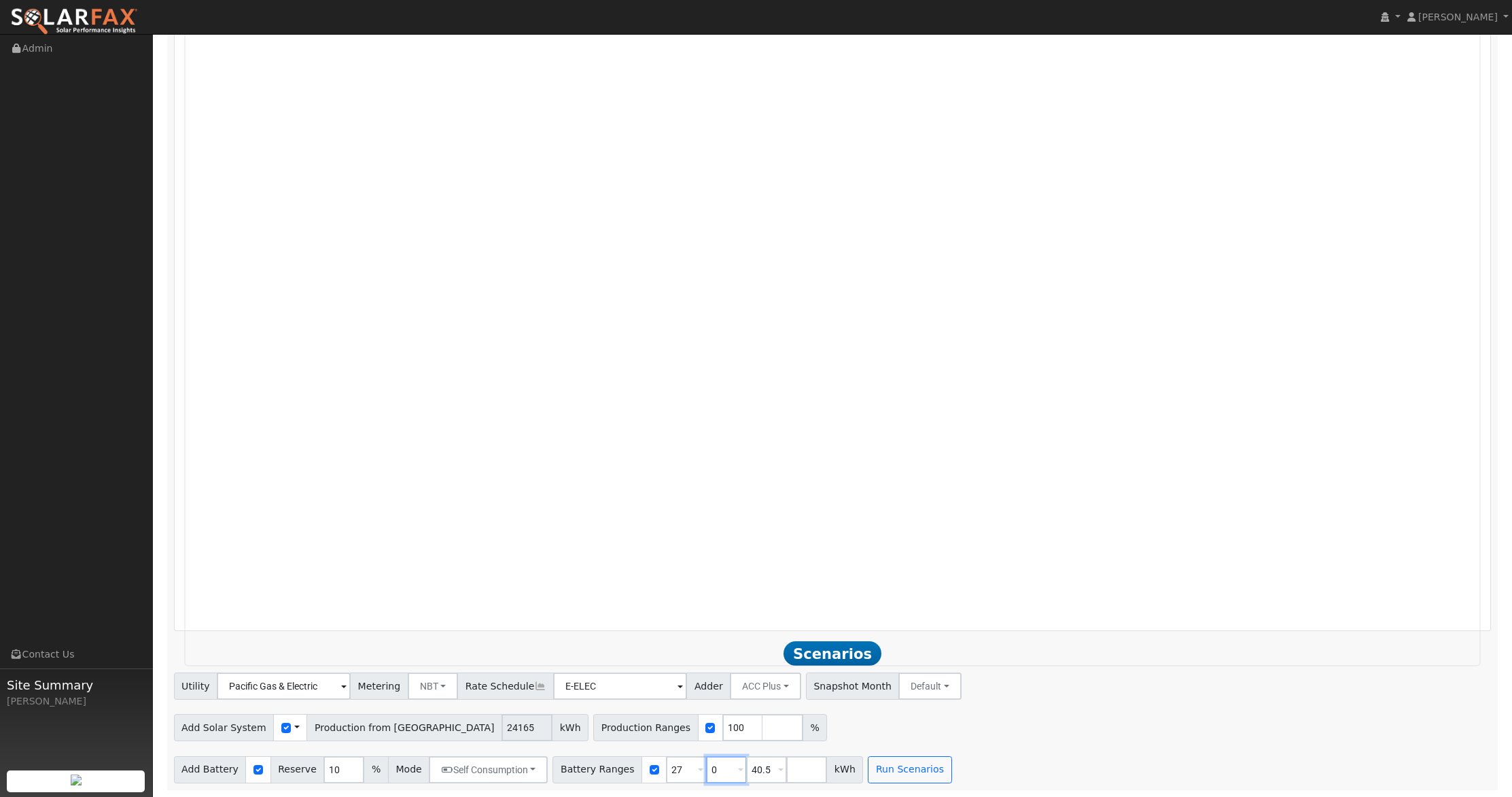
type input "0"
drag, startPoint x: 676, startPoint y: 772, endPoint x: 611, endPoint y: 768, distance: 65.1
click at [609, 768] on div "Battery Ranges 0 Overrides Reserve % Mode None None Self Consumption Peak Savin…" at bounding box center [708, 770] width 310 height 27
drag, startPoint x: 725, startPoint y: 768, endPoint x: 650, endPoint y: 768, distance: 75.0
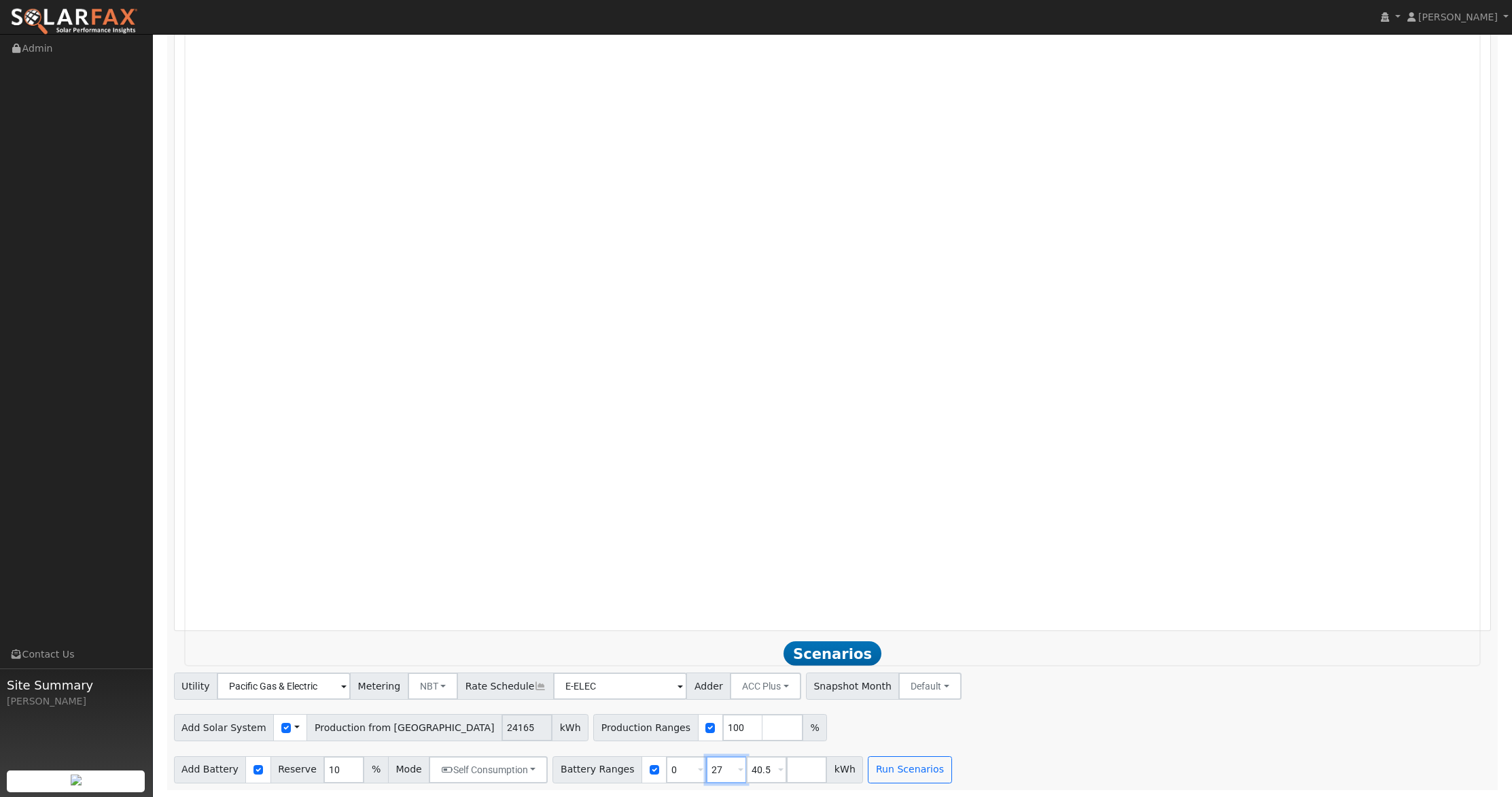
click at [646, 768] on div "Battery Ranges 0 Overrides Reserve % Mode None None Self Consumption Peak Savin…" at bounding box center [708, 770] width 310 height 27
type input "30"
click at [765, 770] on input "40.5" at bounding box center [767, 770] width 41 height 27
drag, startPoint x: 763, startPoint y: 772, endPoint x: 696, endPoint y: 777, distance: 67.2
click at [689, 777] on div "Battery Ranges 0 Overrides Reserve % Mode None None Self Consumption Peak Savin…" at bounding box center [708, 770] width 310 height 27
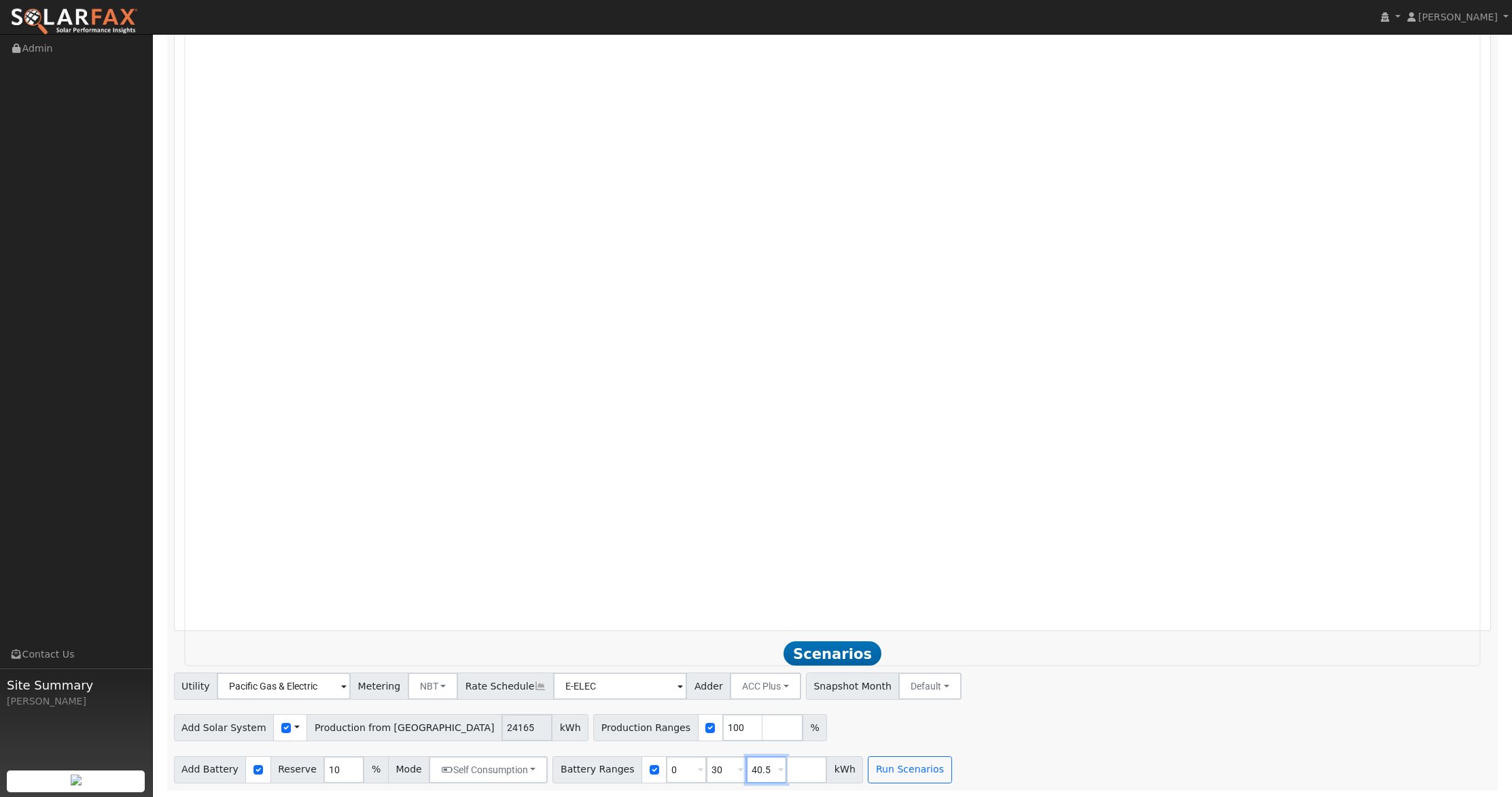
drag, startPoint x: 758, startPoint y: 767, endPoint x: 724, endPoint y: 768, distance: 34.0
click at [722, 769] on div "Battery Ranges 0 Overrides Reserve % Mode None None Self Consumption Peak Savin…" at bounding box center [708, 770] width 310 height 27
click at [861, 769] on button "Run Scenarios" at bounding box center [869, 770] width 83 height 27
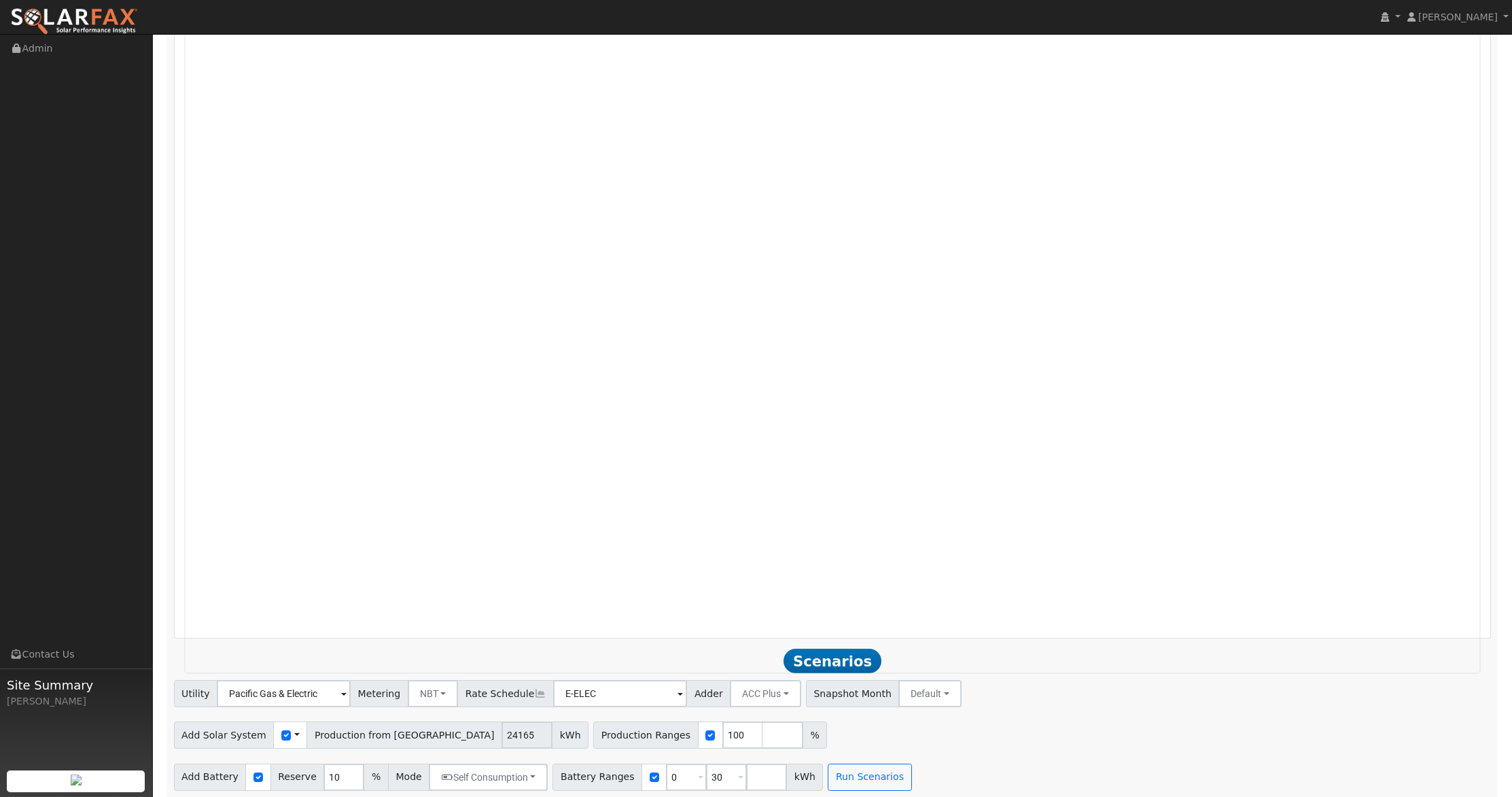
scroll to position [964, 0]
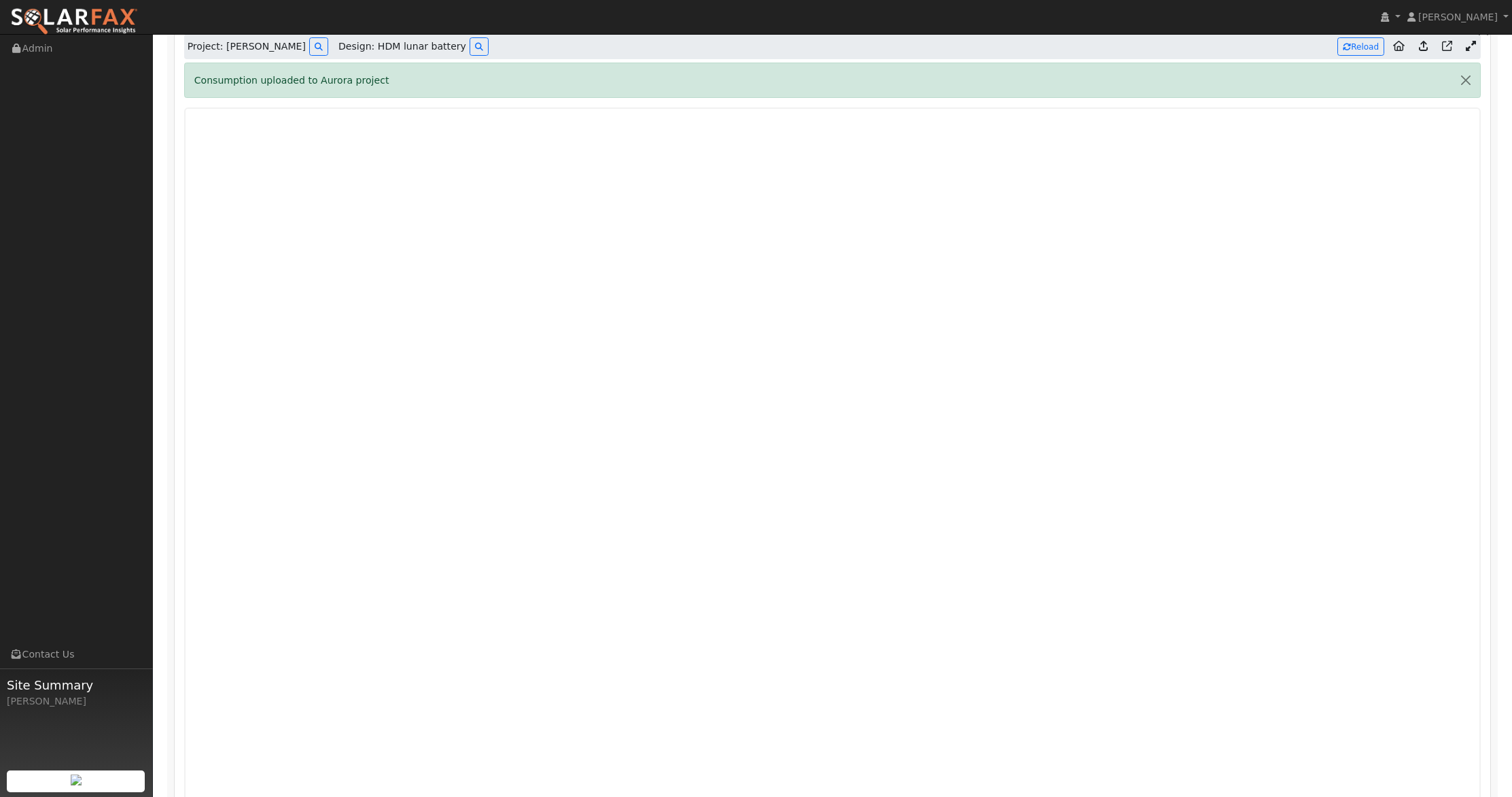
click at [1471, 50] on icon at bounding box center [1470, 46] width 11 height 11
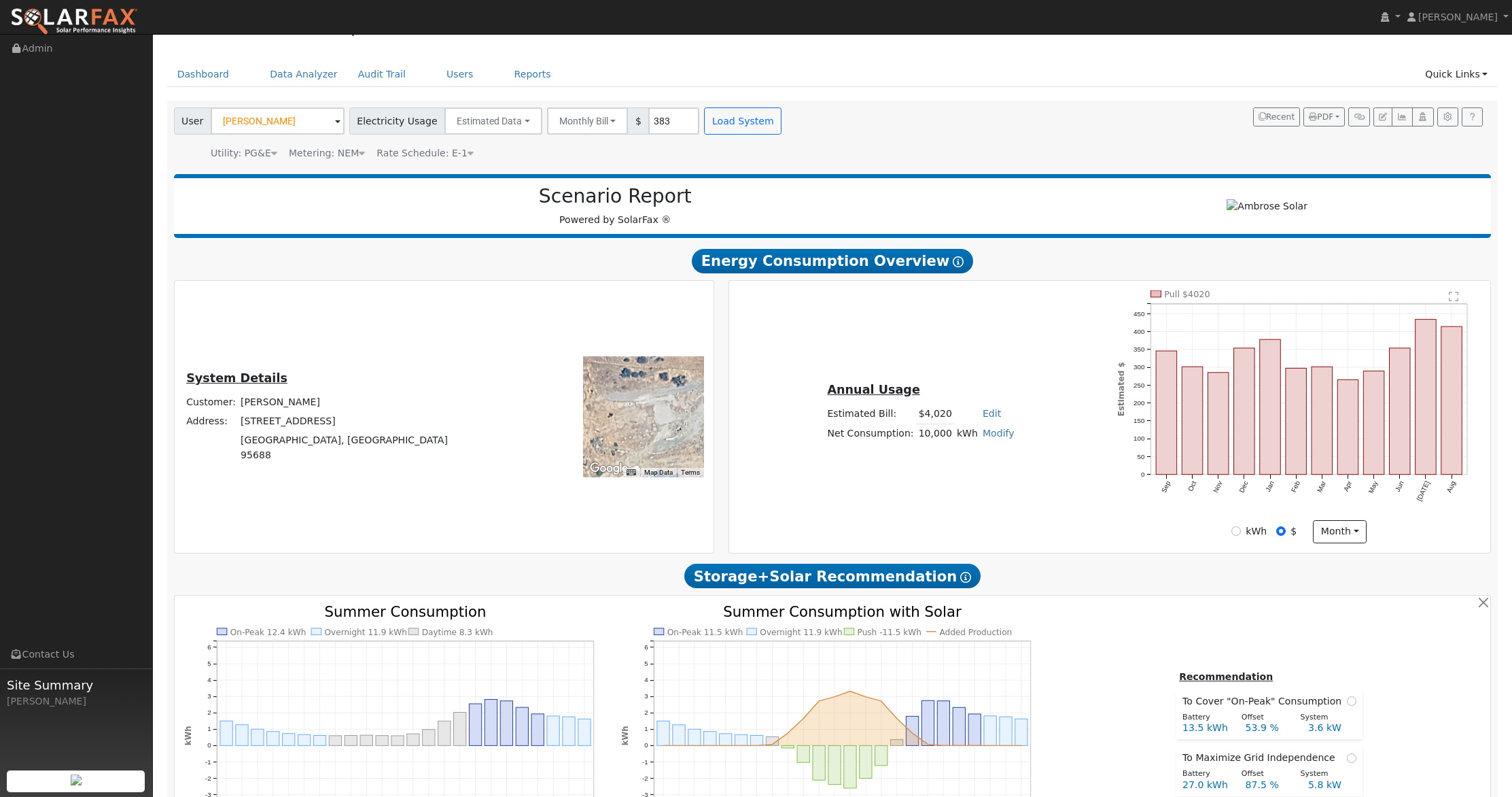
scroll to position [0, 0]
